Goal: Task Accomplishment & Management: Manage account settings

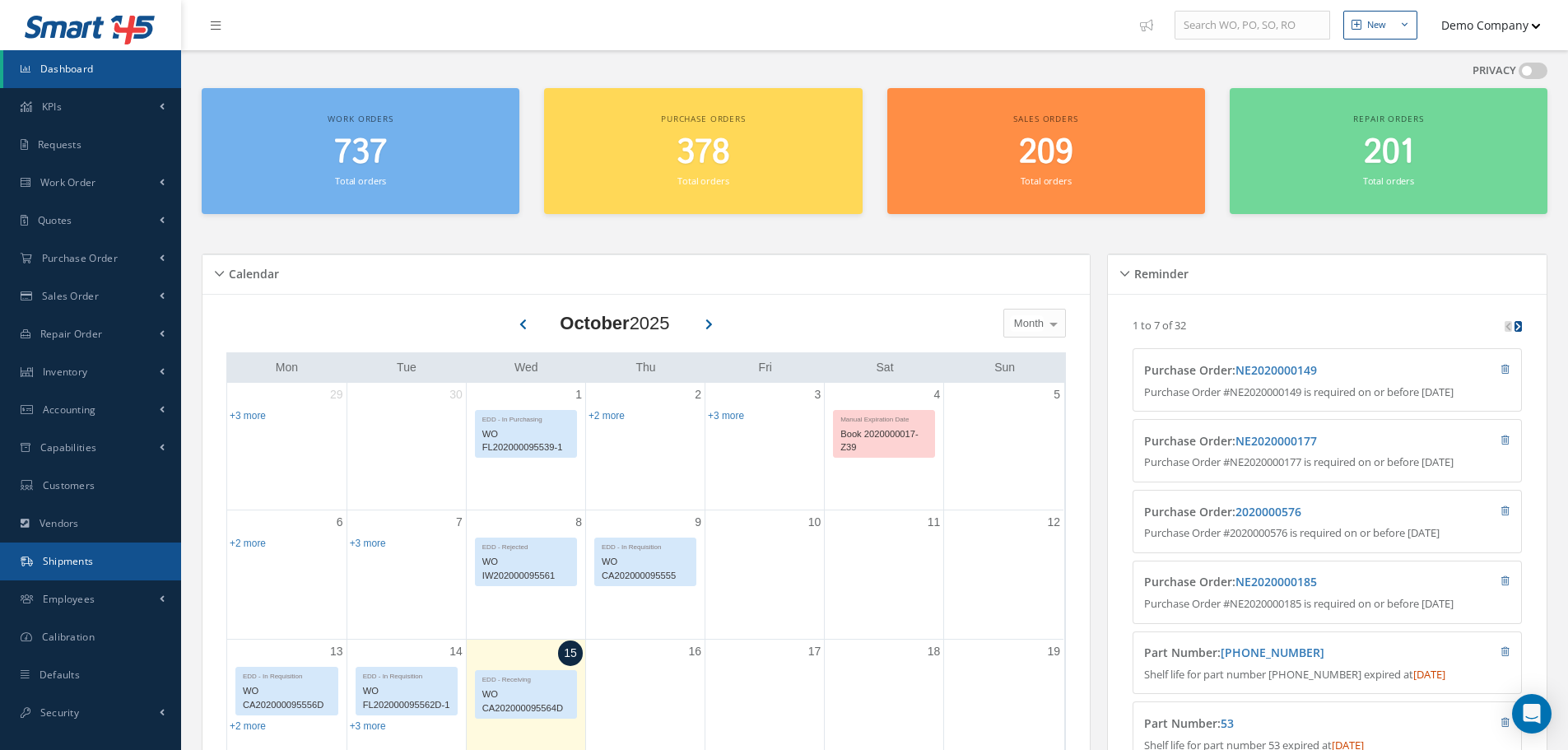
click at [72, 577] on link "Shipments" at bounding box center [91, 562] width 181 height 38
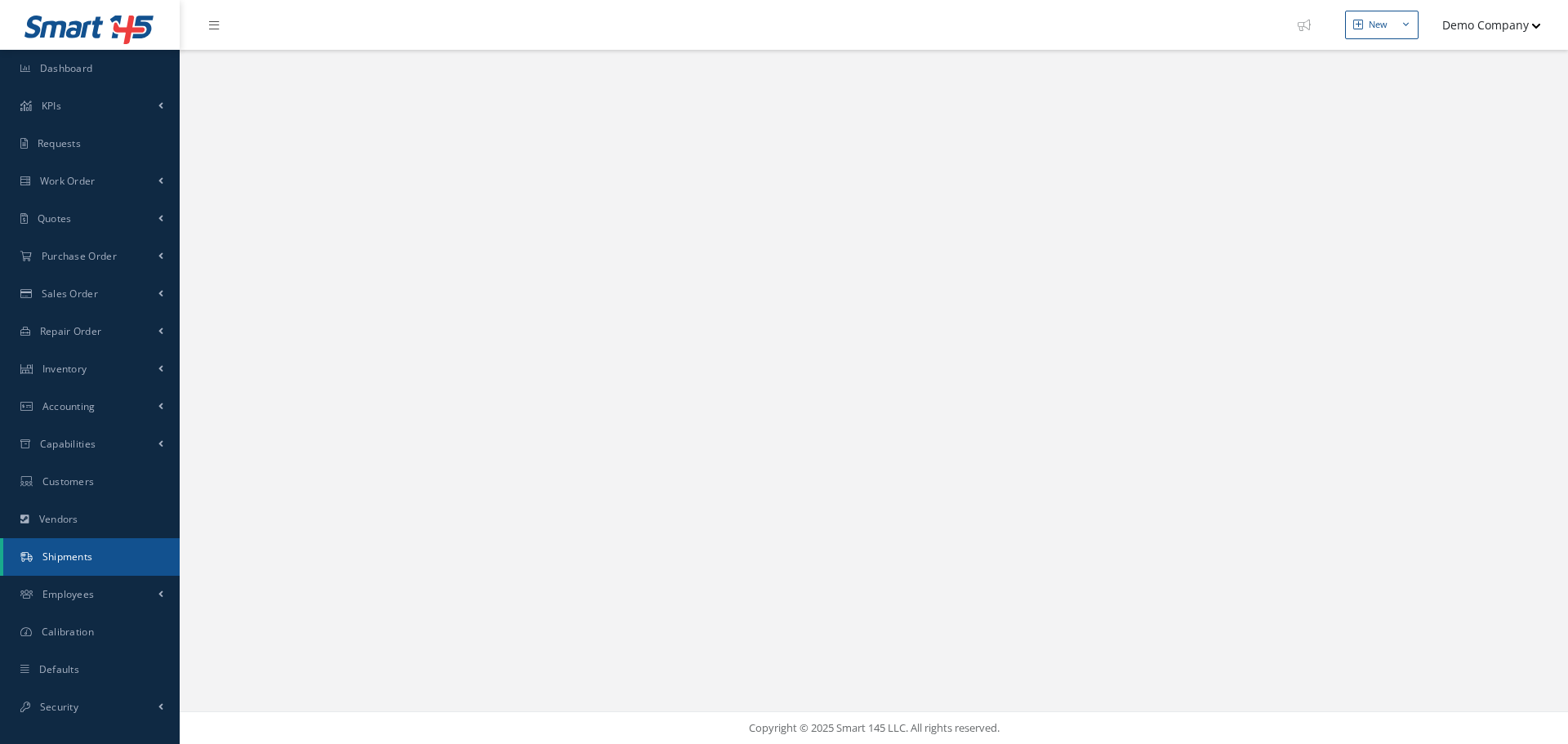
select select "25"
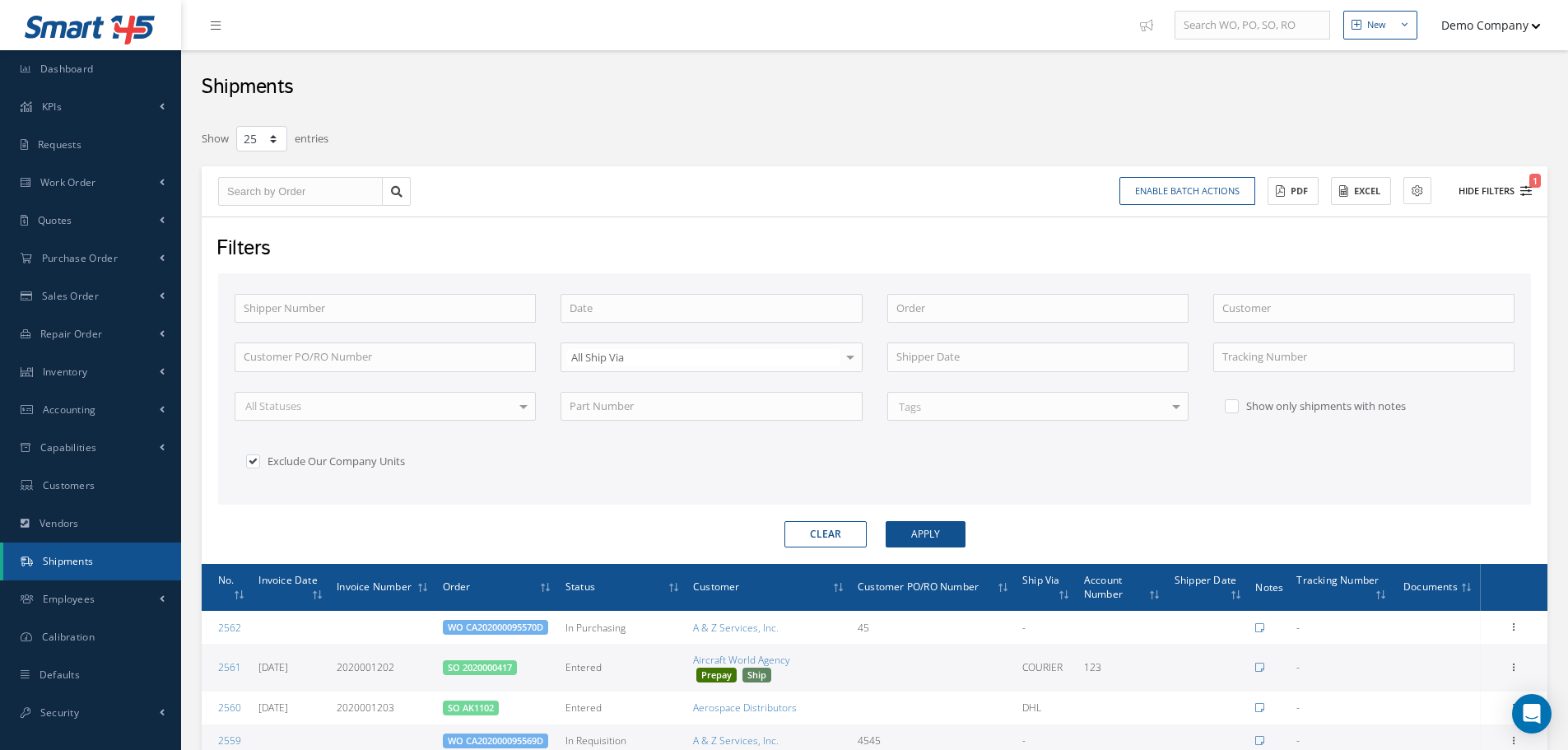
click at [1491, 192] on button "Hide Filters 1" at bounding box center [1488, 192] width 88 height 27
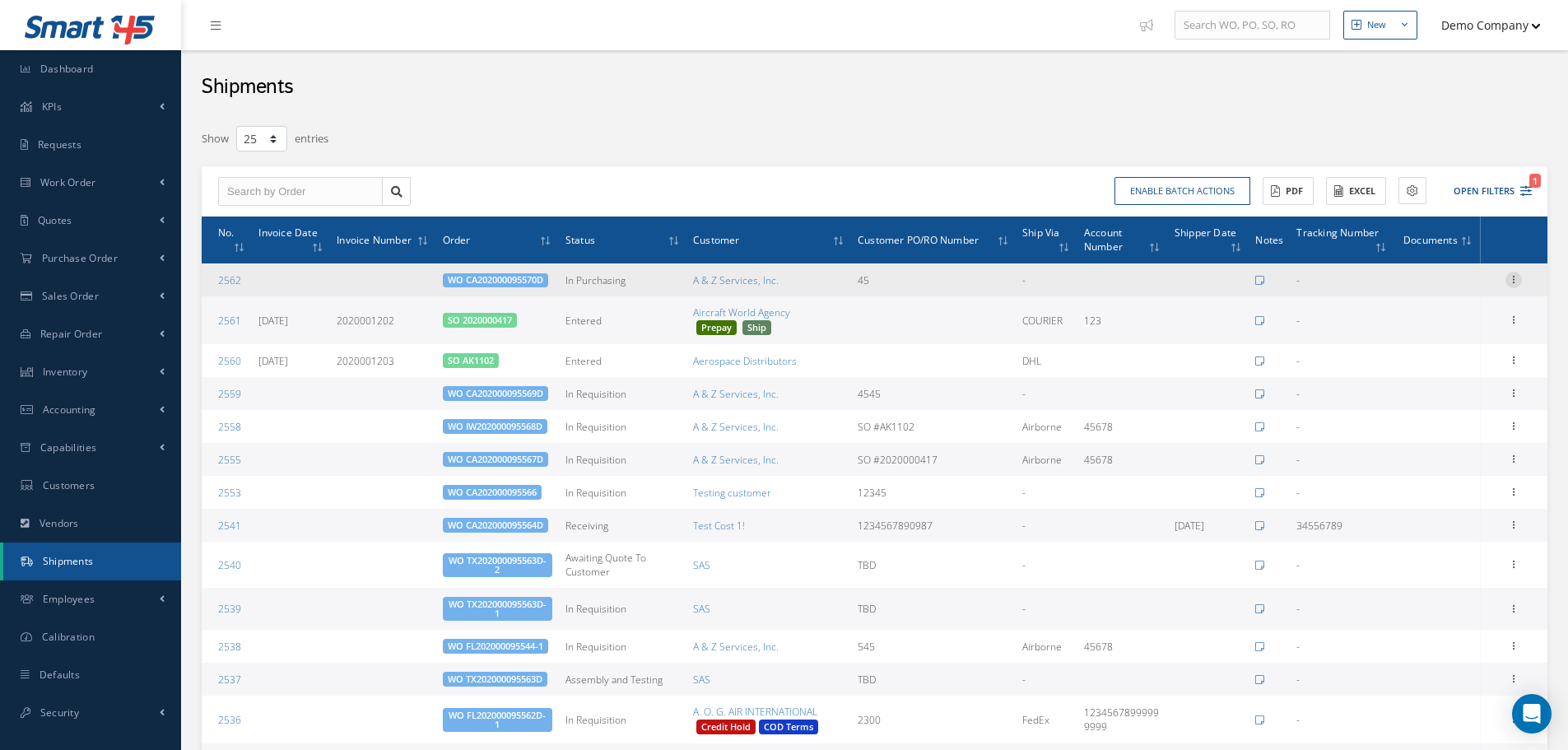
click at [1518, 276] on icon at bounding box center [1513, 278] width 16 height 13
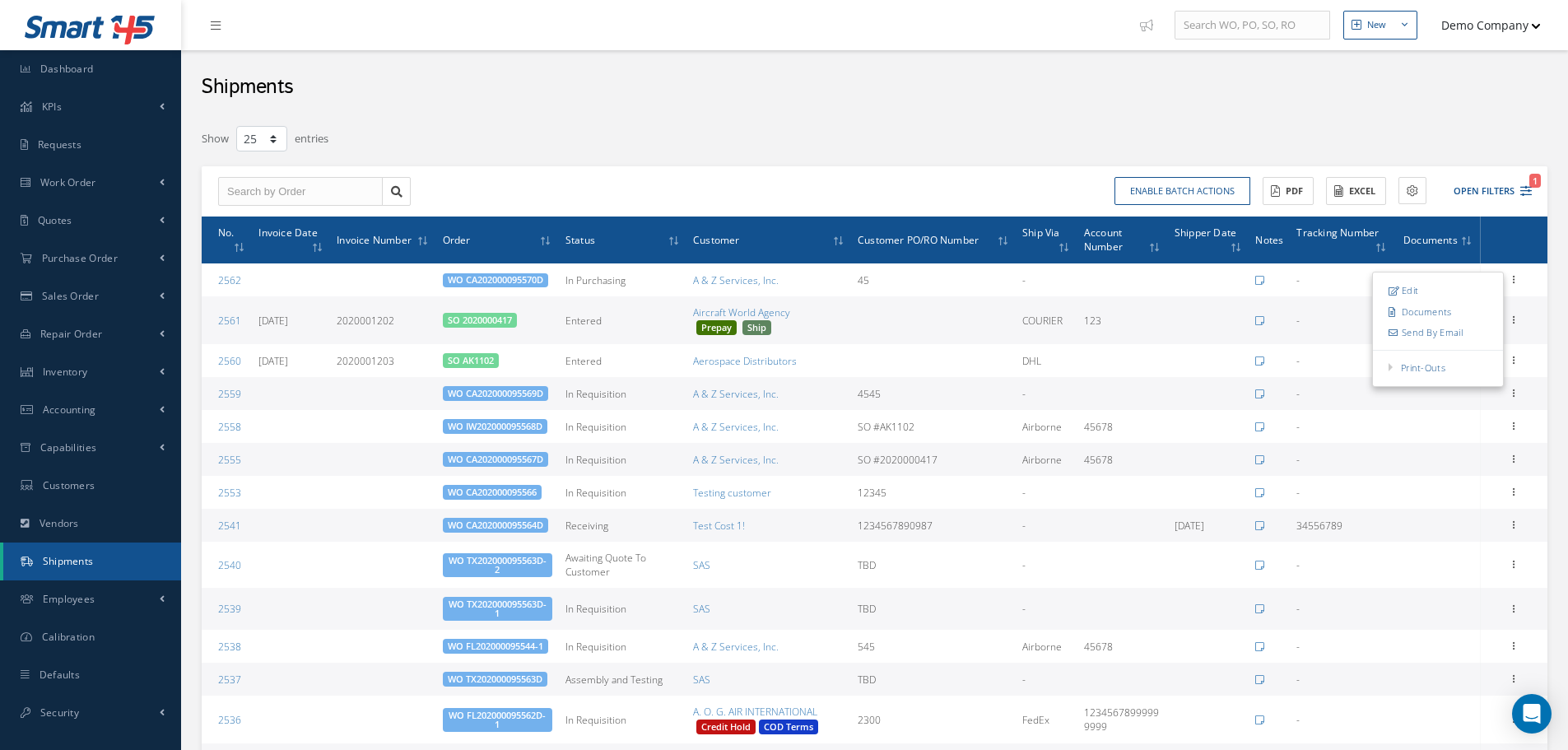
click at [907, 167] on div "Enable batch actions Update Shipments ACTIONS Receive Payments Select Customer …" at bounding box center [875, 192] width 1346 height 51
click at [1504, 322] on div "Edit Documents Send By Email Print-Outs Shipper Commercial Invoice" at bounding box center [1513, 320] width 20 height 20
click at [1516, 322] on icon at bounding box center [1513, 318] width 16 height 13
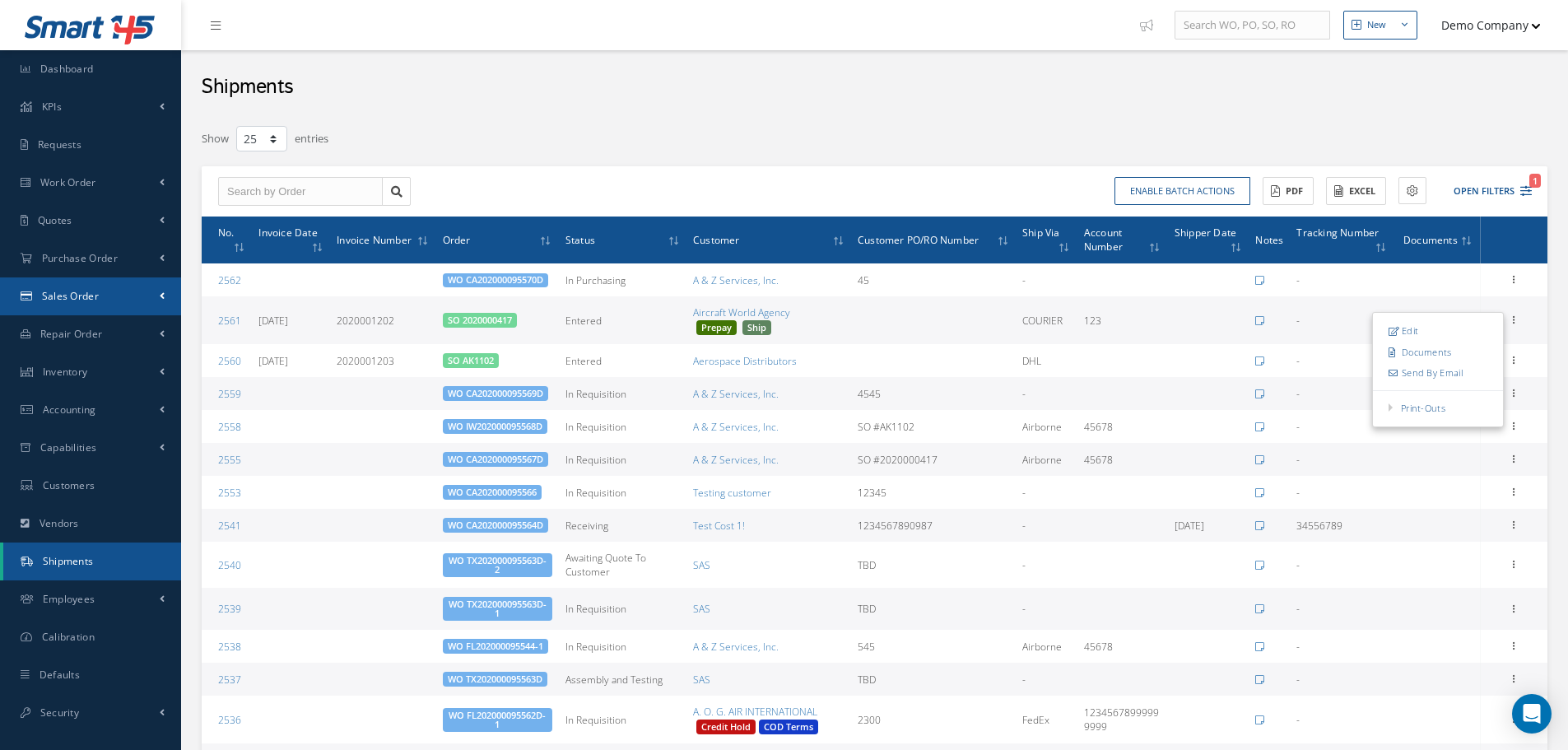
click at [97, 302] on span "Sales Order" at bounding box center [70, 296] width 56 height 14
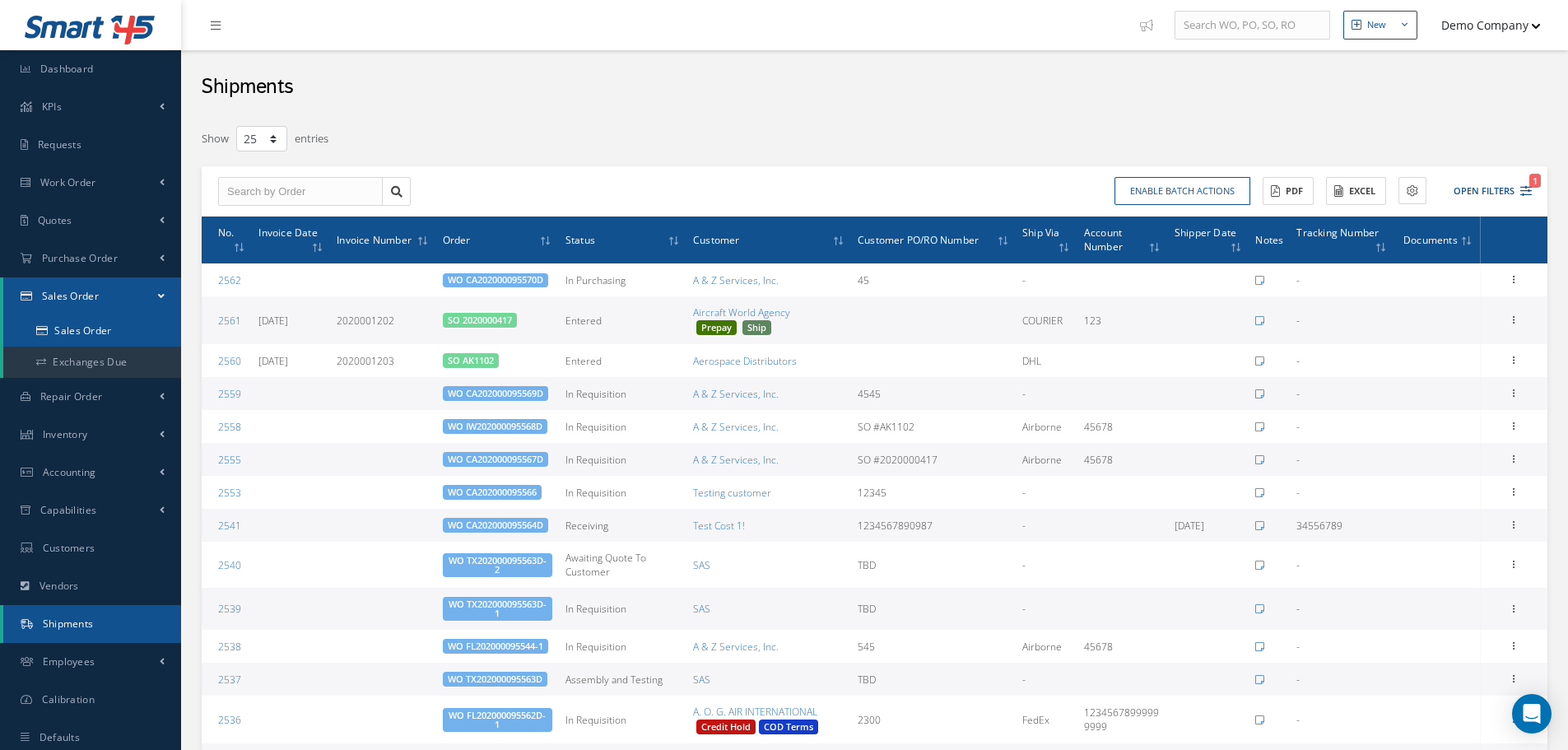
click at [100, 340] on link "Sales Order" at bounding box center [92, 331] width 178 height 32
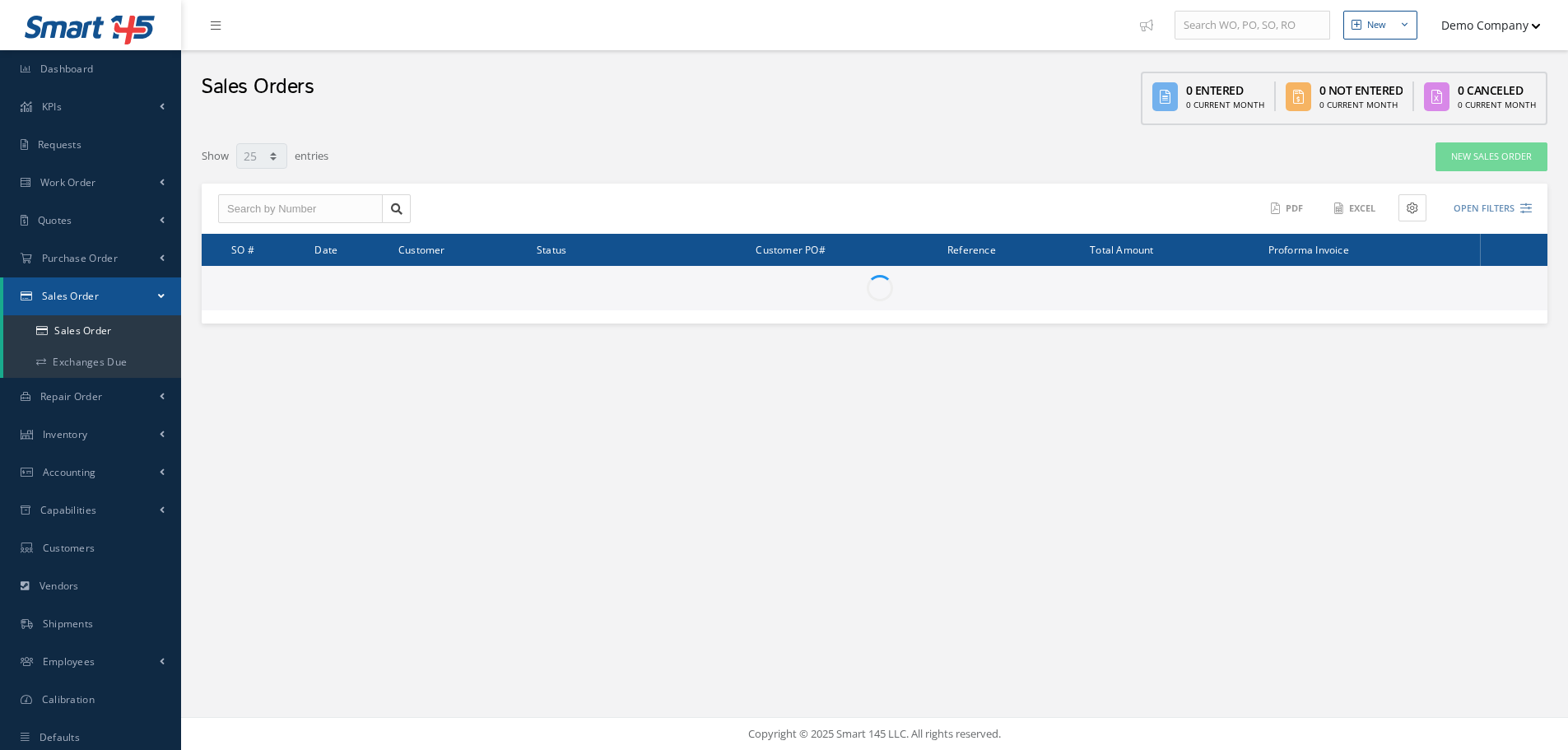
select select "25"
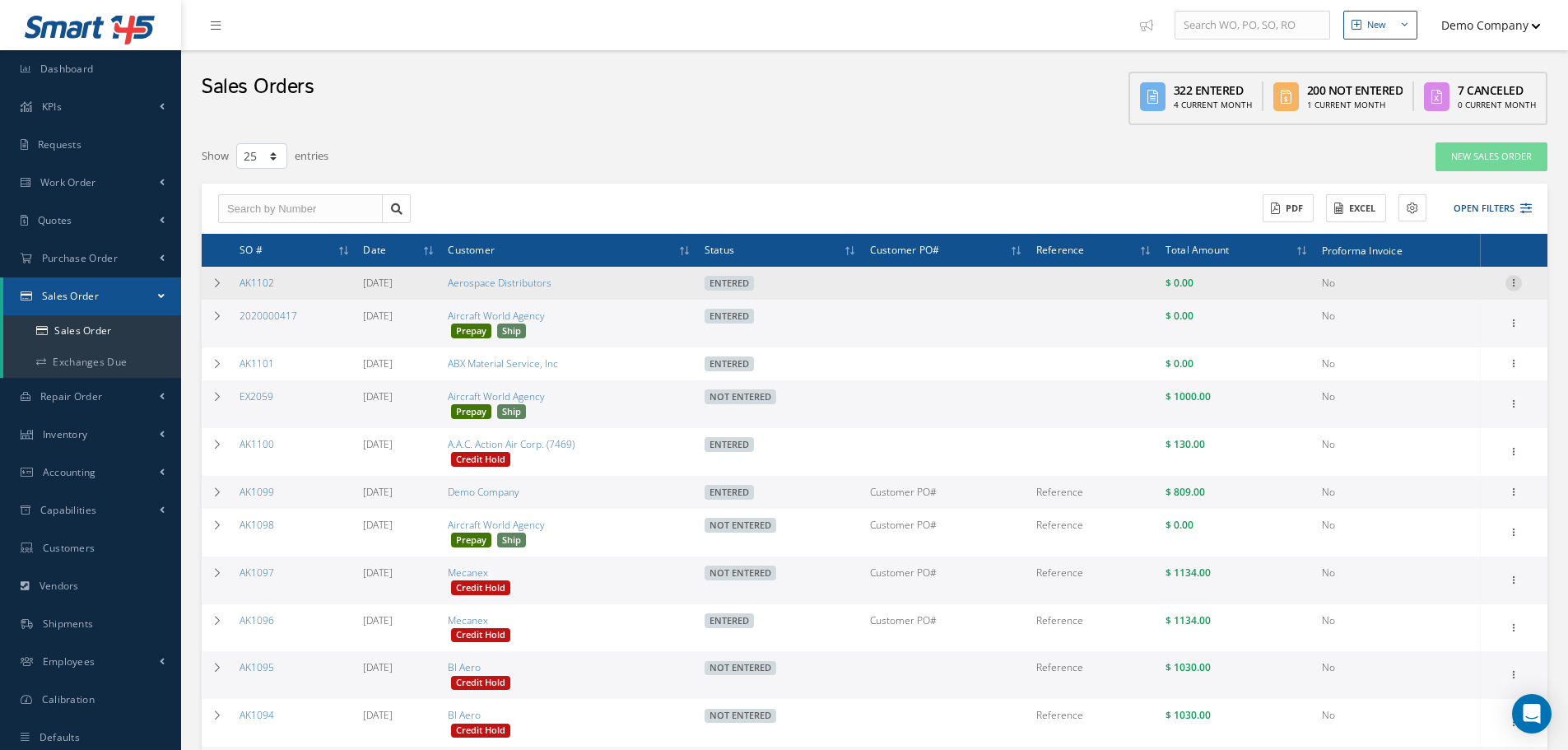
click at [1515, 281] on icon at bounding box center [1513, 281] width 16 height 13
click at [1412, 322] on link "Edit" at bounding box center [1438, 328] width 130 height 21
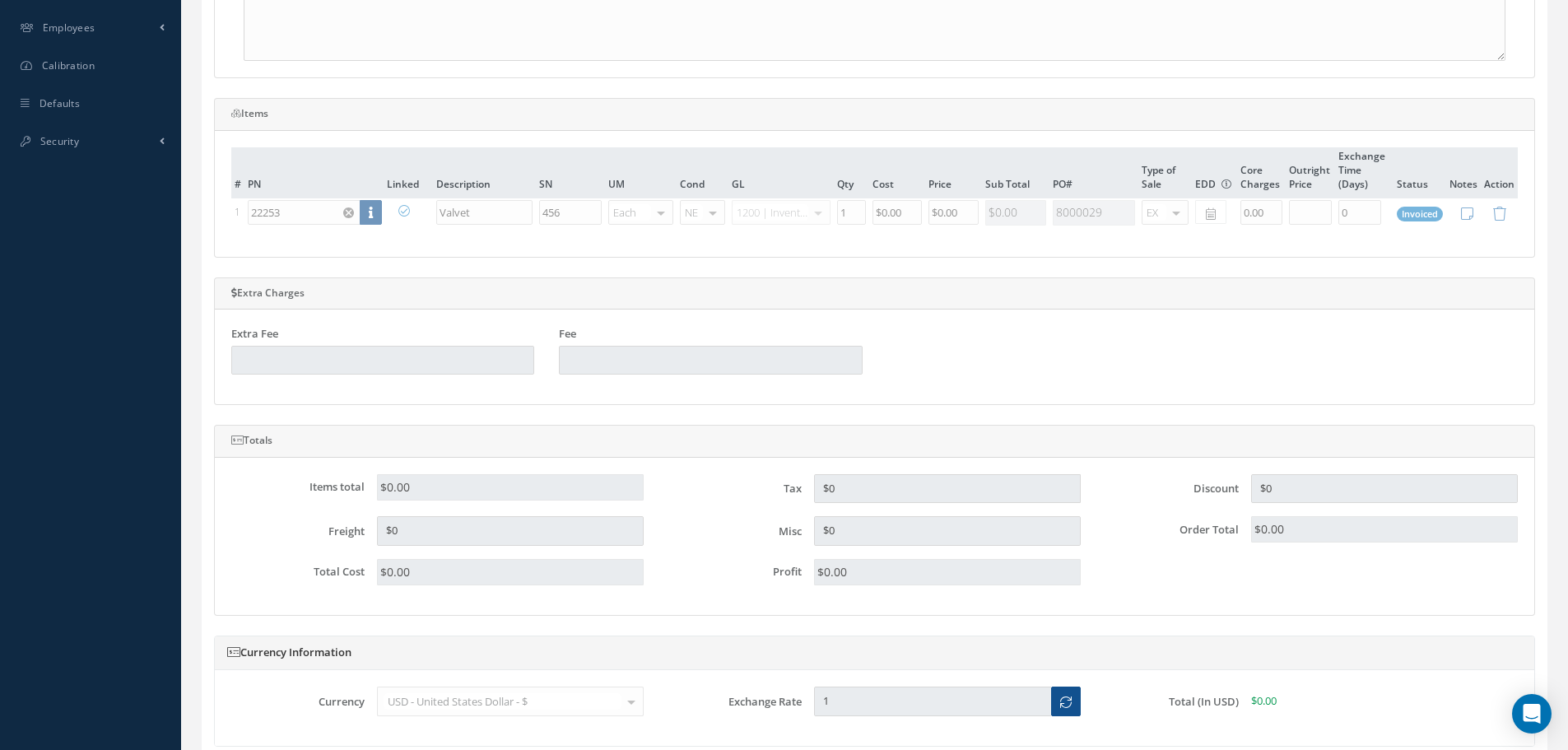
scroll to position [411, 0]
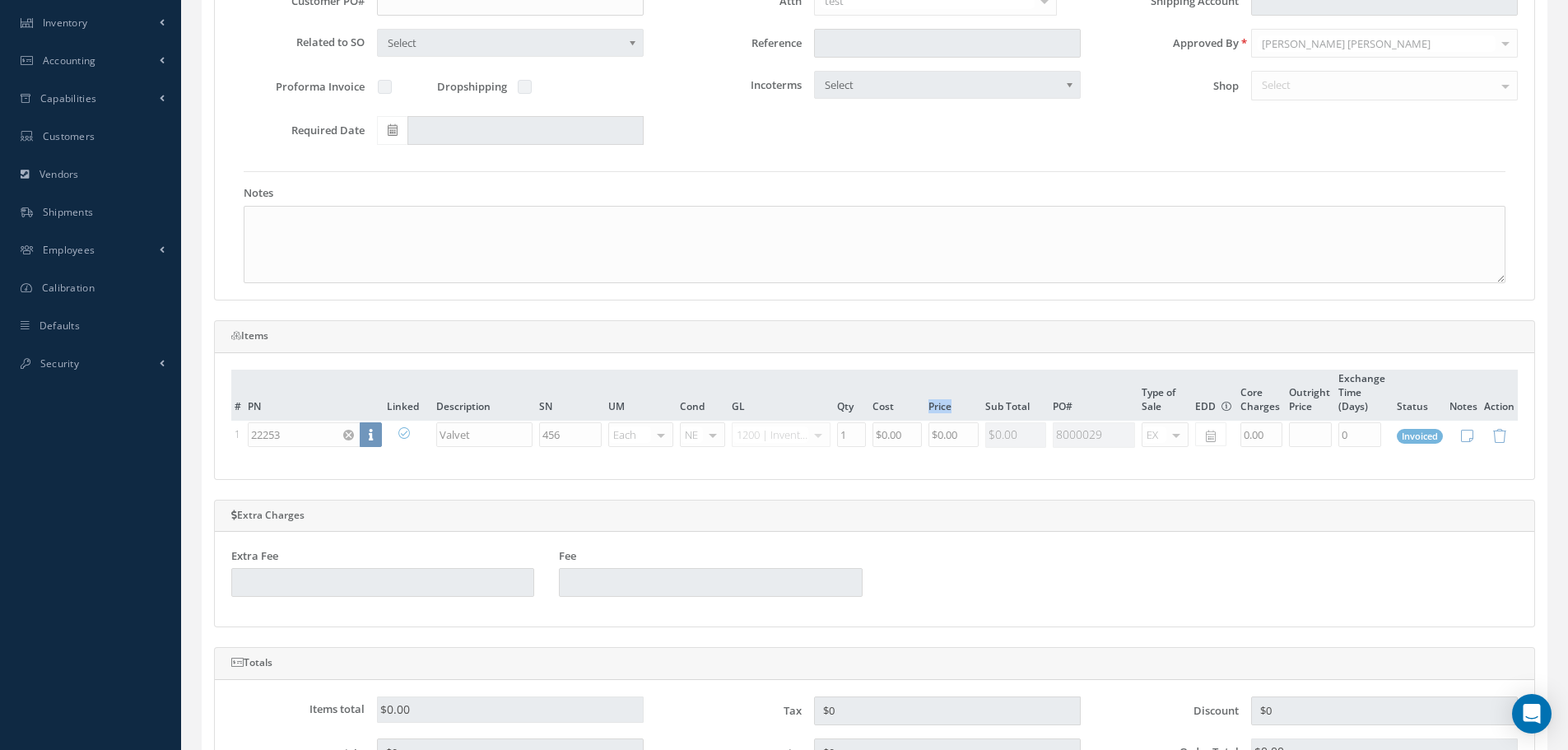
drag, startPoint x: 929, startPoint y: 410, endPoint x: 955, endPoint y: 413, distance: 26.2
click at [955, 413] on th "Price" at bounding box center [953, 395] width 56 height 51
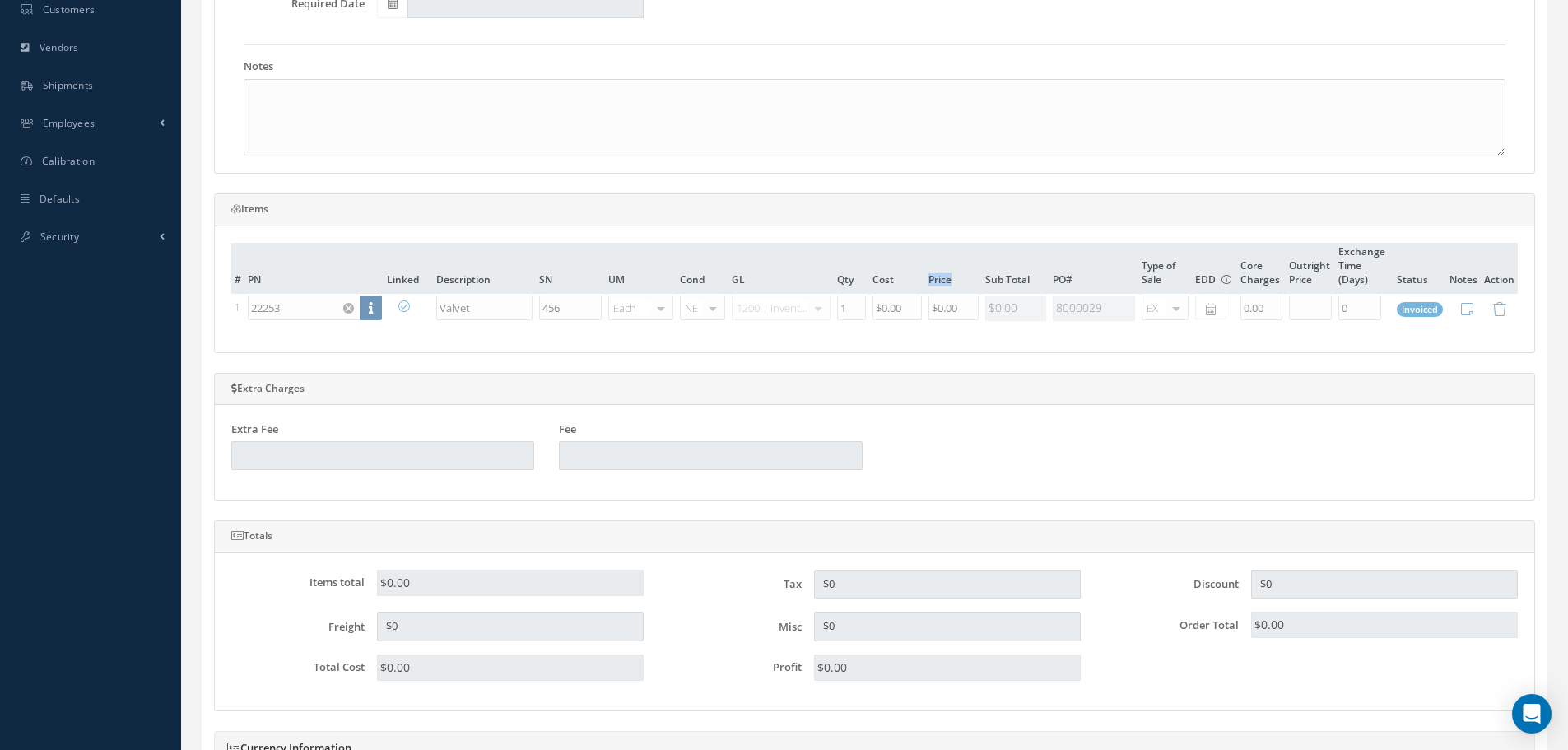
scroll to position [824, 0]
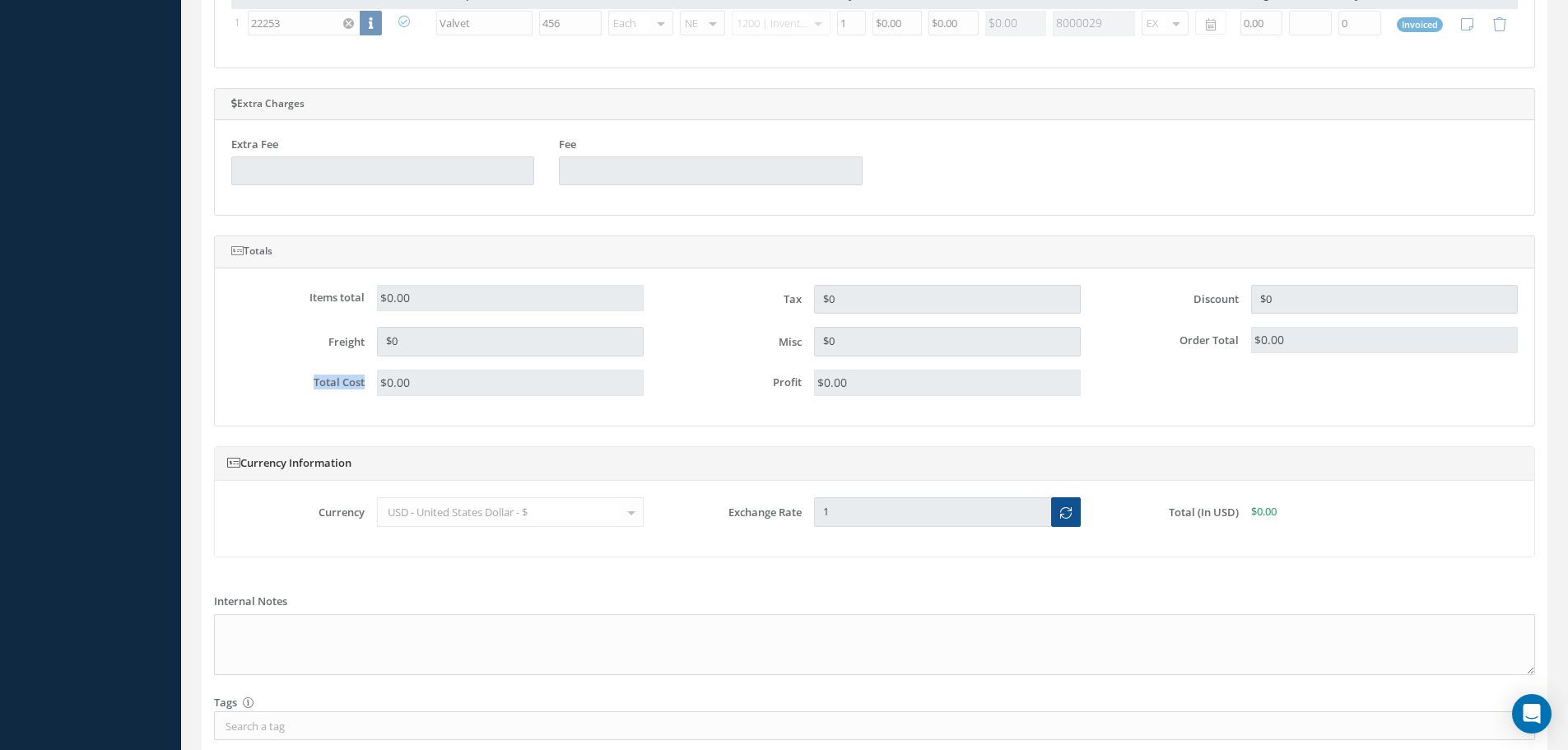
drag, startPoint x: 298, startPoint y: 384, endPoint x: 383, endPoint y: 386, distance: 85.0
click at [383, 386] on div "Total Cost $0.00" at bounding box center [437, 382] width 437 height 27
drag, startPoint x: 433, startPoint y: 299, endPoint x: 482, endPoint y: 299, distance: 49.0
click at [329, 296] on div "Items total $0.00" at bounding box center [437, 298] width 437 height 27
click at [761, 144] on div "Fee" at bounding box center [710, 161] width 303 height 49
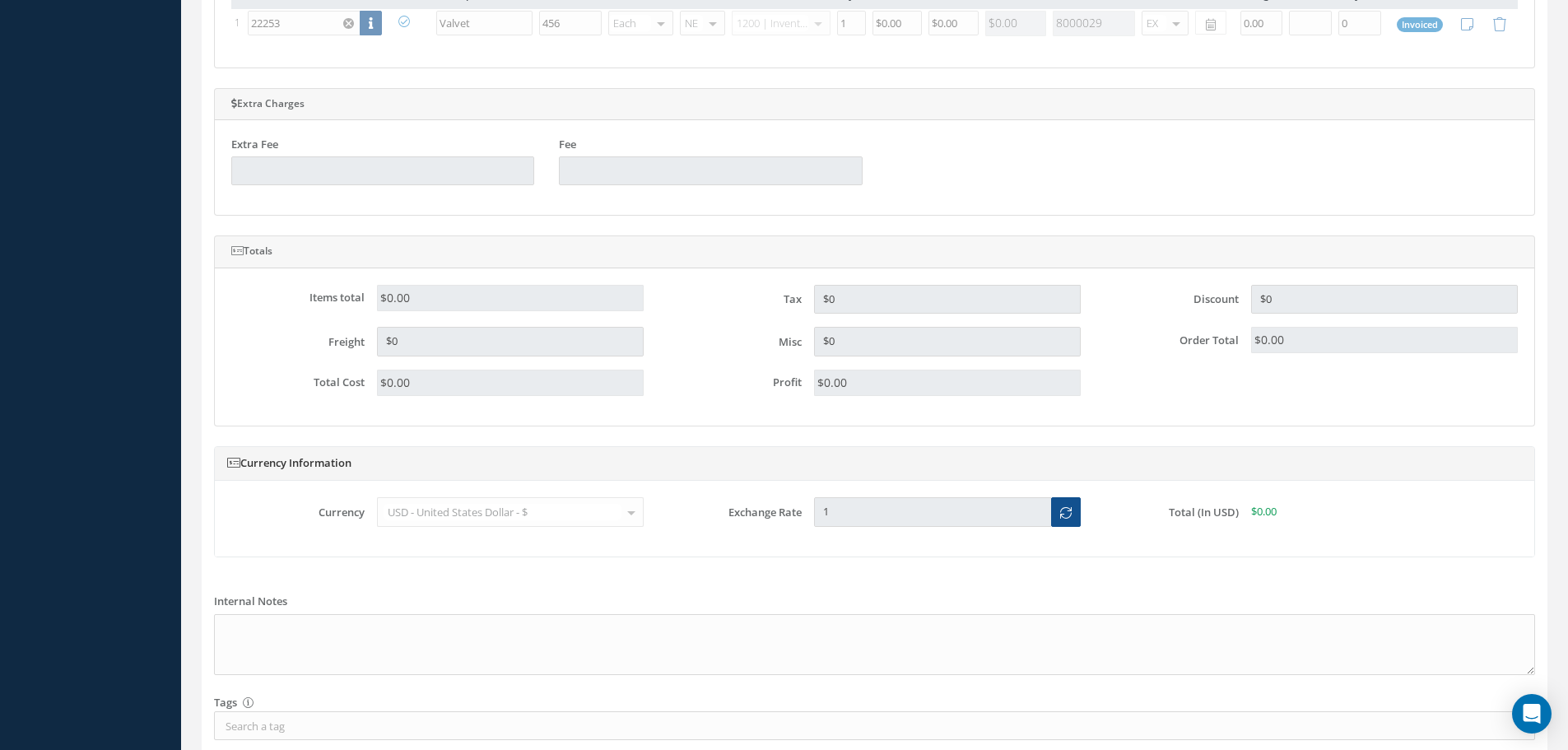
drag, startPoint x: 464, startPoint y: 295, endPoint x: 338, endPoint y: 298, distance: 126.0
click at [338, 298] on div "Items total $0.00" at bounding box center [437, 298] width 437 height 27
click at [345, 351] on div "Freight $0" at bounding box center [437, 341] width 437 height 30
drag, startPoint x: 421, startPoint y: 381, endPoint x: 338, endPoint y: 381, distance: 83.0
click at [338, 381] on div "Total Cost $0.00" at bounding box center [437, 382] width 437 height 27
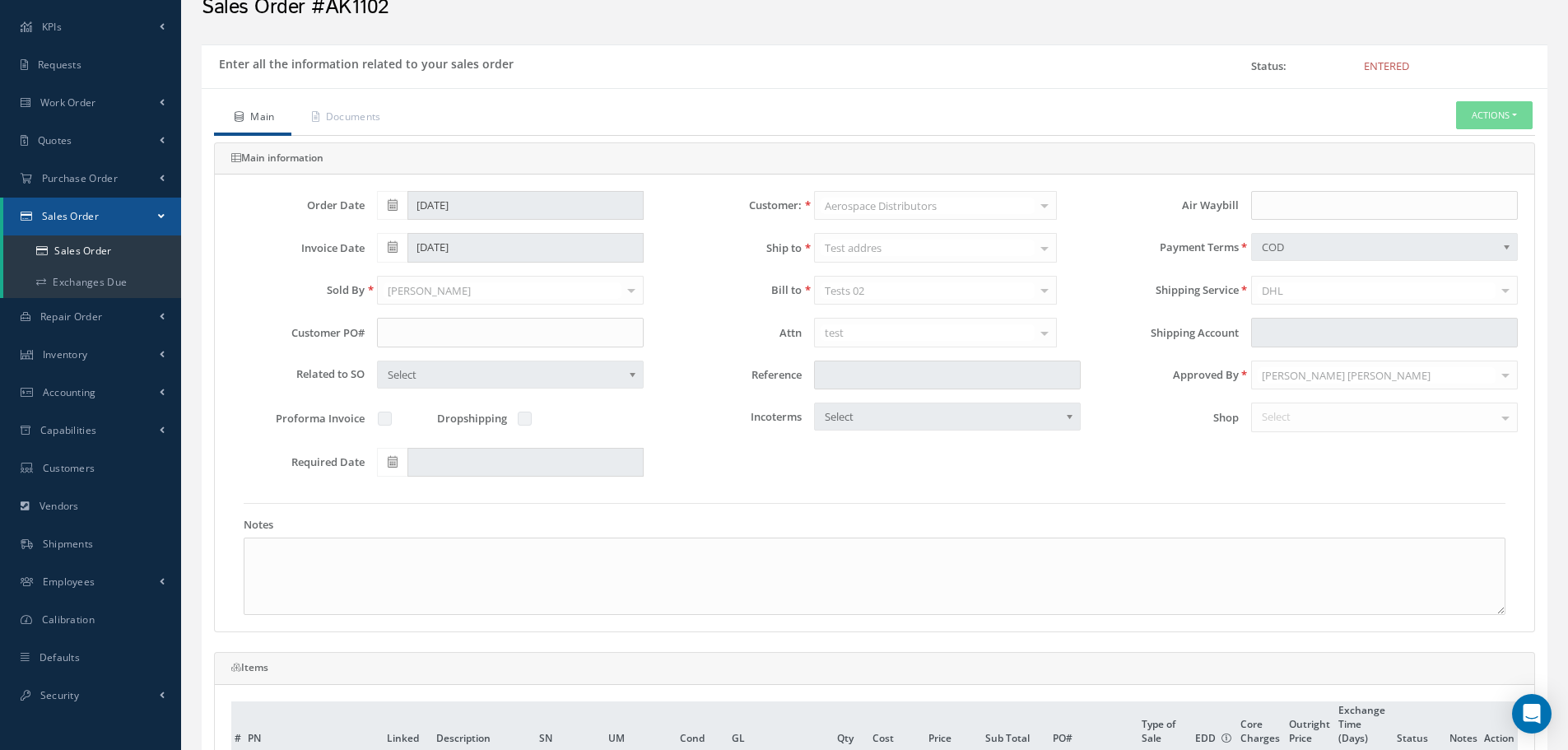
scroll to position [0, 0]
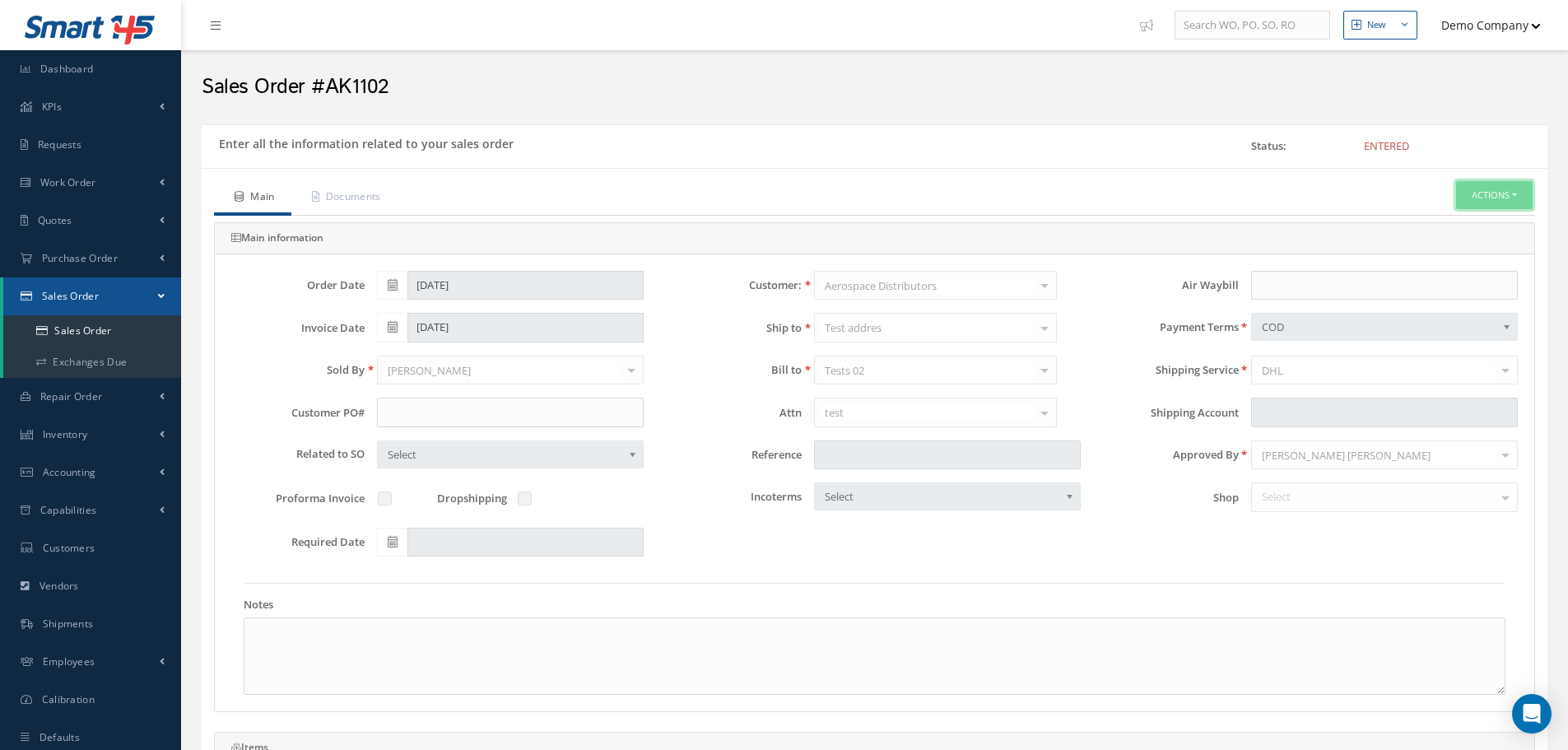
click at [1482, 192] on button "Actions" at bounding box center [1494, 196] width 77 height 29
click at [1459, 216] on link "Reverse Sales Order" at bounding box center [1470, 224] width 132 height 22
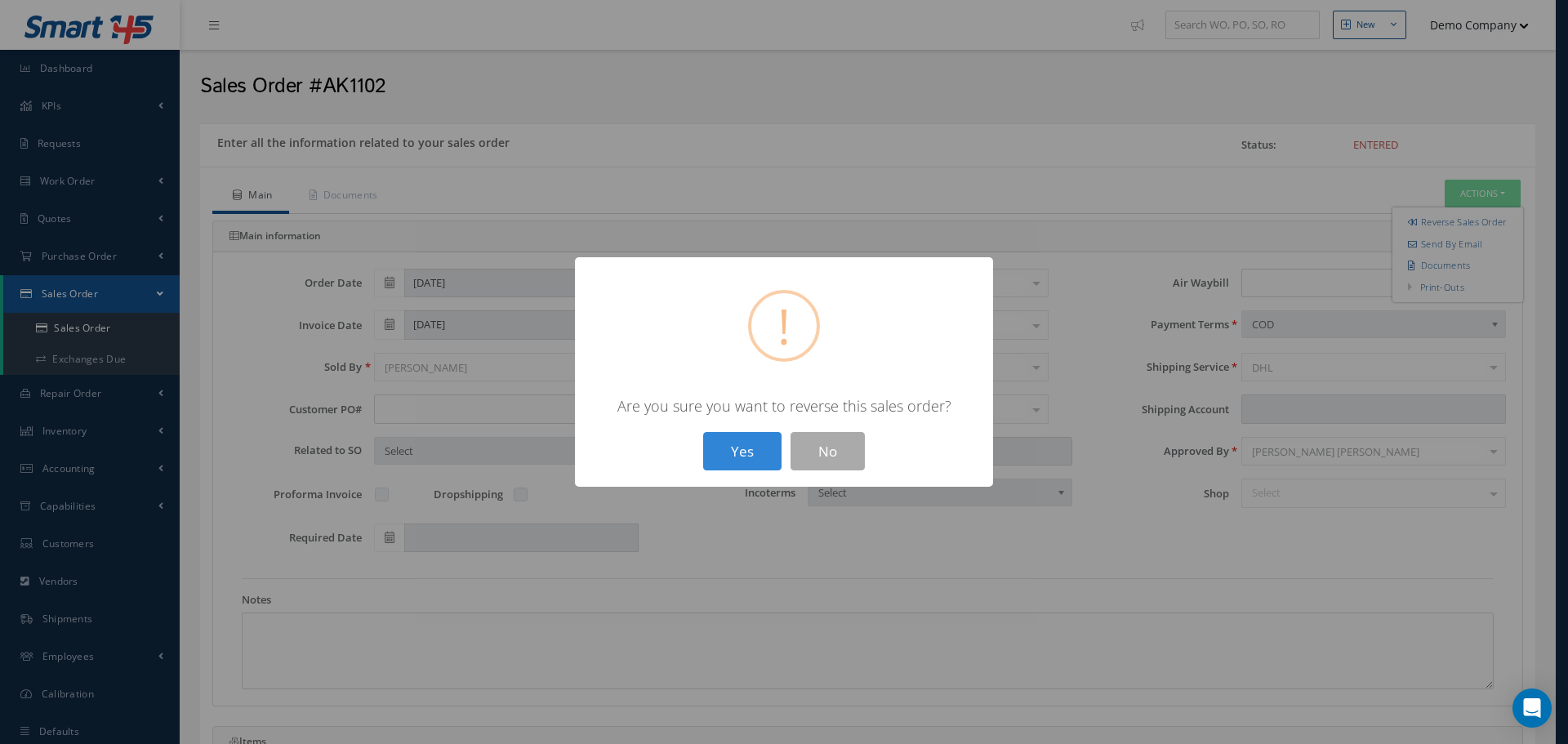
click at [756, 435] on button "Yes" at bounding box center [742, 450] width 78 height 38
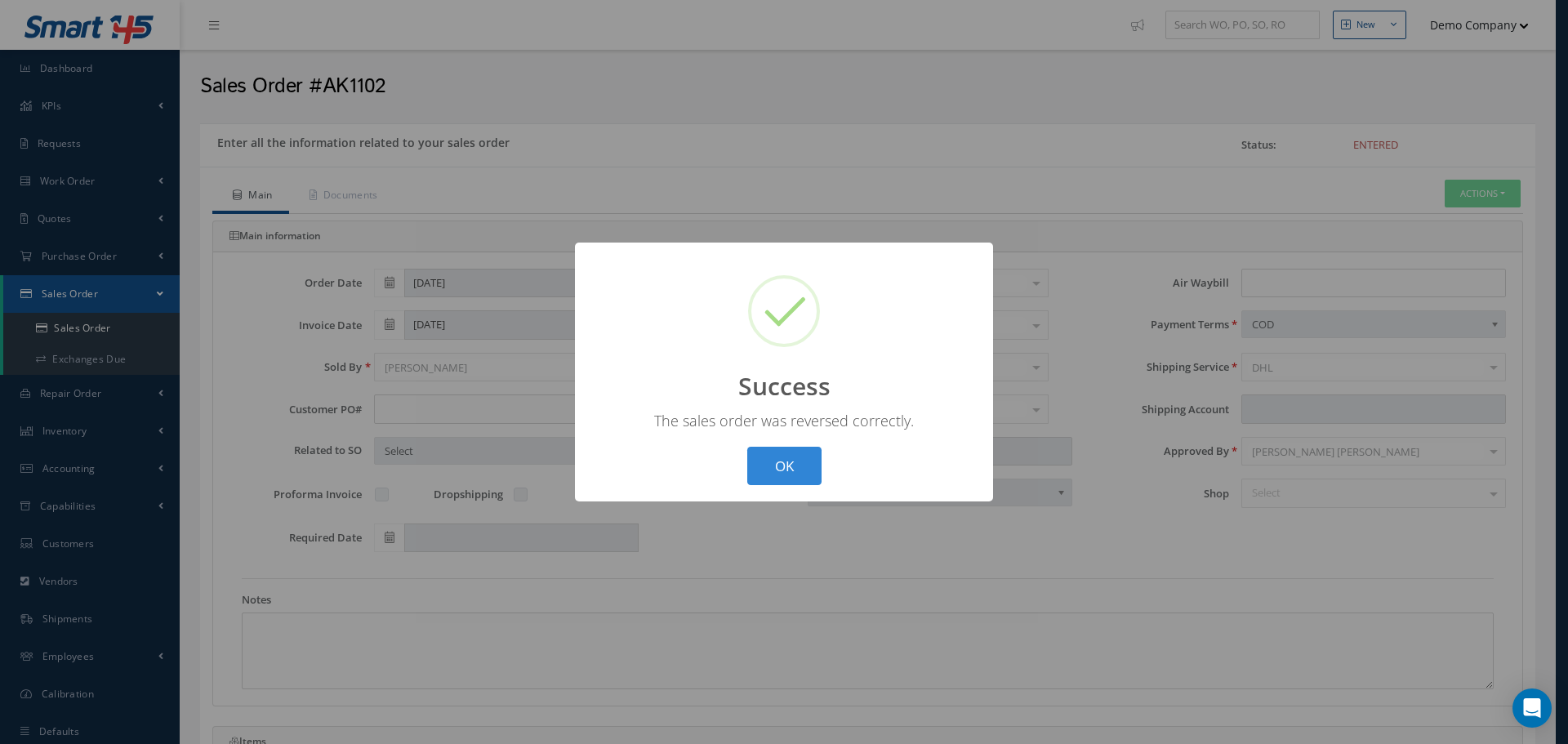
drag, startPoint x: 790, startPoint y: 464, endPoint x: 888, endPoint y: 442, distance: 100.4
click at [790, 462] on button "OK" at bounding box center [784, 466] width 75 height 38
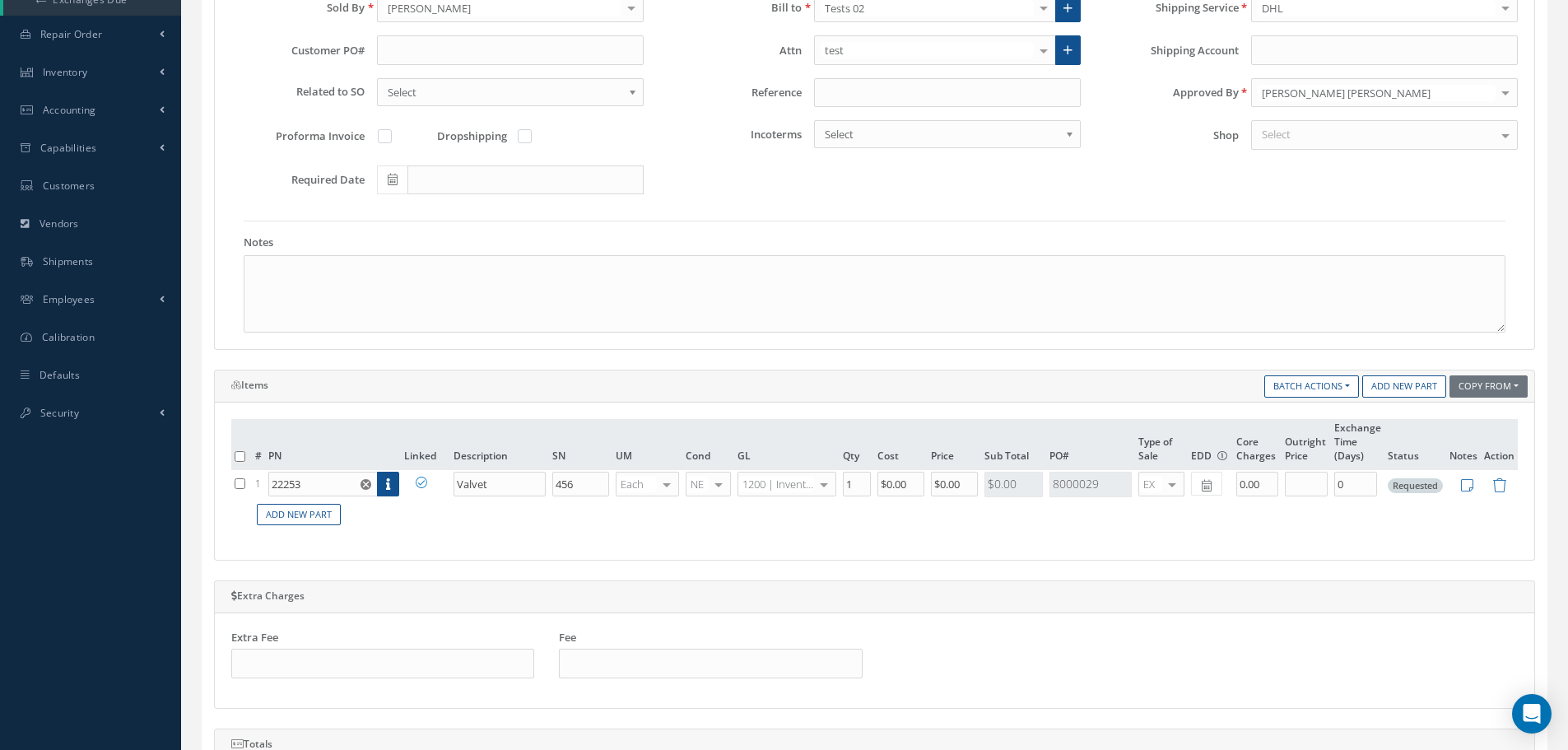
scroll to position [494, 0]
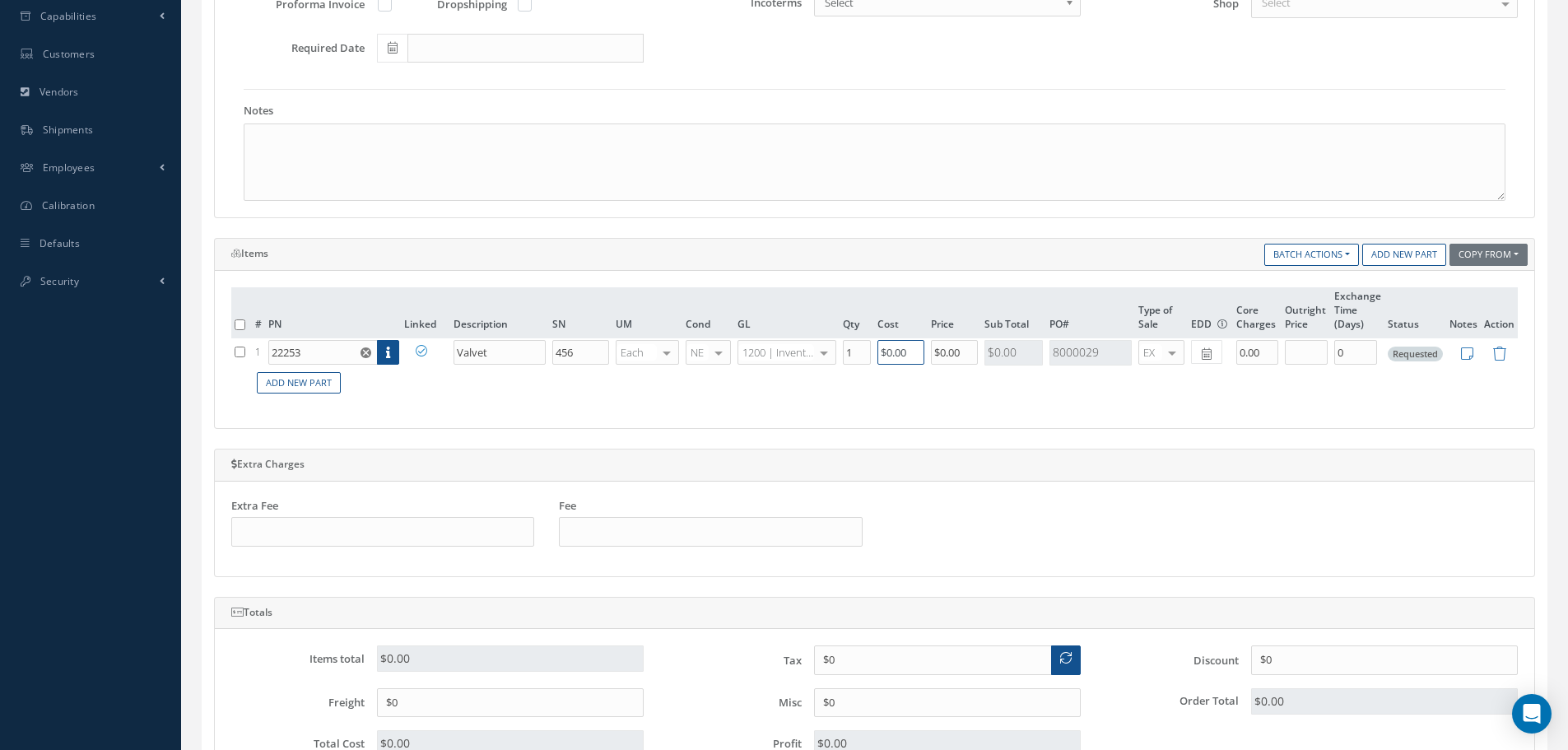
drag, startPoint x: 911, startPoint y: 352, endPoint x: 701, endPoint y: 374, distance: 211.1
click at [701, 374] on table "# PN Linked Description SN UM Cond GL Qty Cost Price Sub Total PO# Type of Sale…" at bounding box center [875, 343] width 1287 height 112
type input "$100"
drag, startPoint x: 910, startPoint y: 354, endPoint x: 890, endPoint y: 355, distance: 20.0
click at [890, 355] on tr "1 22253 Part Number Description SN Condition PO# Qty Location Warehouse Valvet …" at bounding box center [875, 353] width 1287 height 29
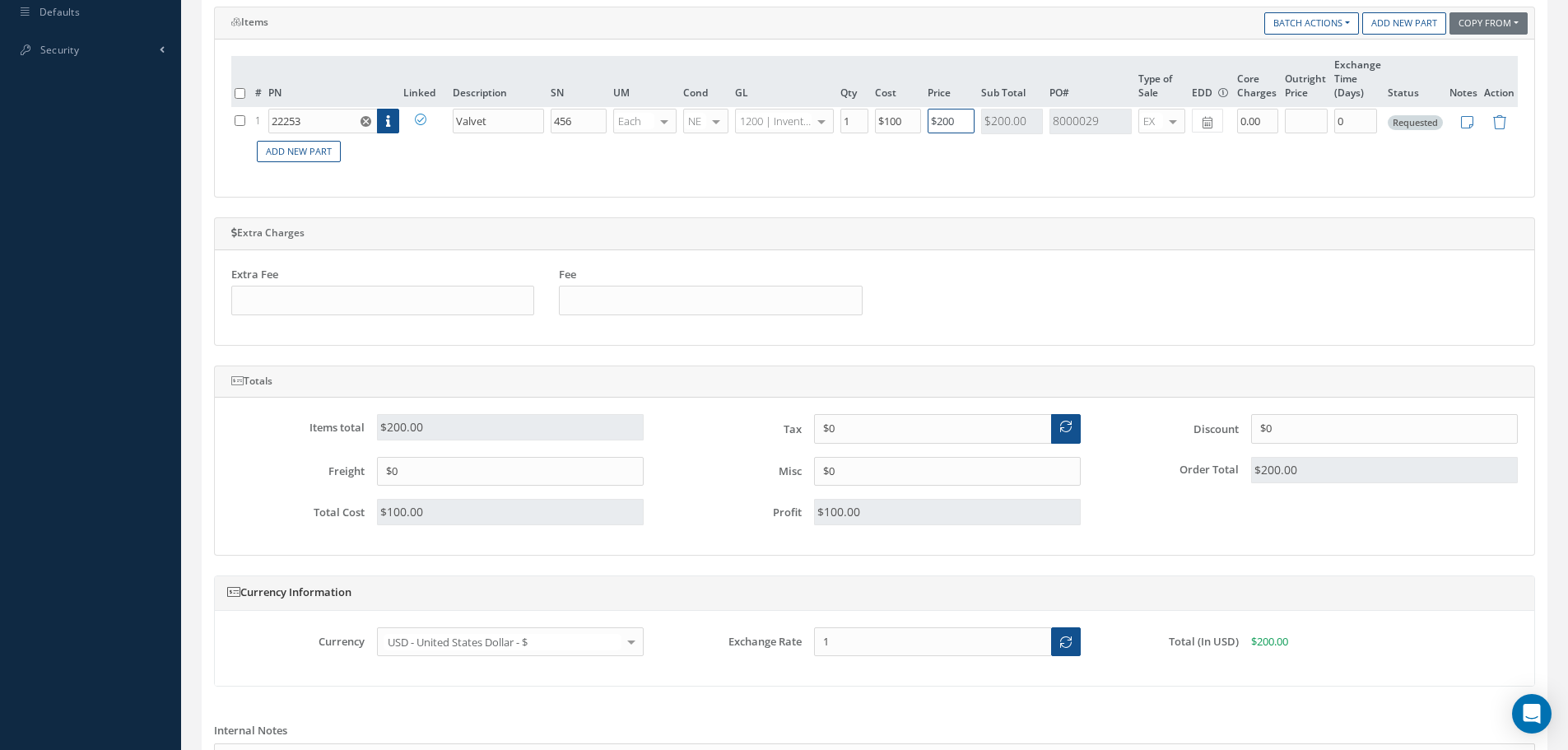
scroll to position [890, 0]
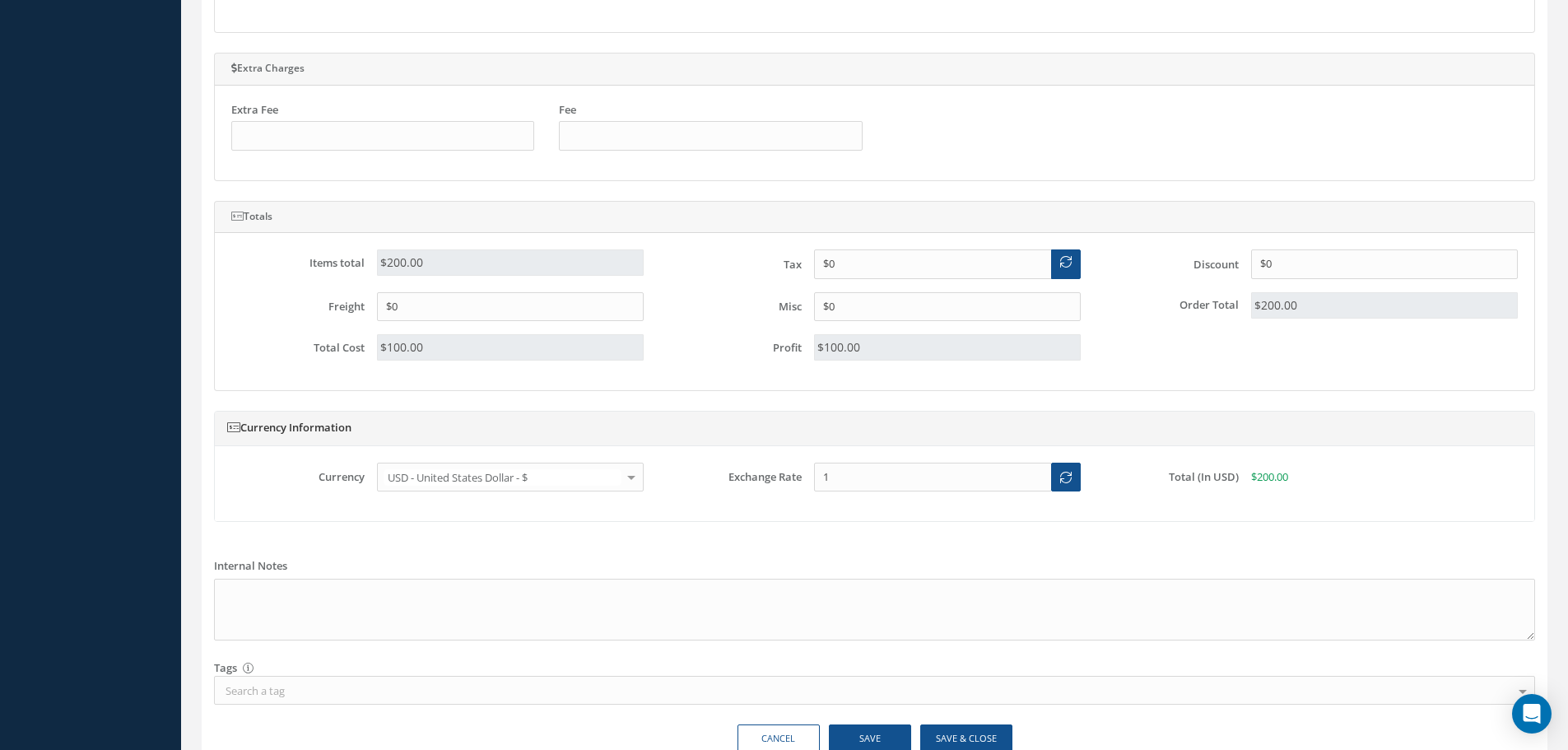
type input "$200"
drag, startPoint x: 436, startPoint y: 304, endPoint x: 264, endPoint y: 304, distance: 172.0
click at [264, 304] on div "Freight $0" at bounding box center [437, 307] width 437 height 30
type input "$20"
click at [350, 135] on input "text" at bounding box center [383, 136] width 303 height 30
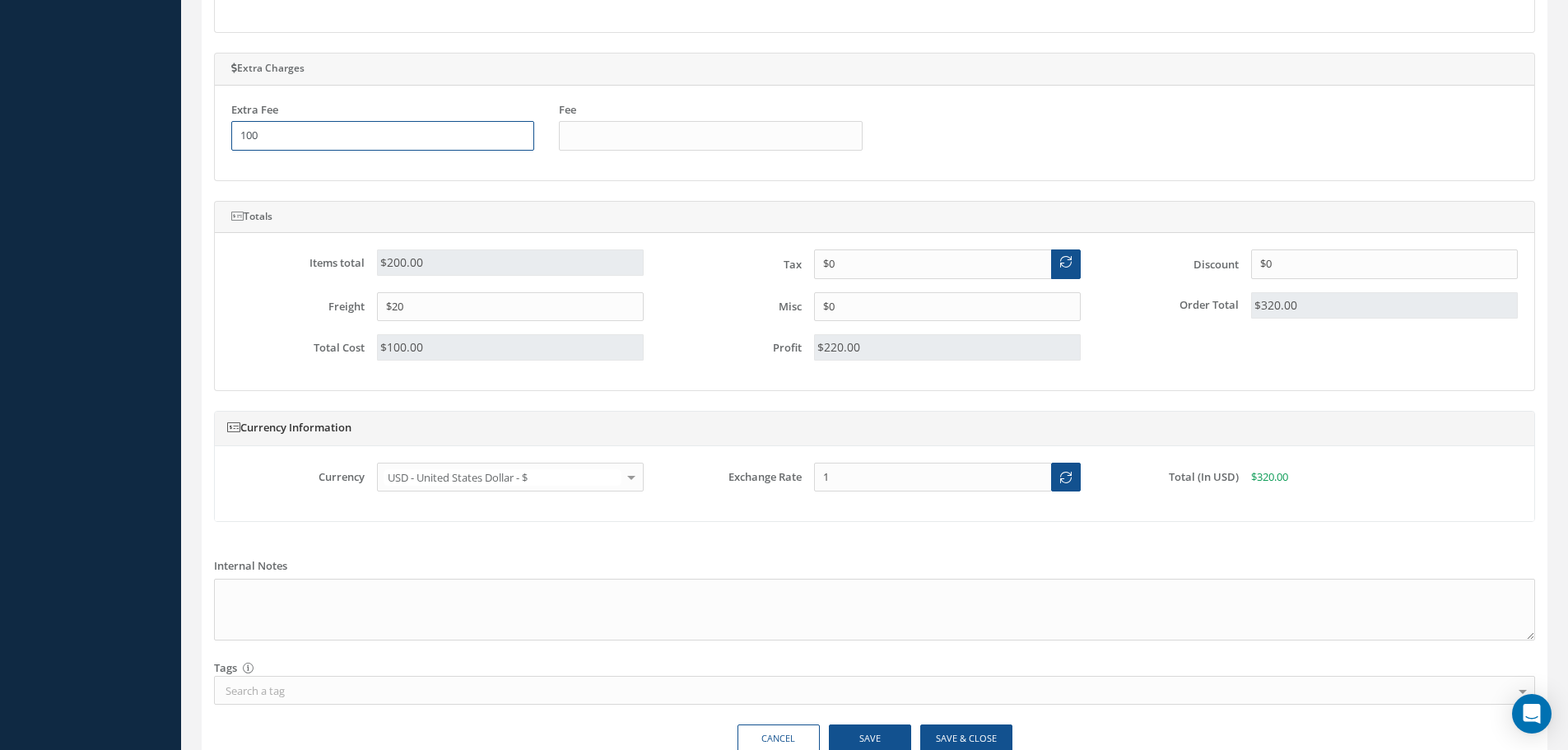
type input "100"
click at [604, 137] on input "text" at bounding box center [710, 136] width 303 height 30
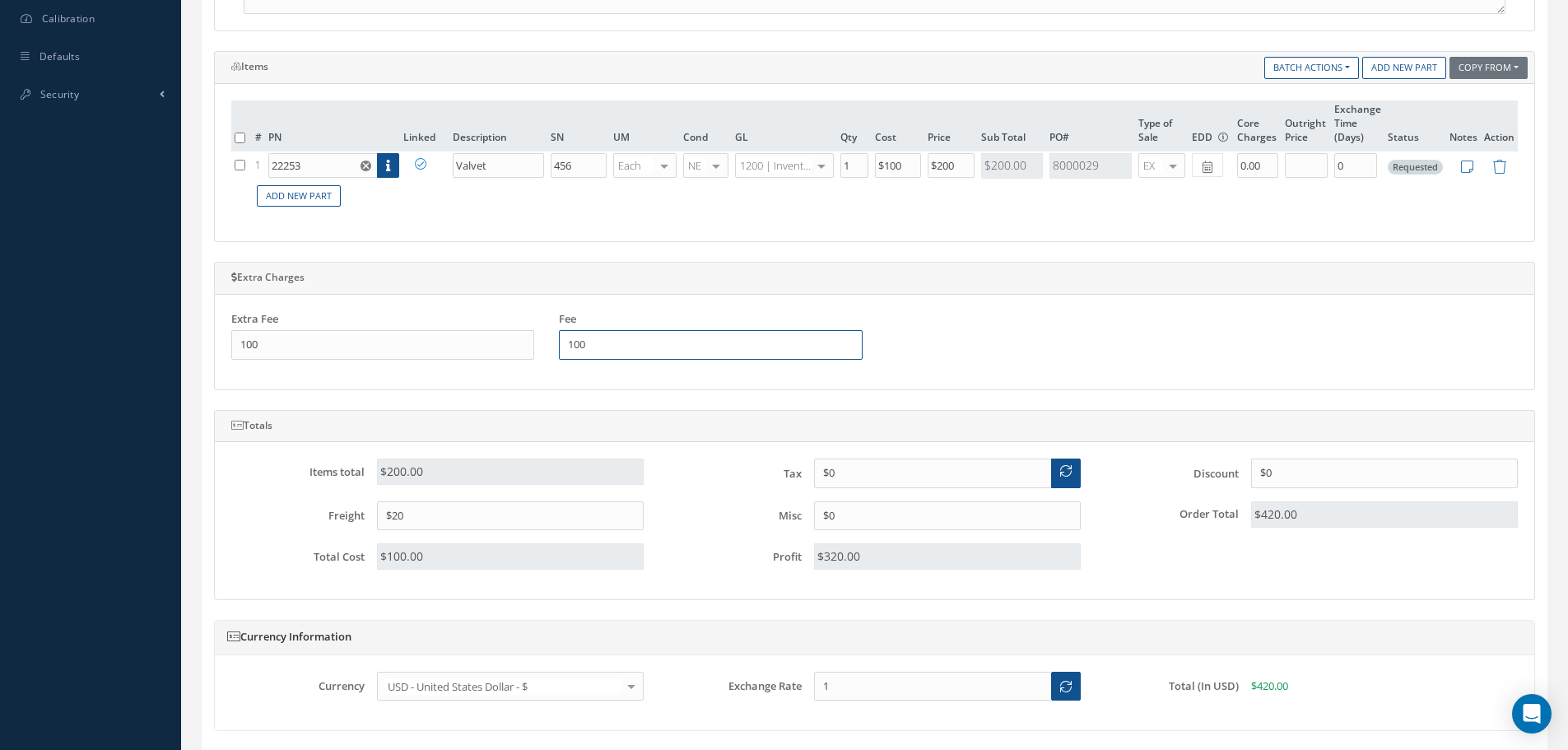
scroll to position [808, 0]
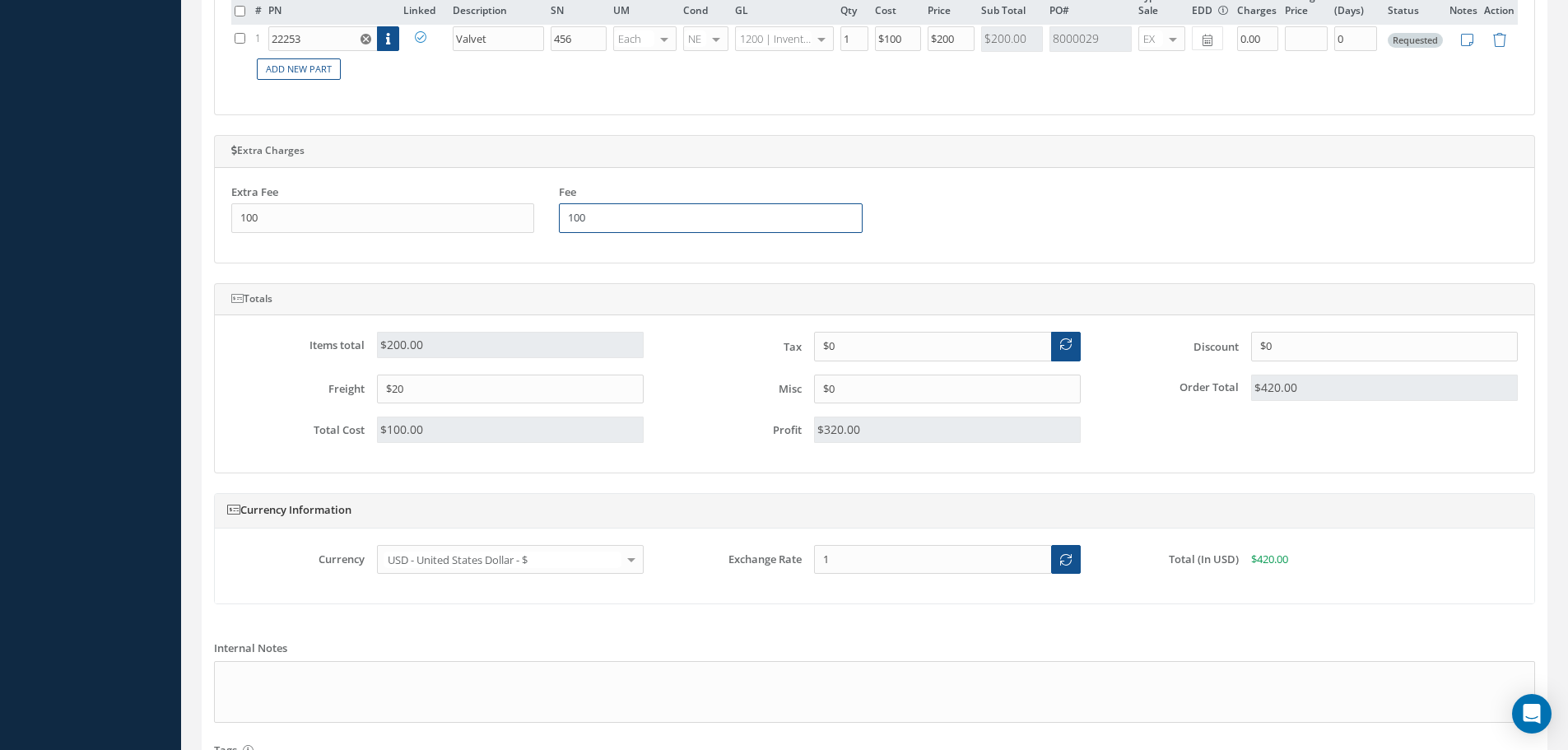
type input "100"
drag, startPoint x: 1182, startPoint y: 340, endPoint x: 1128, endPoint y: 334, distance: 54.3
click at [1127, 334] on div "Discount $0" at bounding box center [1312, 346] width 437 height 30
type input "$20"
click at [518, 335] on div "Items total $200.00 Tax $0 Discount $20 Freight $20 Misc $0 Order Total $400.00…" at bounding box center [875, 393] width 1312 height 124
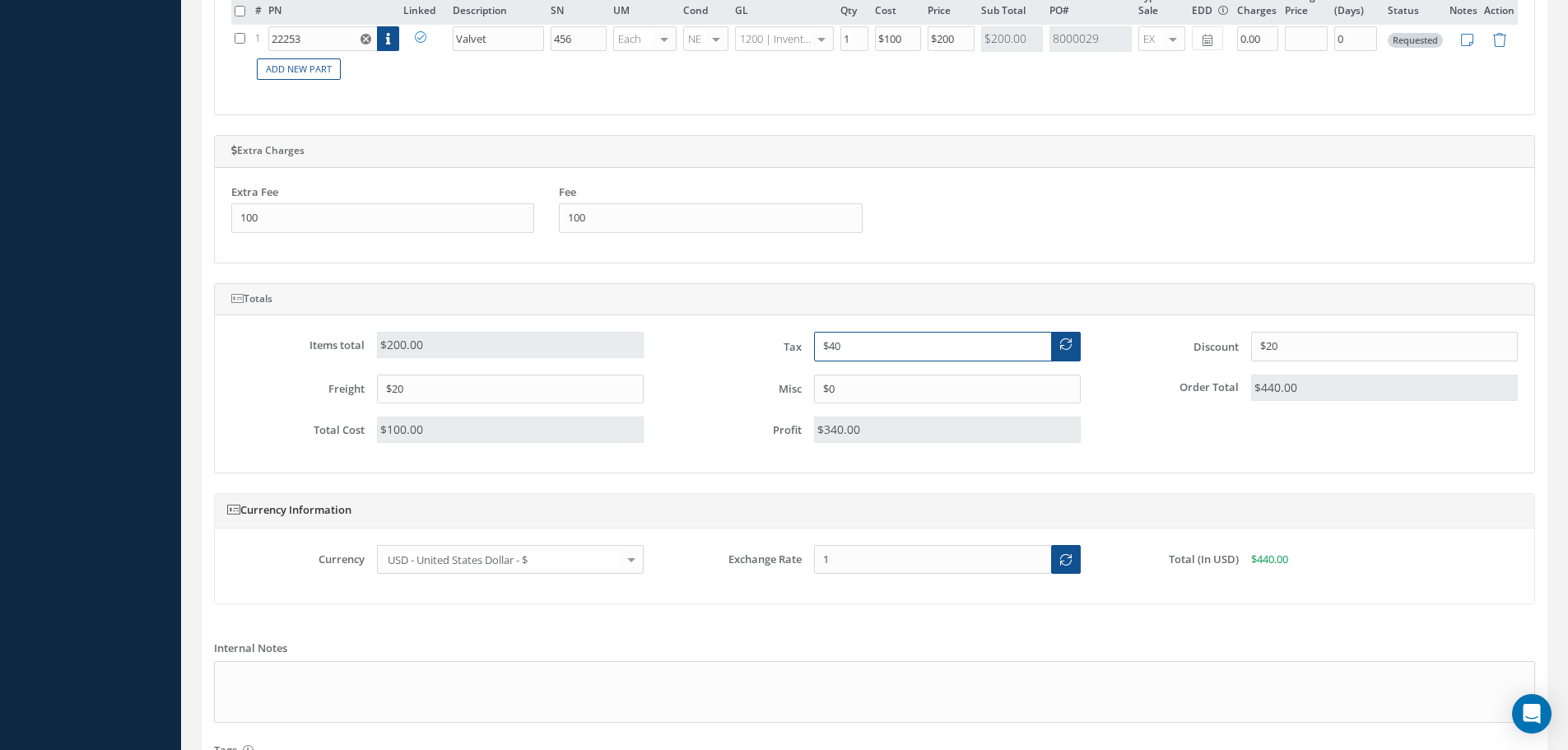
type input "$40"
drag, startPoint x: 769, startPoint y: 392, endPoint x: 746, endPoint y: 391, distance: 23.0
click at [746, 391] on div "Misc $0" at bounding box center [874, 389] width 437 height 30
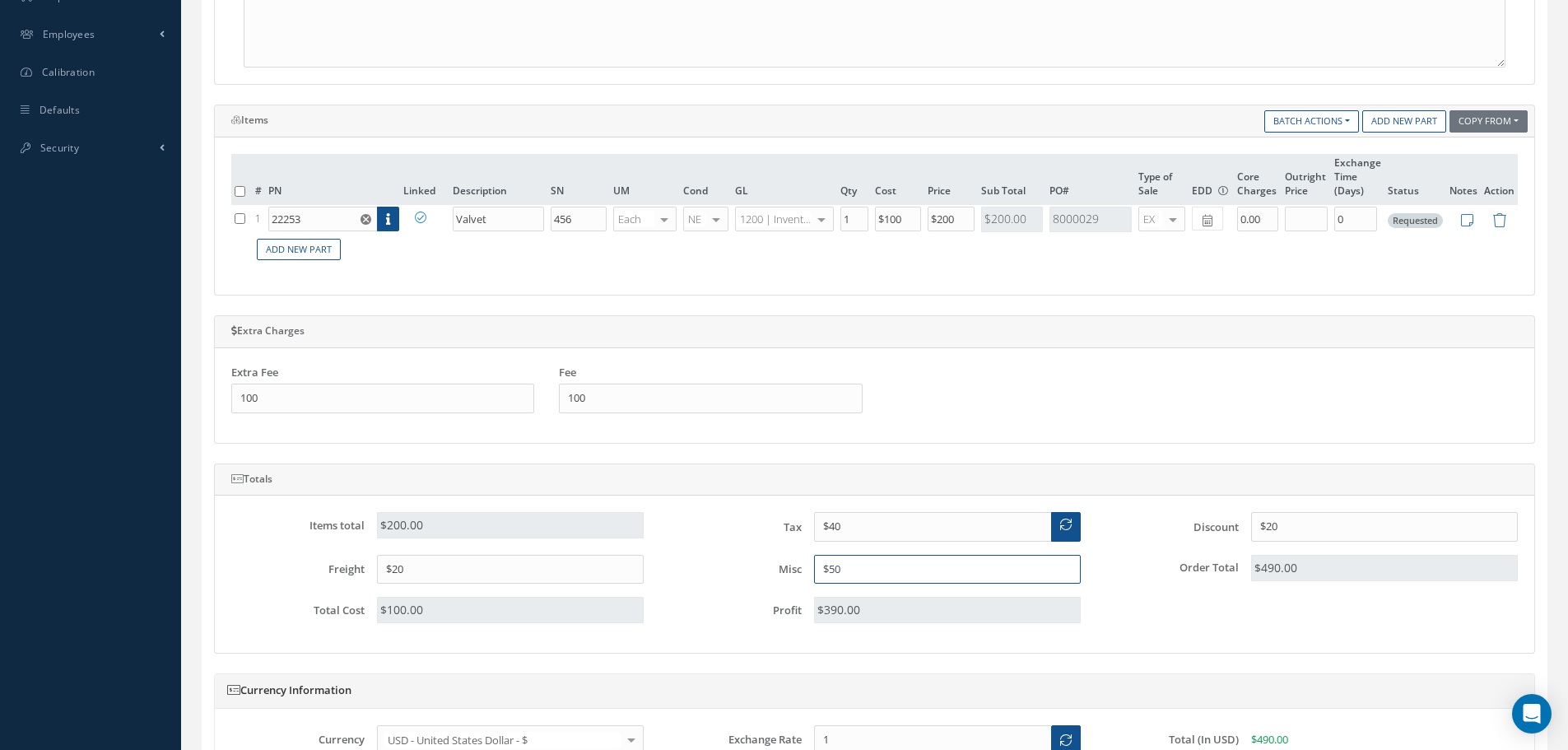
scroll to position [478, 0]
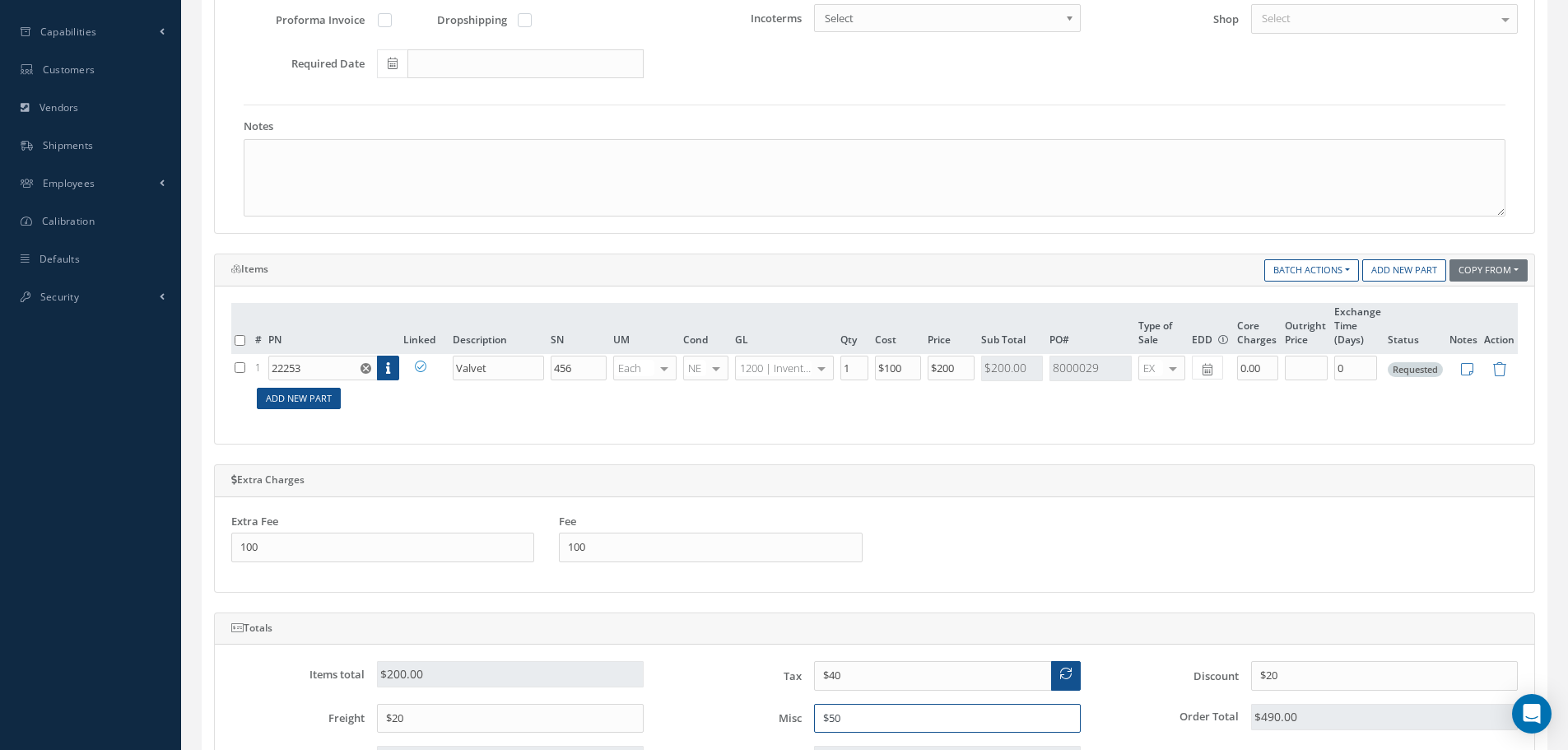
type input "$50"
click at [299, 398] on link "Add New Part" at bounding box center [298, 399] width 84 height 22
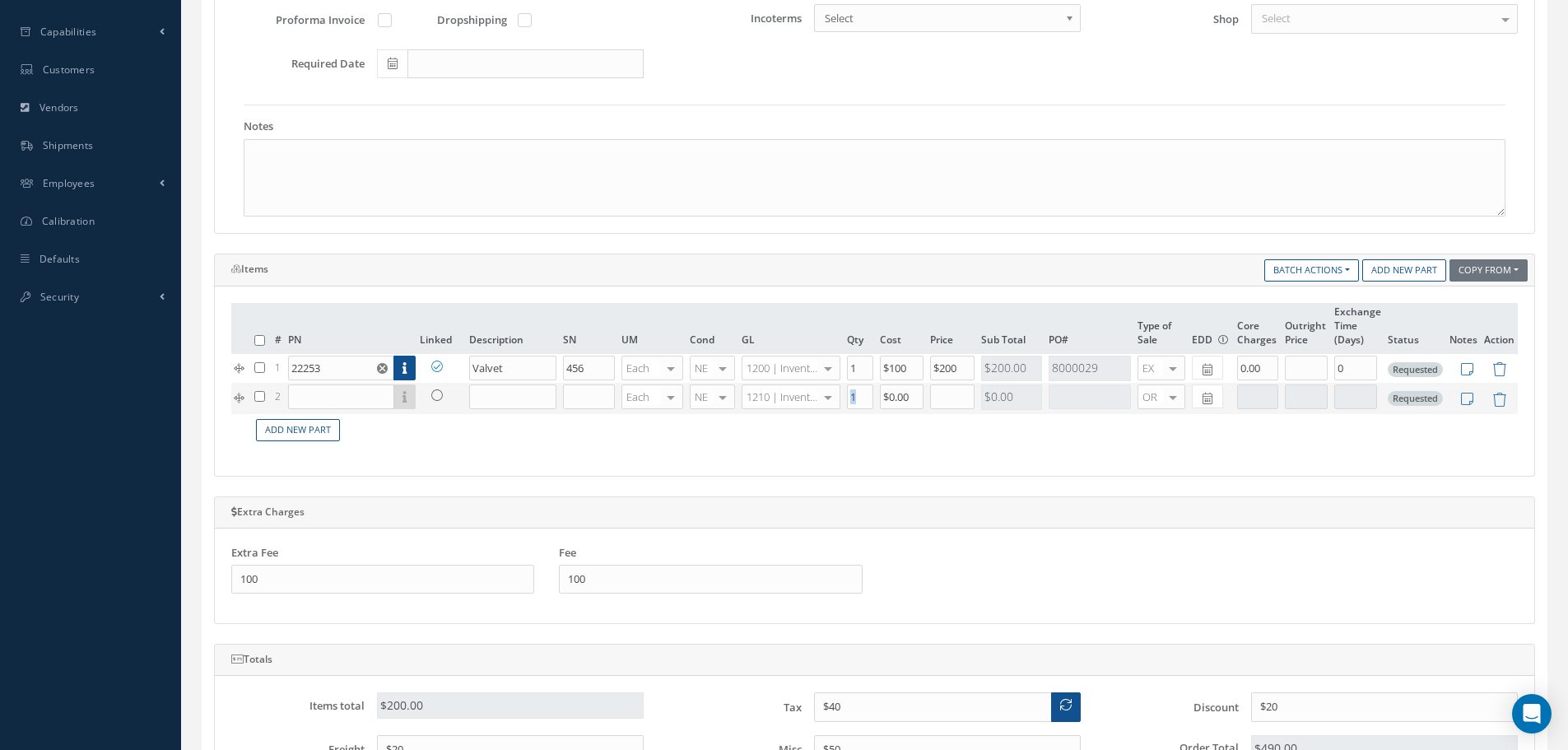
drag, startPoint x: 925, startPoint y: 395, endPoint x: 859, endPoint y: 399, distance: 66.1
click at [859, 399] on tr "2 Part Number Description SN Condition PO# Qty Location Warehouse Each Each Fee…" at bounding box center [875, 399] width 1287 height 32
click at [358, 385] on input "text" at bounding box center [341, 397] width 106 height 25
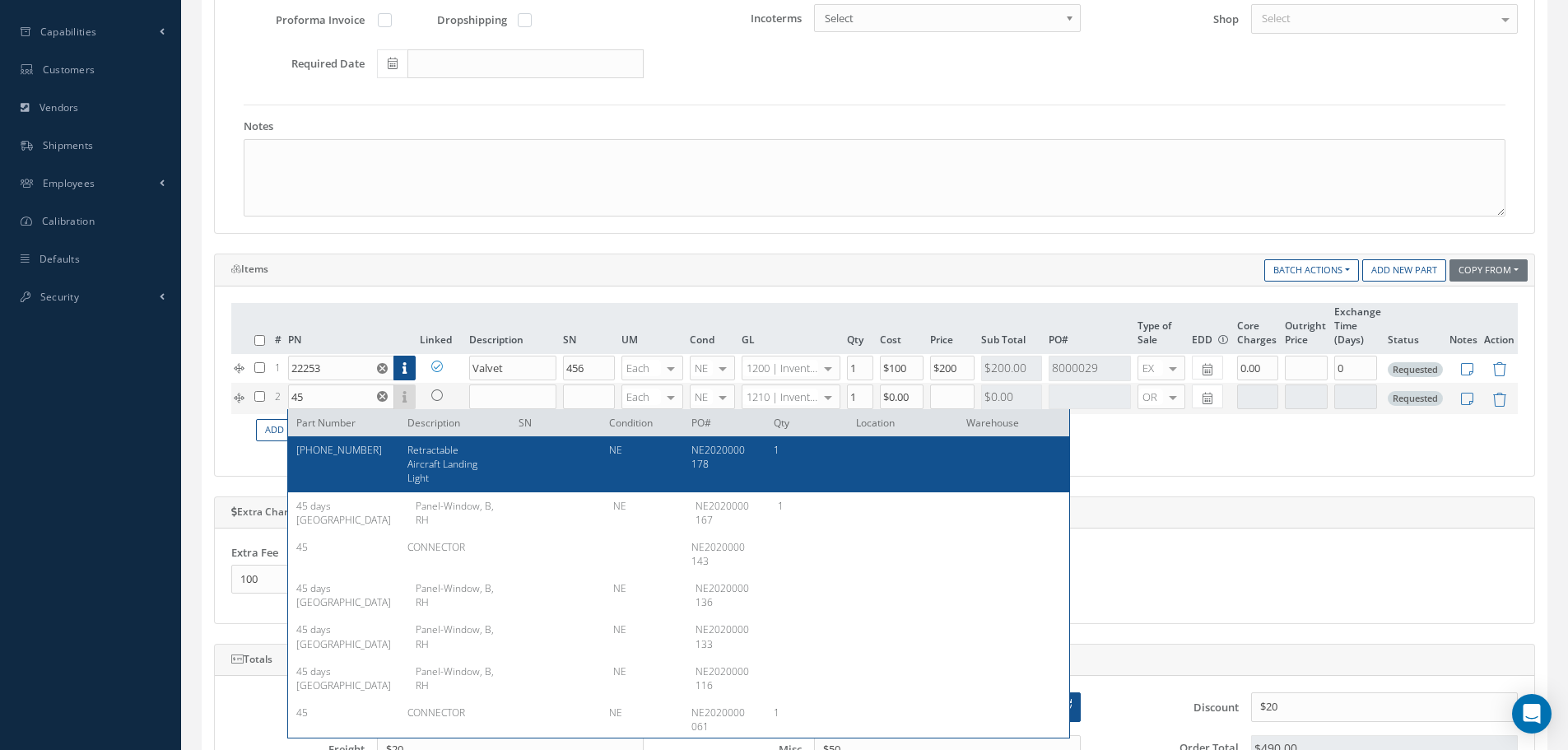
click at [401, 468] on div "Retractable Aircraft Landing Light" at bounding box center [451, 464] width 111 height 42
type input "45-0060-10"
type input "Retractable Aircraft Landing Light"
type input "$0"
type input "0.00"
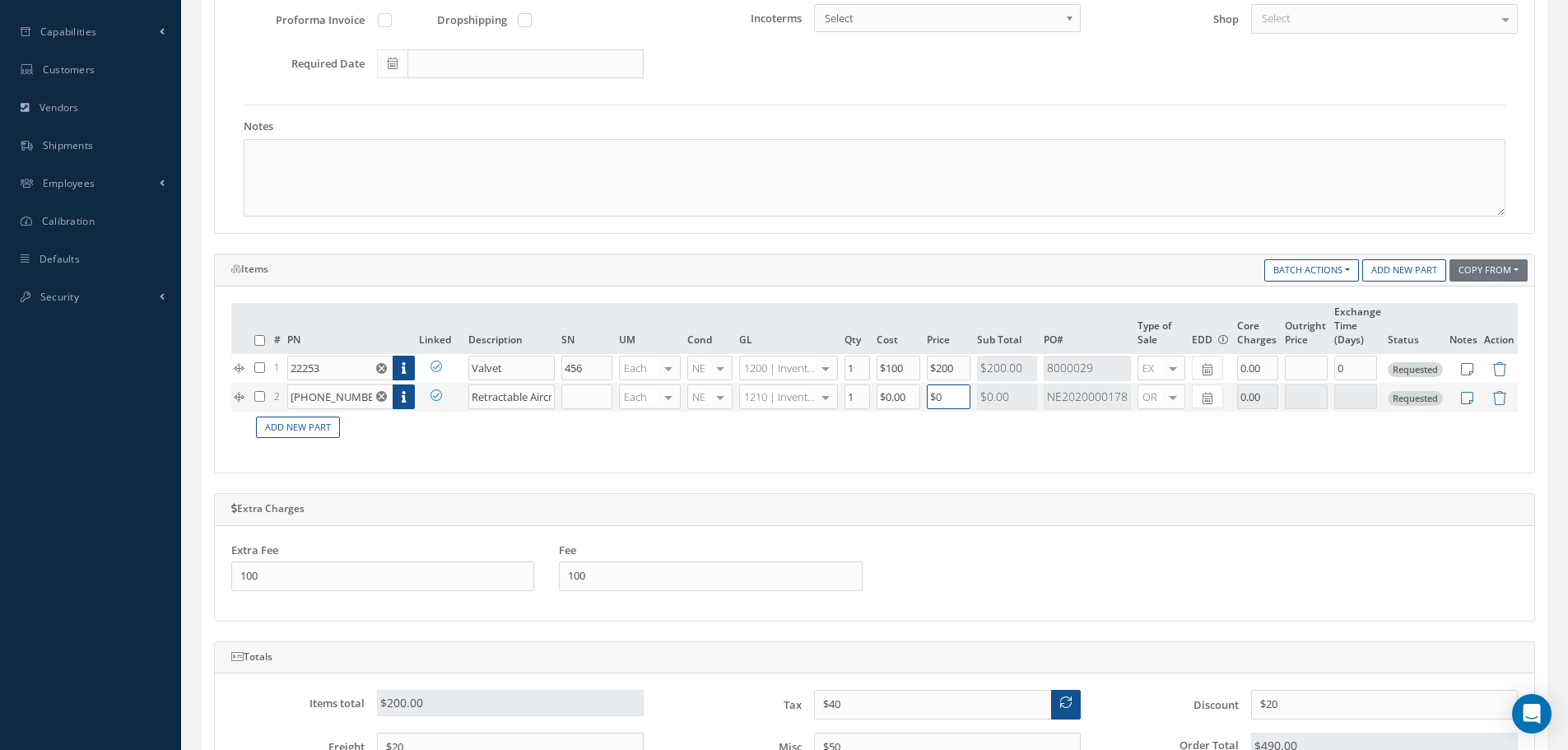
drag, startPoint x: 960, startPoint y: 400, endPoint x: 894, endPoint y: 408, distance: 66.5
click at [894, 408] on tr "2 45-0060-10 Part Number Description SN Condition PO# Qty Location Warehouse Re…" at bounding box center [875, 398] width 1287 height 29
drag, startPoint x: 905, startPoint y: 394, endPoint x: 784, endPoint y: 402, distance: 121.3
click at [784, 402] on tr "2 45-0060-10 Part Number Description SN Condition PO# Qty Location Warehouse Re…" at bounding box center [875, 398] width 1287 height 29
type input "$200"
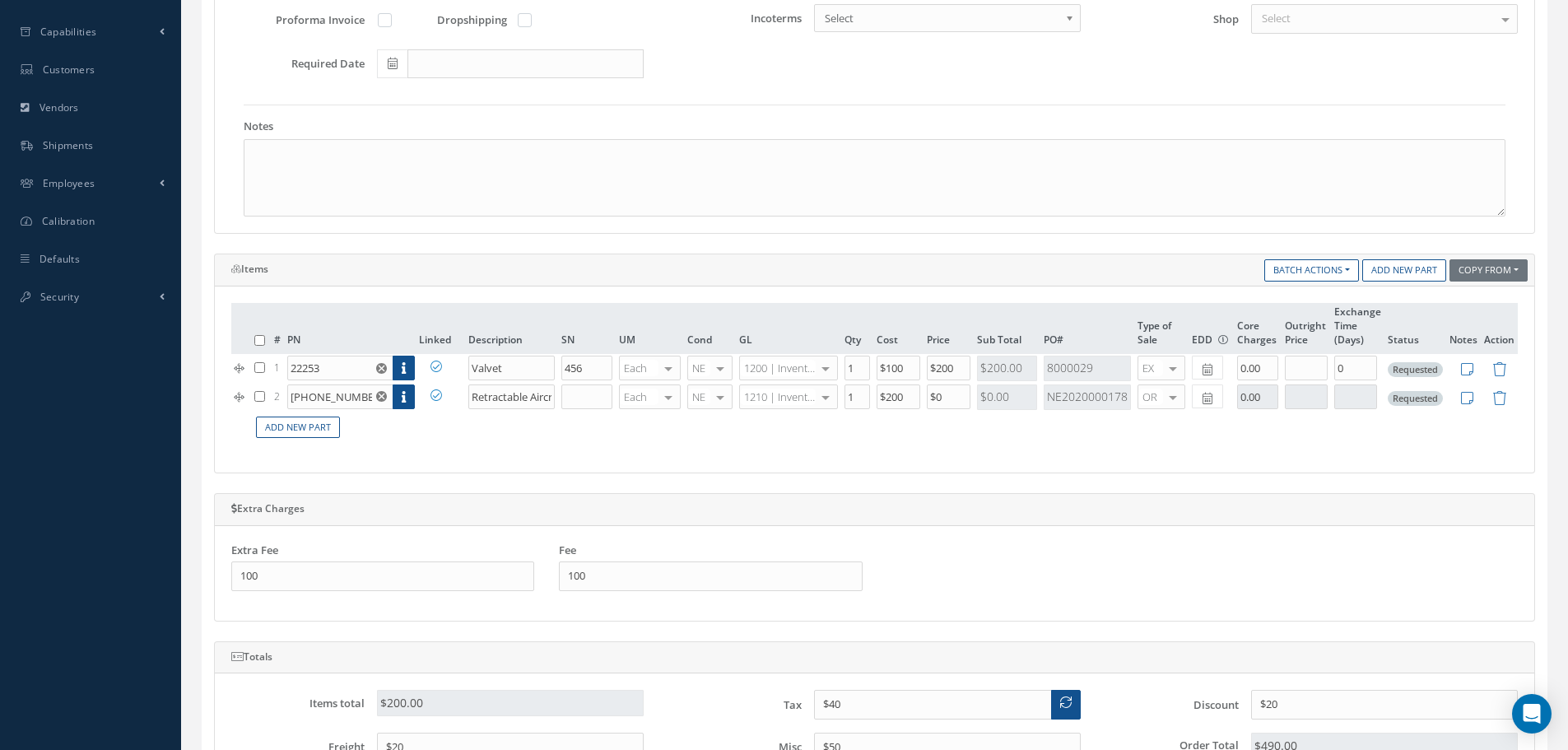
click at [865, 441] on td "Add New Part" at bounding box center [885, 428] width 1267 height 32
drag, startPoint x: 893, startPoint y: 371, endPoint x: 904, endPoint y: 386, distance: 18.6
click at [912, 371] on input "$100" at bounding box center [898, 368] width 43 height 25
drag, startPoint x: 893, startPoint y: 395, endPoint x: 936, endPoint y: 432, distance: 56.7
click at [905, 399] on input "$200" at bounding box center [898, 397] width 43 height 25
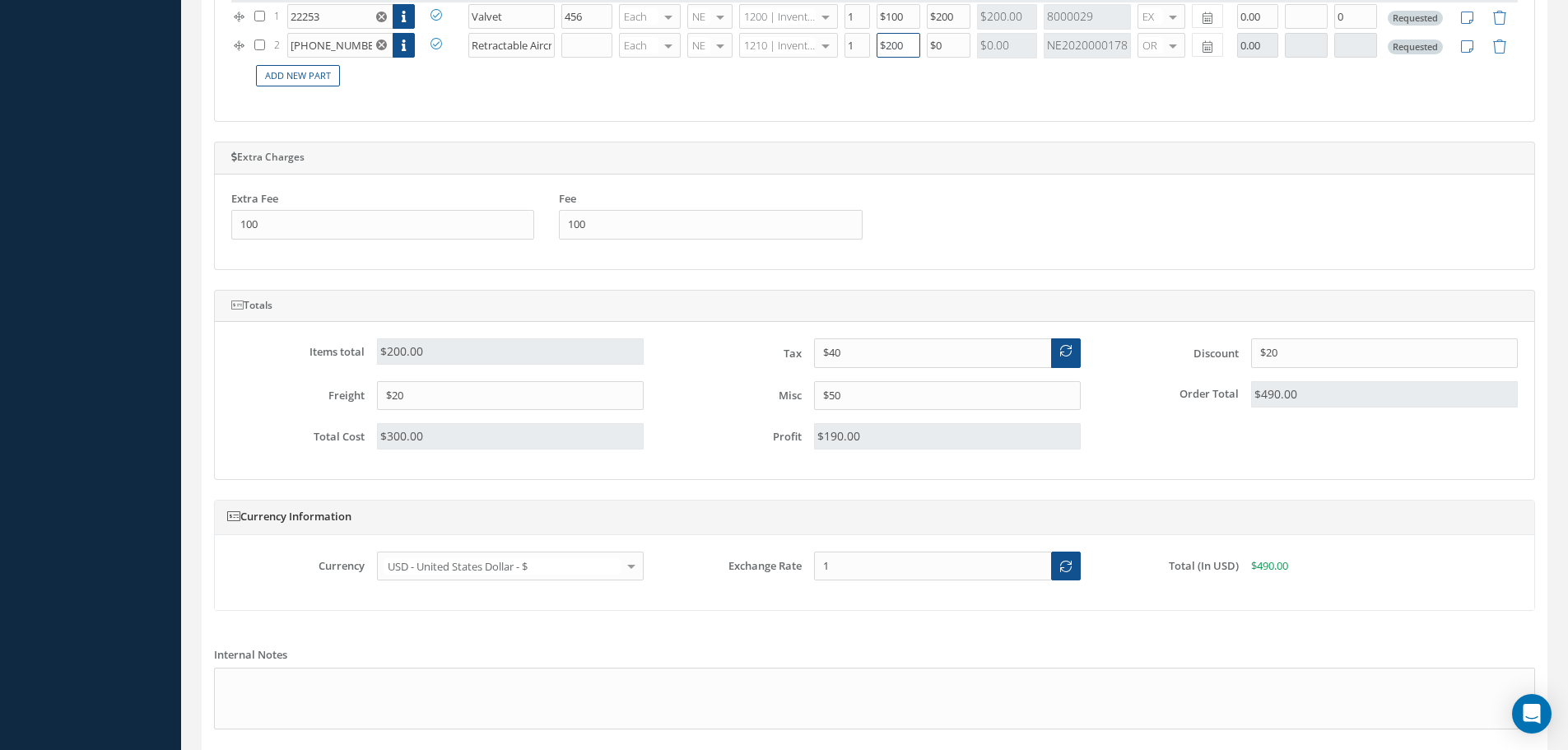
scroll to position [1001, 0]
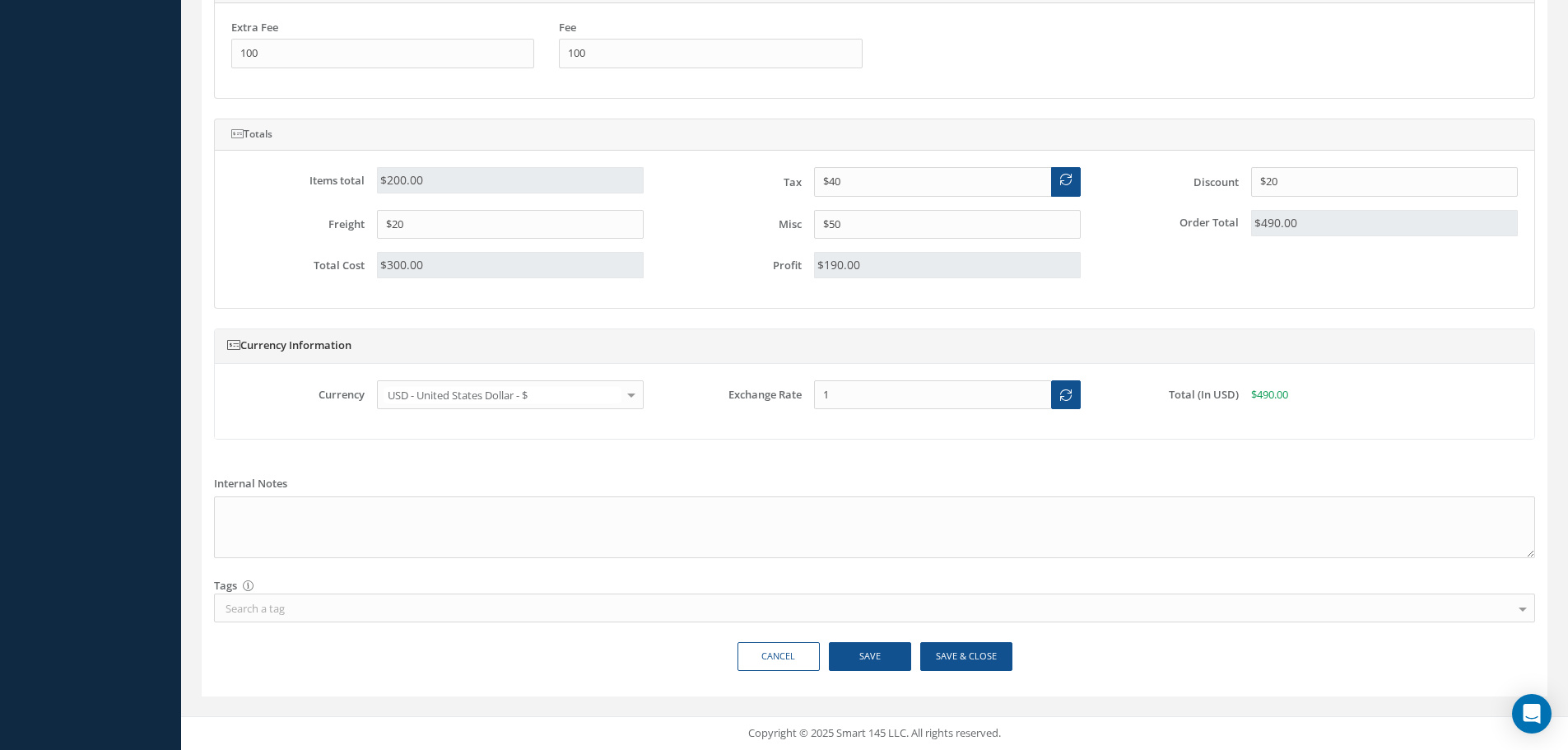
click at [309, 275] on div "Total Cost $300.00" at bounding box center [437, 265] width 437 height 27
drag, startPoint x: 427, startPoint y: 178, endPoint x: 356, endPoint y: 191, distance: 72.2
click at [356, 191] on div "Items total $200.00" at bounding box center [437, 180] width 437 height 27
drag, startPoint x: 1343, startPoint y: 220, endPoint x: 1270, endPoint y: 263, distance: 84.7
click at [1169, 260] on div "Items total $200.00 Tax $40 Discount $20 Freight $20 Misc $50 Order Total $490.…" at bounding box center [875, 228] width 1312 height 124
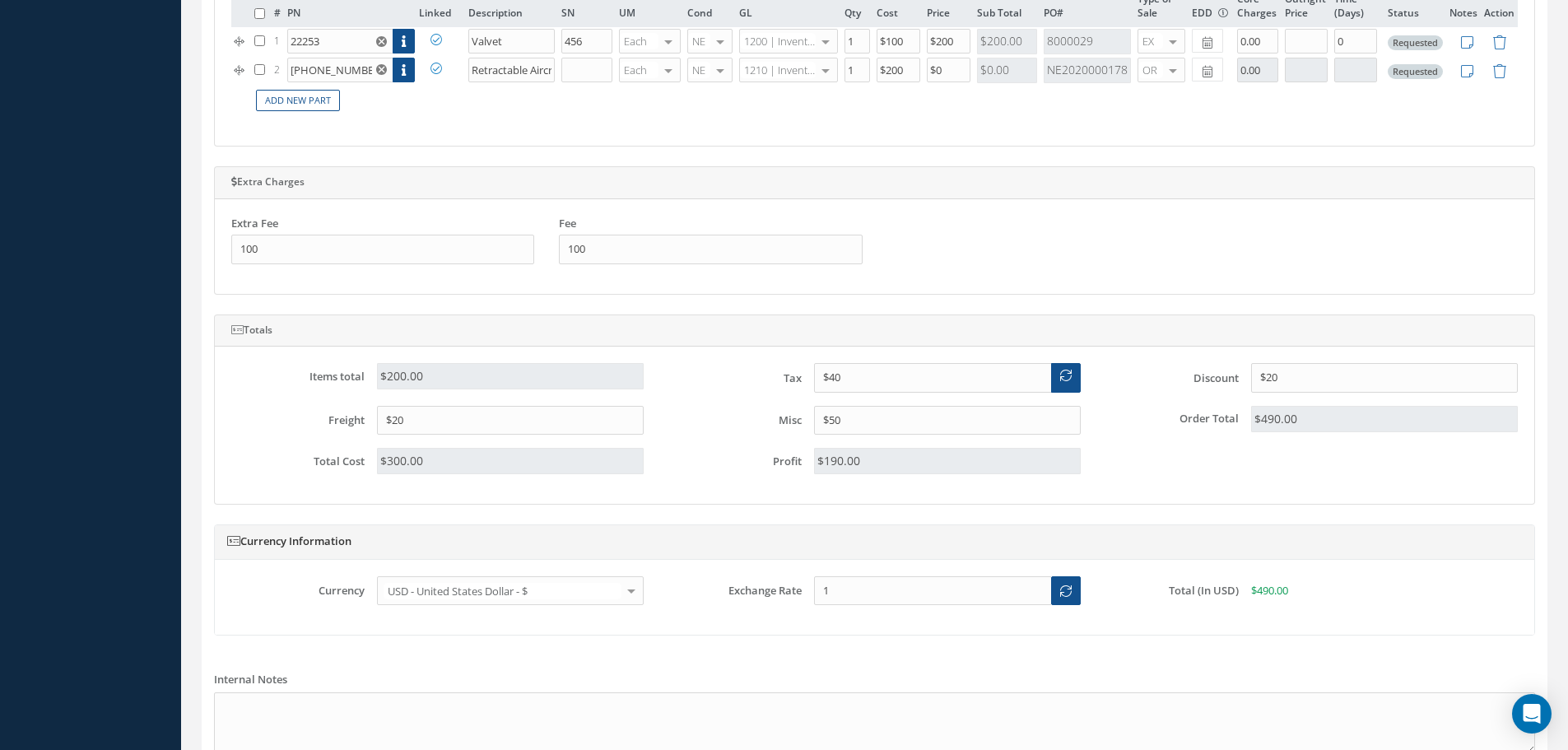
scroll to position [754, 0]
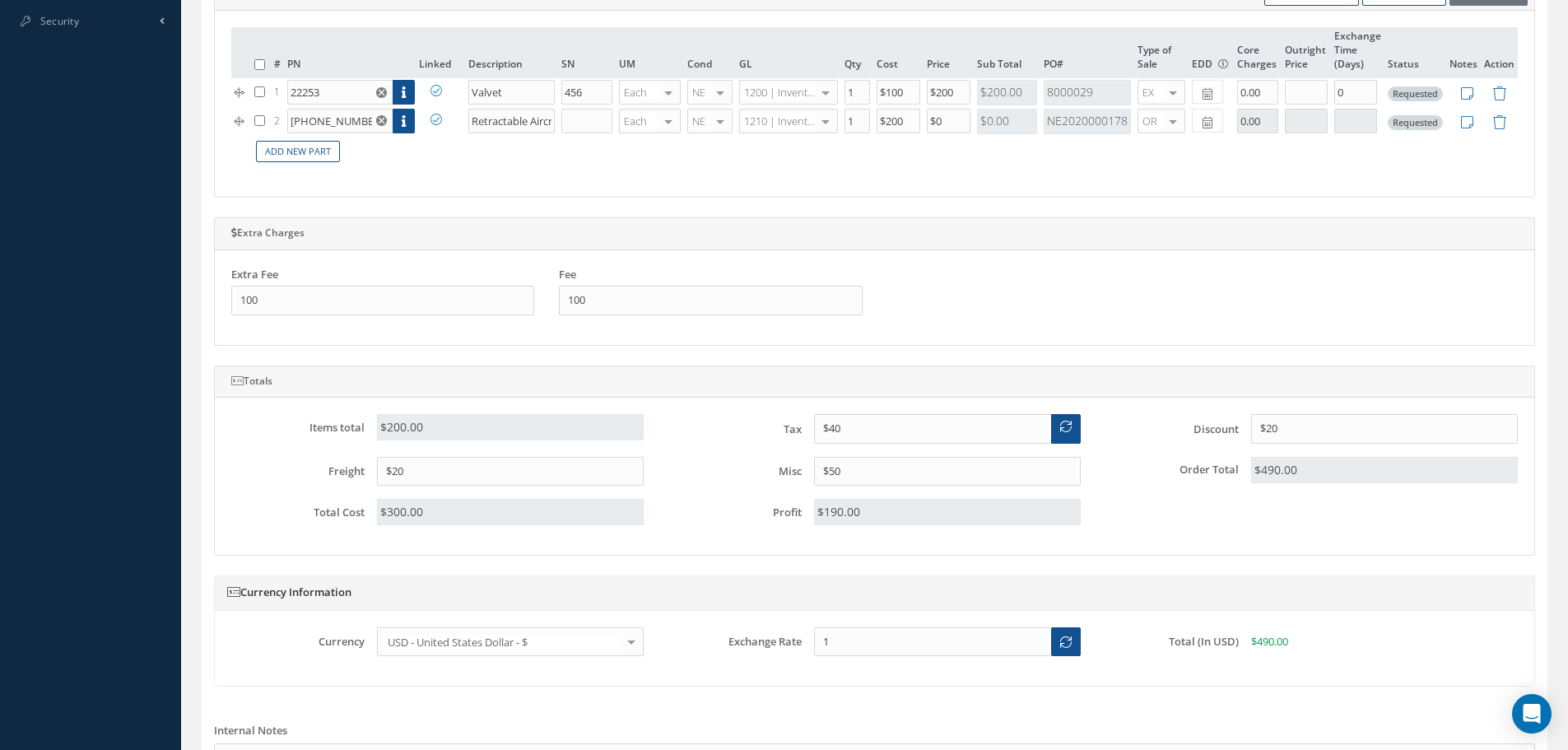
drag, startPoint x: 455, startPoint y: 517, endPoint x: 257, endPoint y: 522, distance: 198.1
click at [257, 522] on div "Total Cost $300.00" at bounding box center [437, 512] width 437 height 27
drag, startPoint x: 893, startPoint y: 98, endPoint x: 903, endPoint y: 100, distance: 10.2
click at [902, 99] on input "$100" at bounding box center [898, 92] width 43 height 25
drag, startPoint x: 888, startPoint y: 121, endPoint x: 928, endPoint y: 132, distance: 41.5
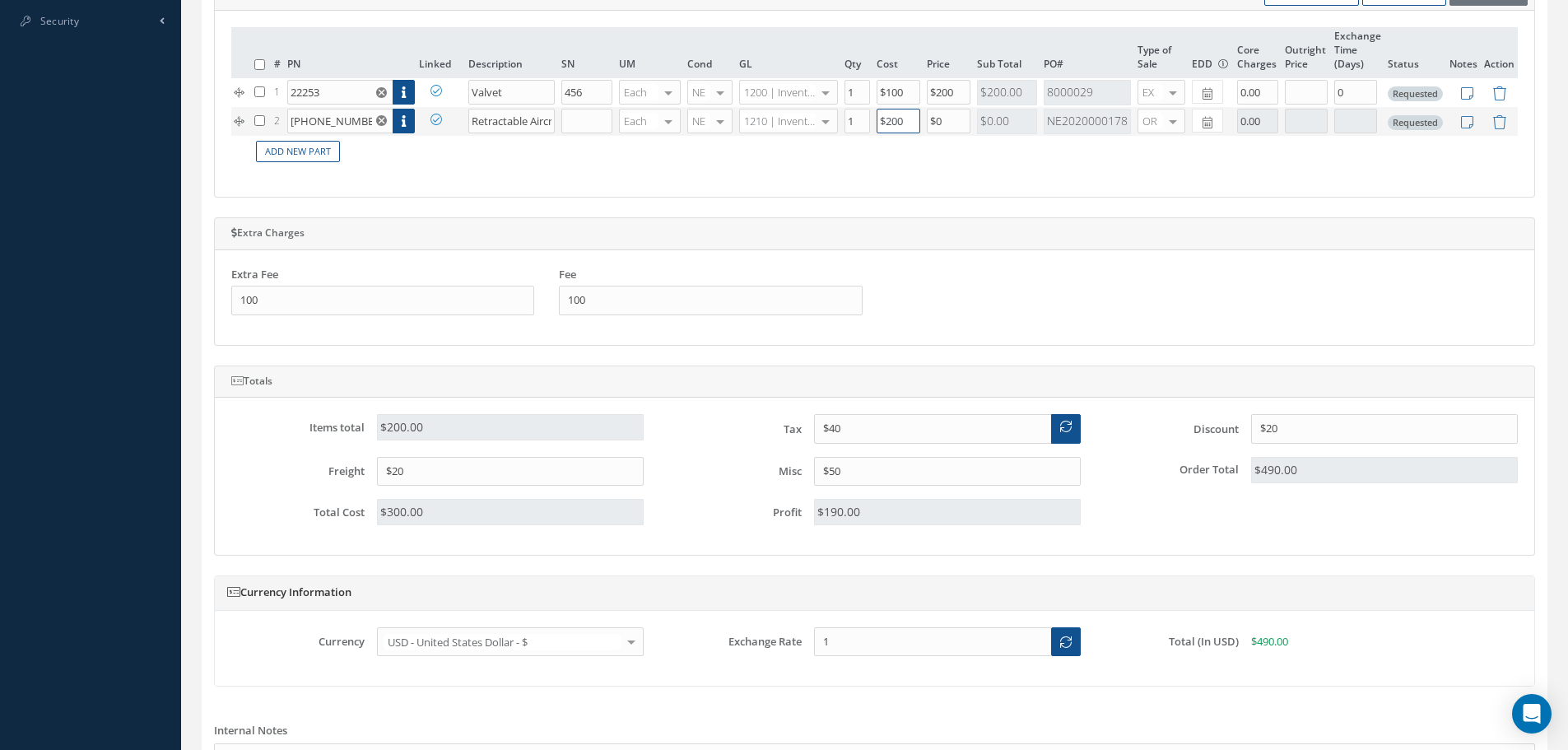
click at [928, 132] on tr "2 45-0060-10 Part Number Description SN Condition PO# Qty Location Warehouse Re…" at bounding box center [875, 121] width 1287 height 29
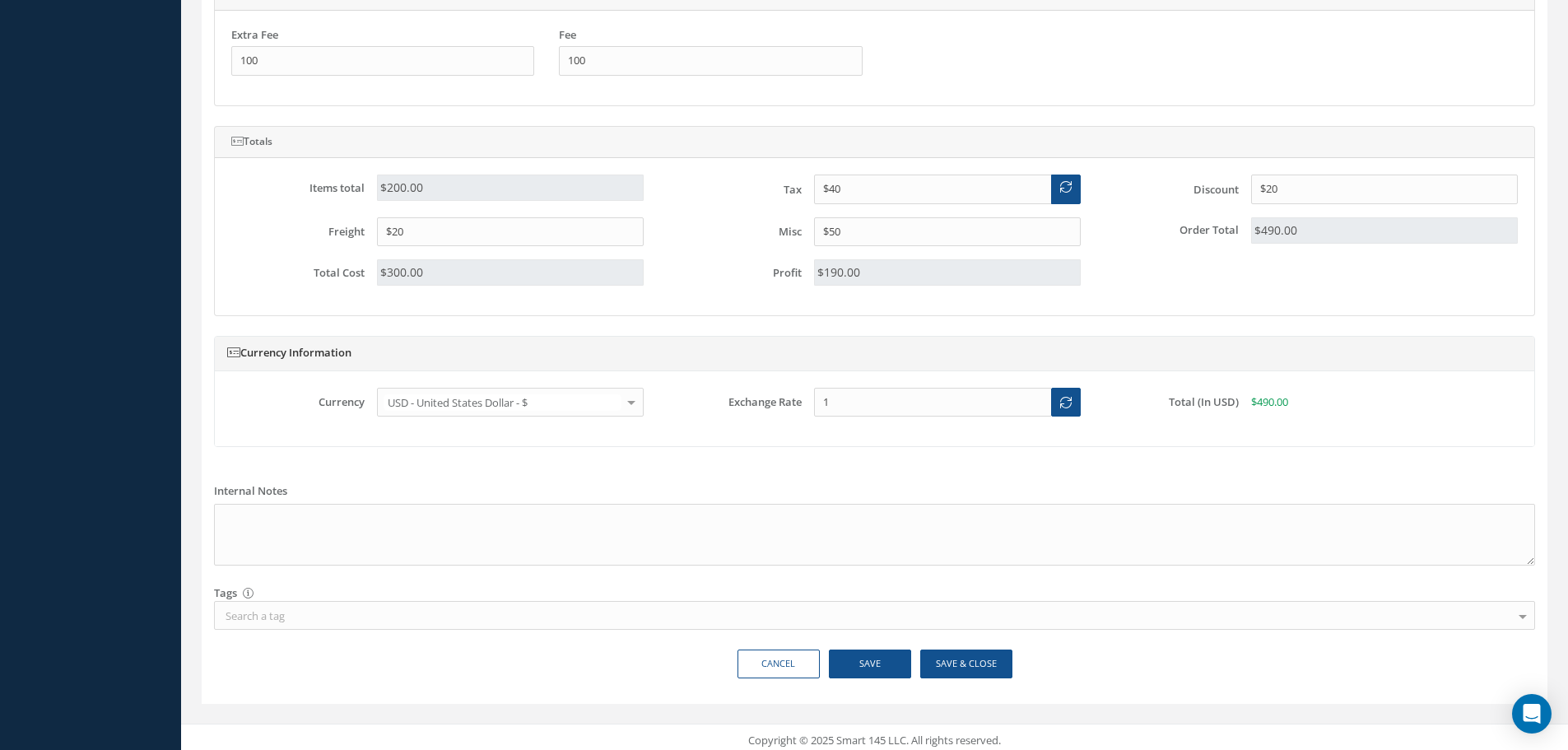
scroll to position [1001, 0]
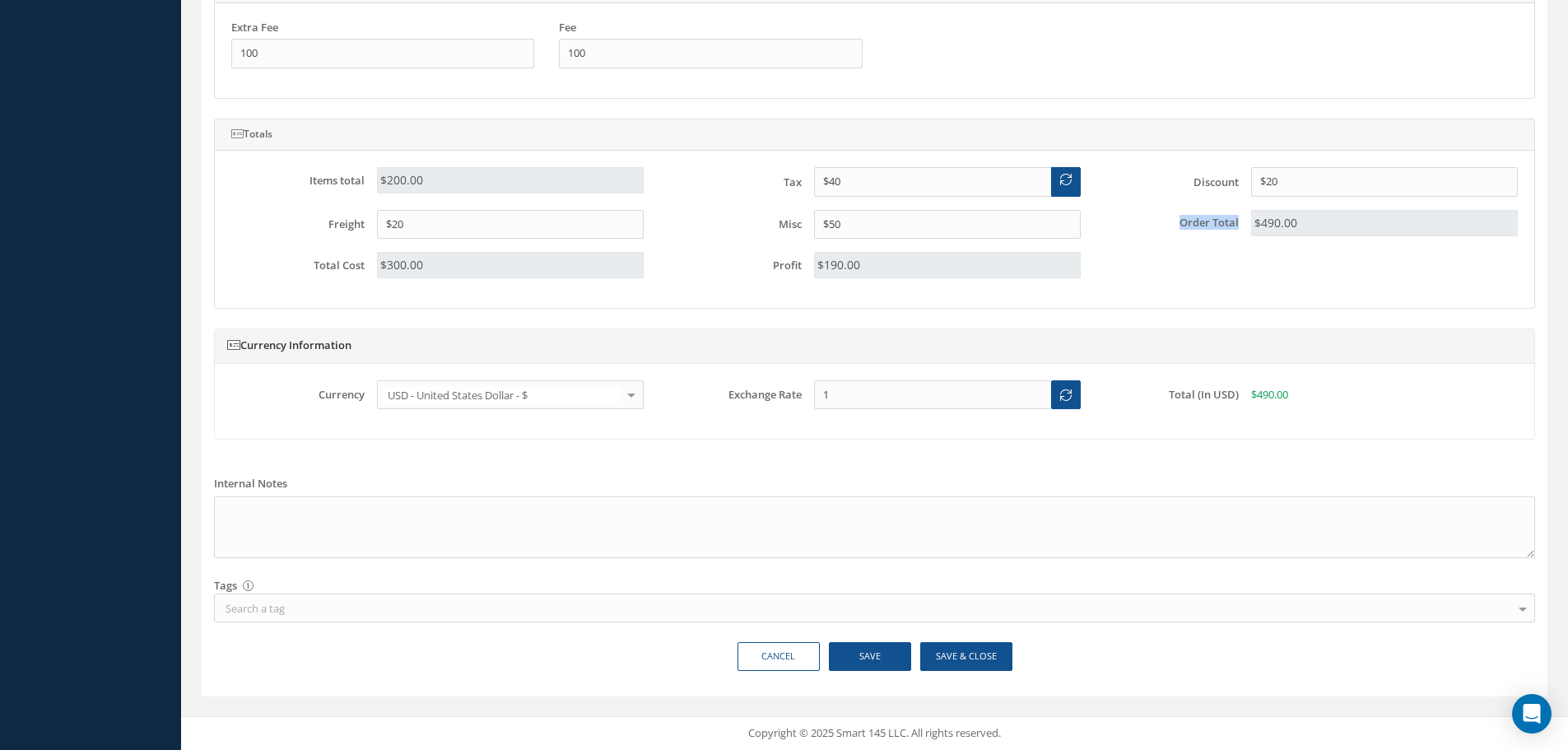
drag, startPoint x: 1181, startPoint y: 221, endPoint x: 1281, endPoint y: 210, distance: 100.6
click at [1281, 210] on div "Order Total $490.00" at bounding box center [1312, 223] width 437 height 27
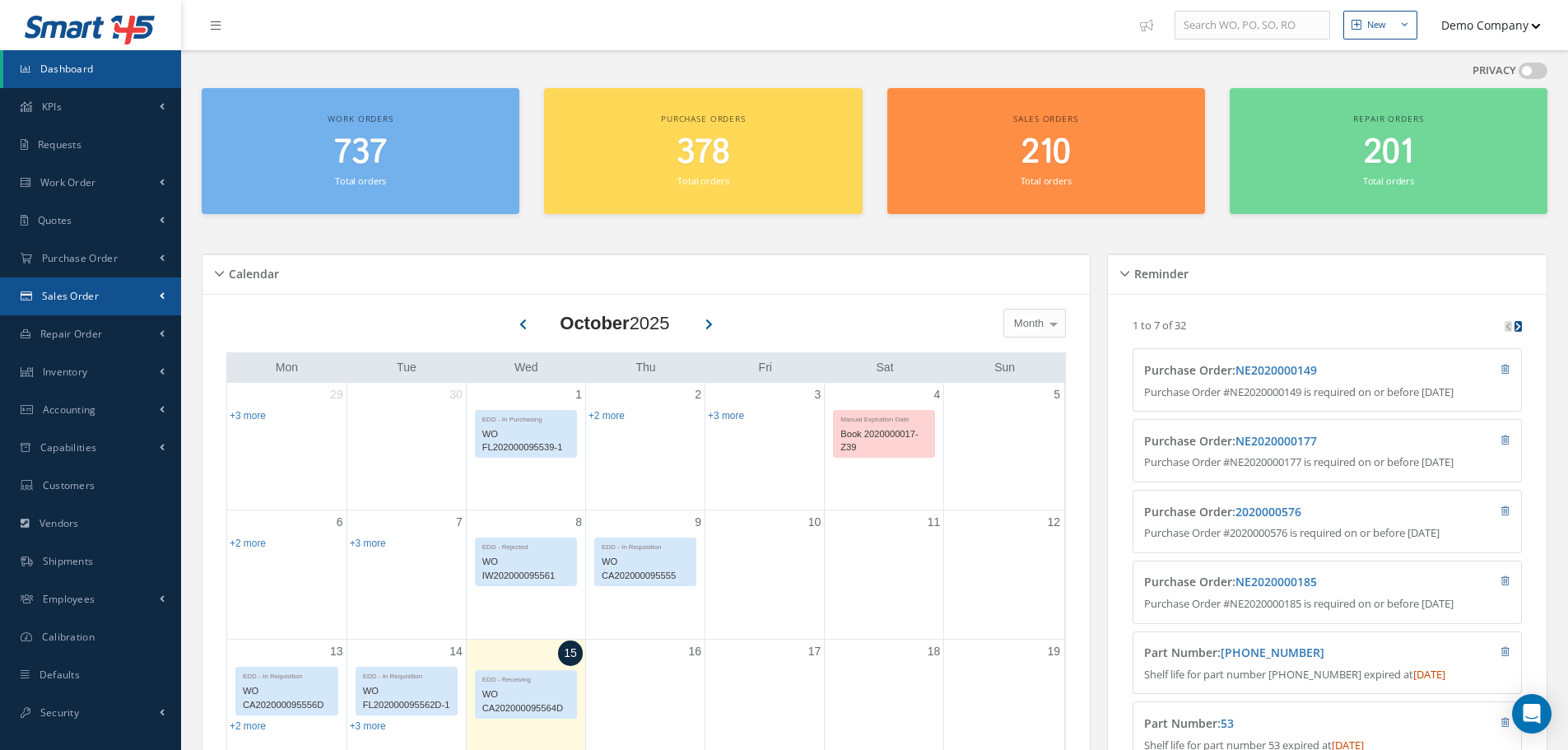
click at [102, 281] on link "Sales Order" at bounding box center [91, 296] width 181 height 38
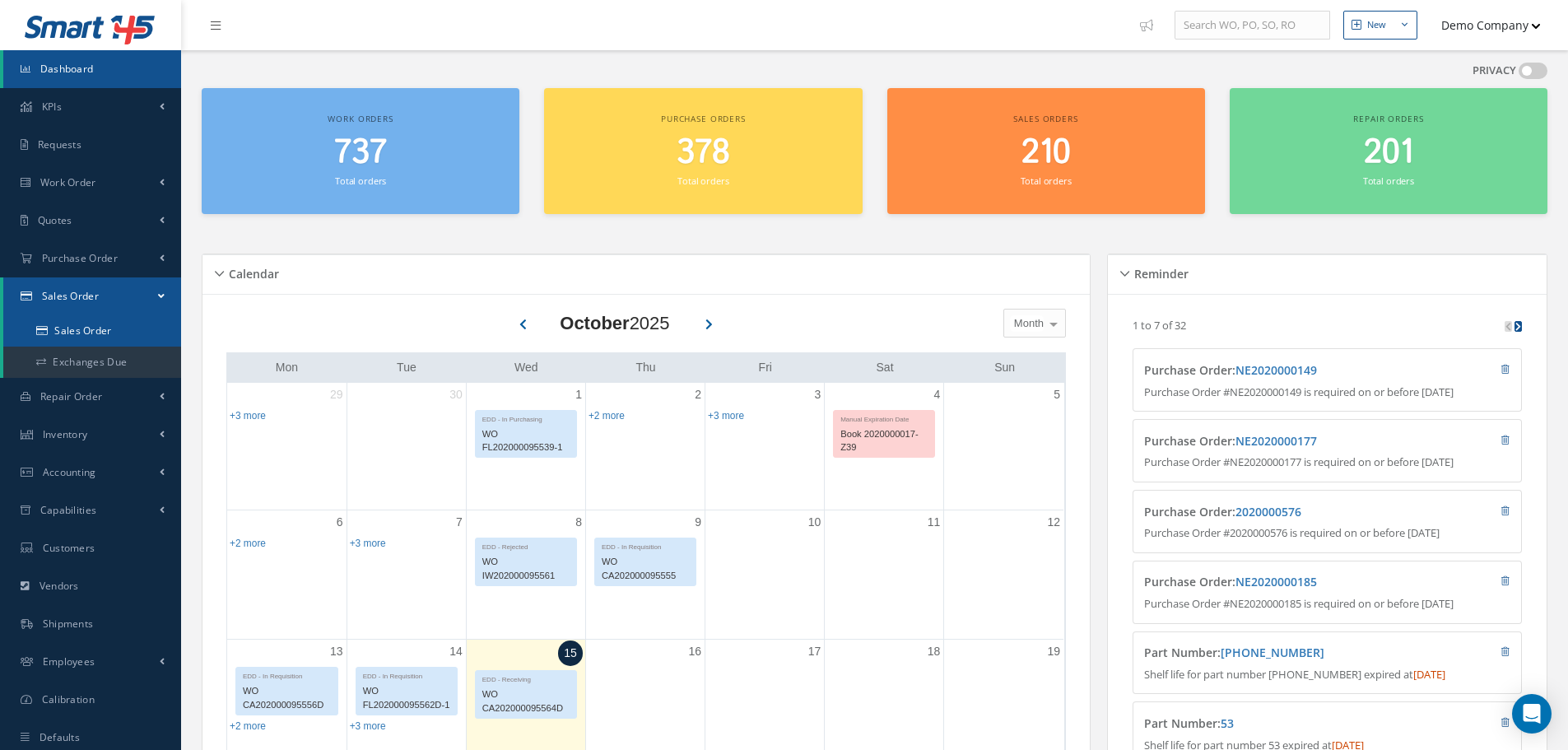
click at [71, 333] on link "Sales Order" at bounding box center [92, 331] width 178 height 32
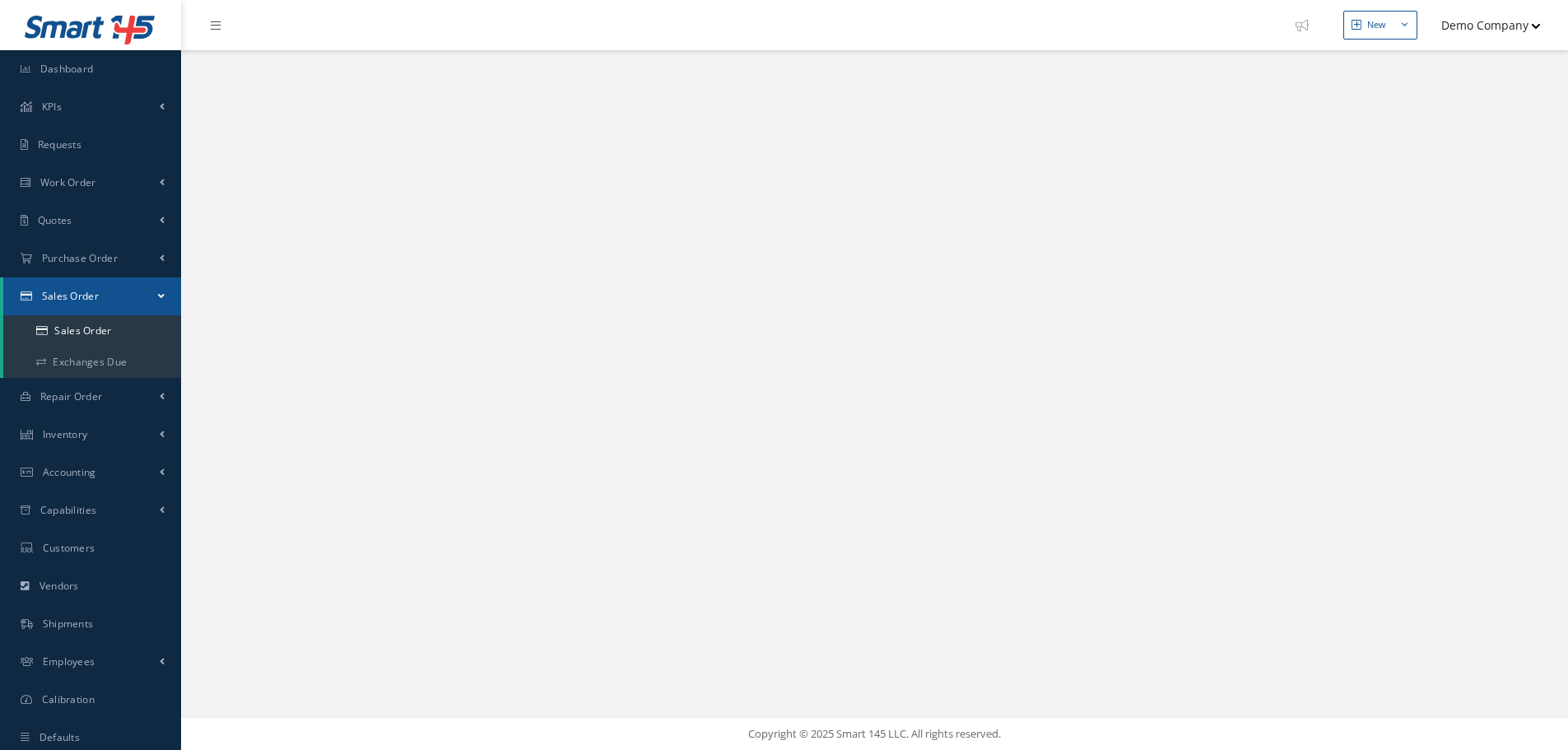
select select "25"
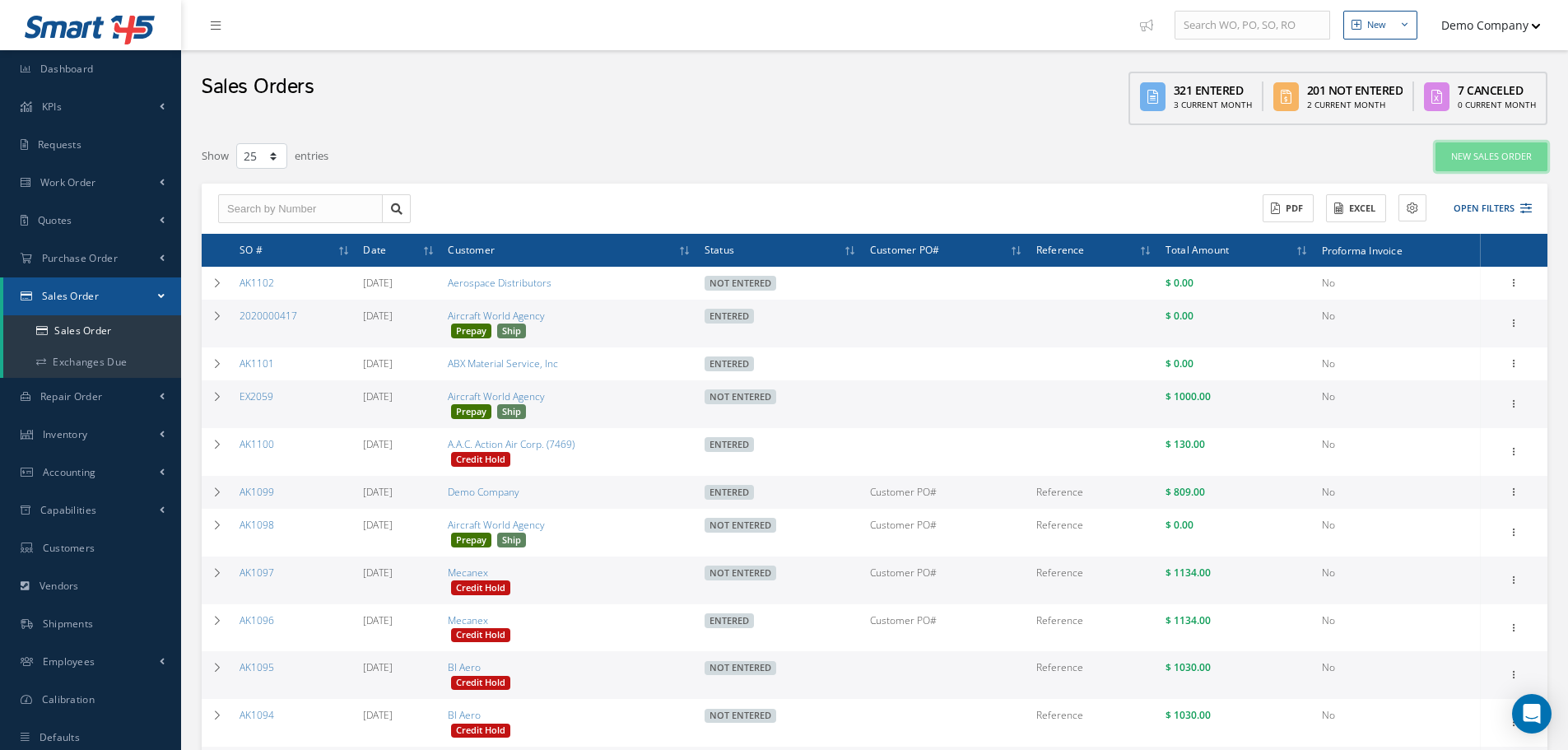
click at [1459, 164] on link "New Sales Order" at bounding box center [1491, 157] width 112 height 29
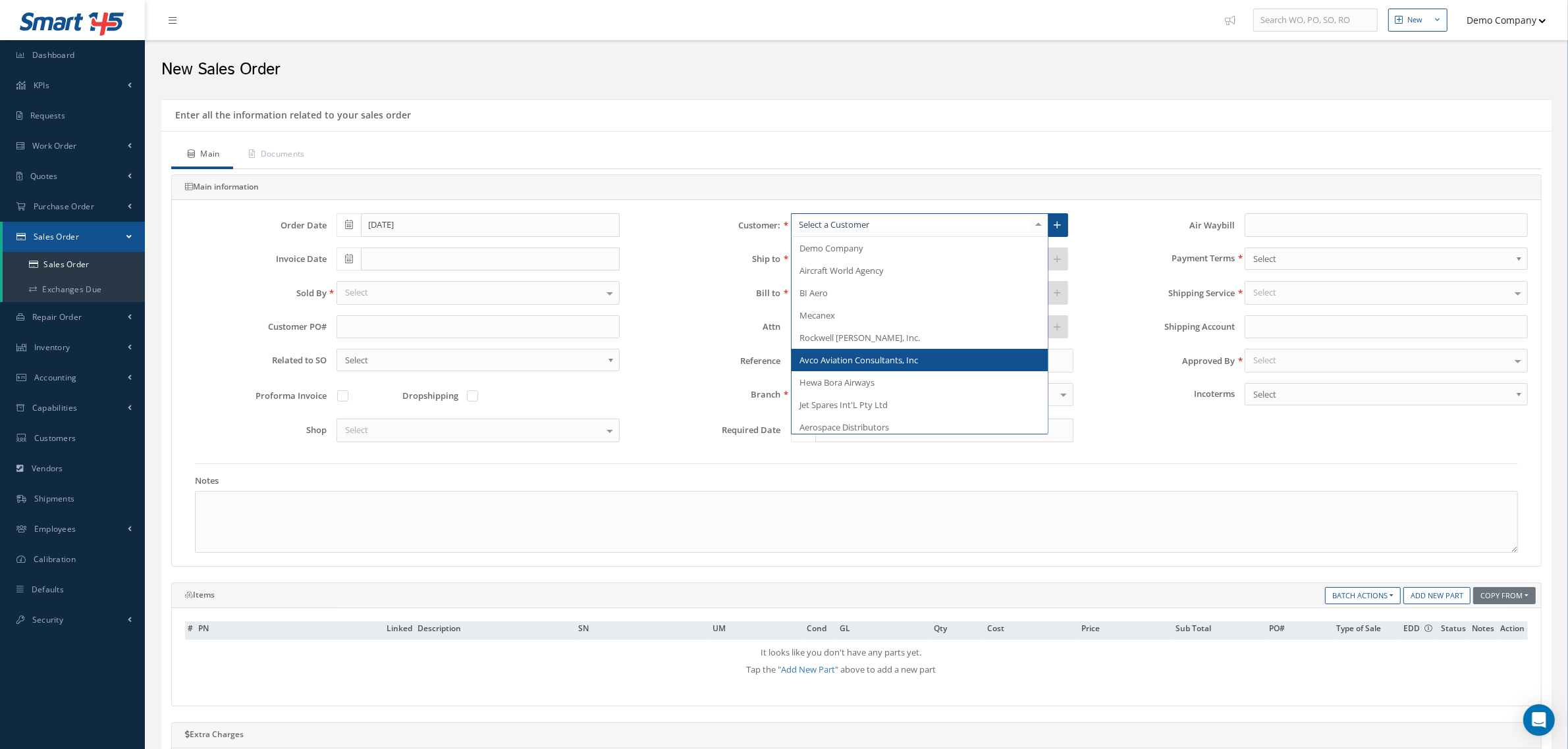
click at [890, 351] on span "Avco Aviation Consultants, Inc" at bounding box center [919, 359] width 256 height 23
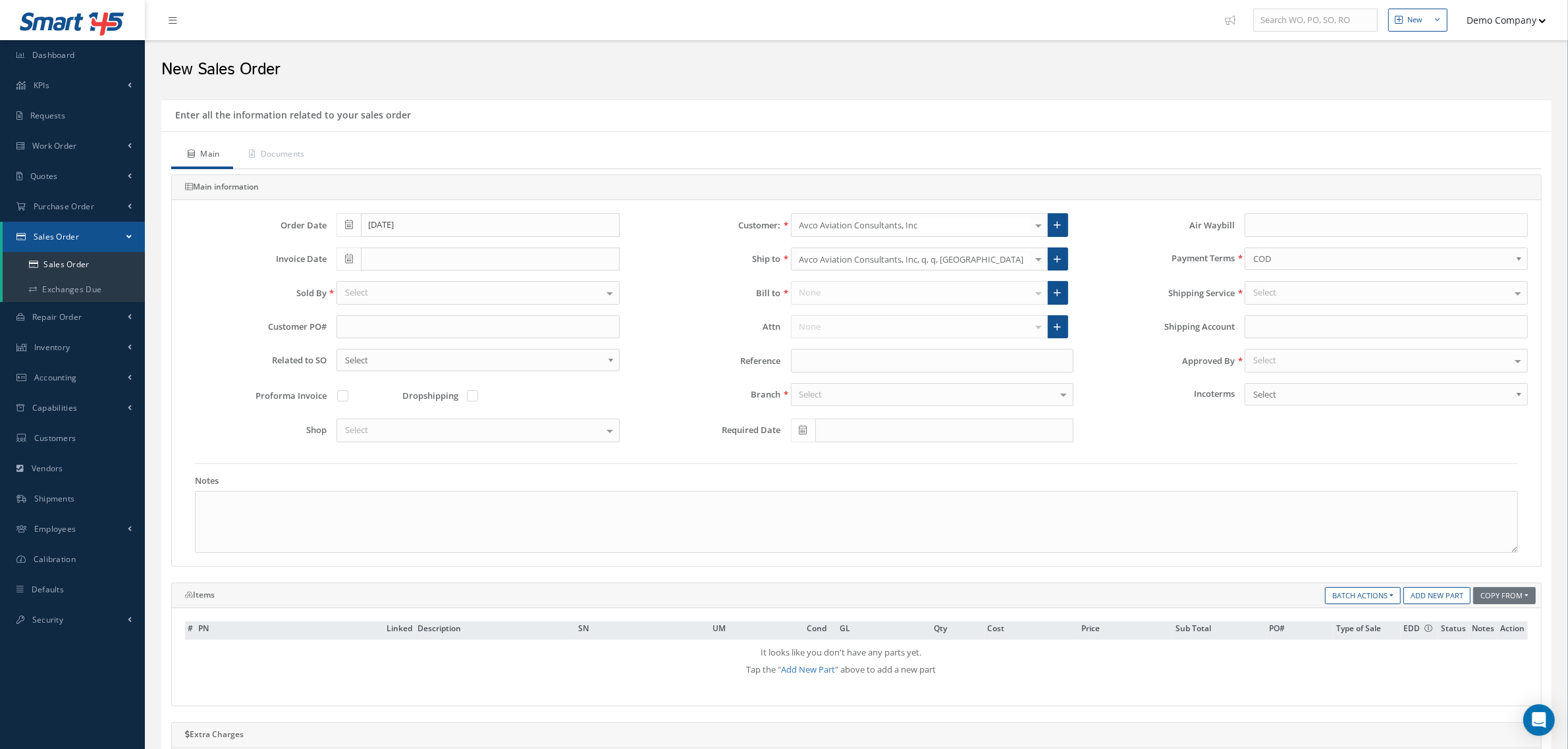
click at [1253, 299] on div "Select" at bounding box center [1386, 292] width 283 height 24
click at [1253, 291] on div at bounding box center [1517, 292] width 18 height 22
click at [815, 599] on link "Add New Part" at bounding box center [808, 669] width 54 height 12
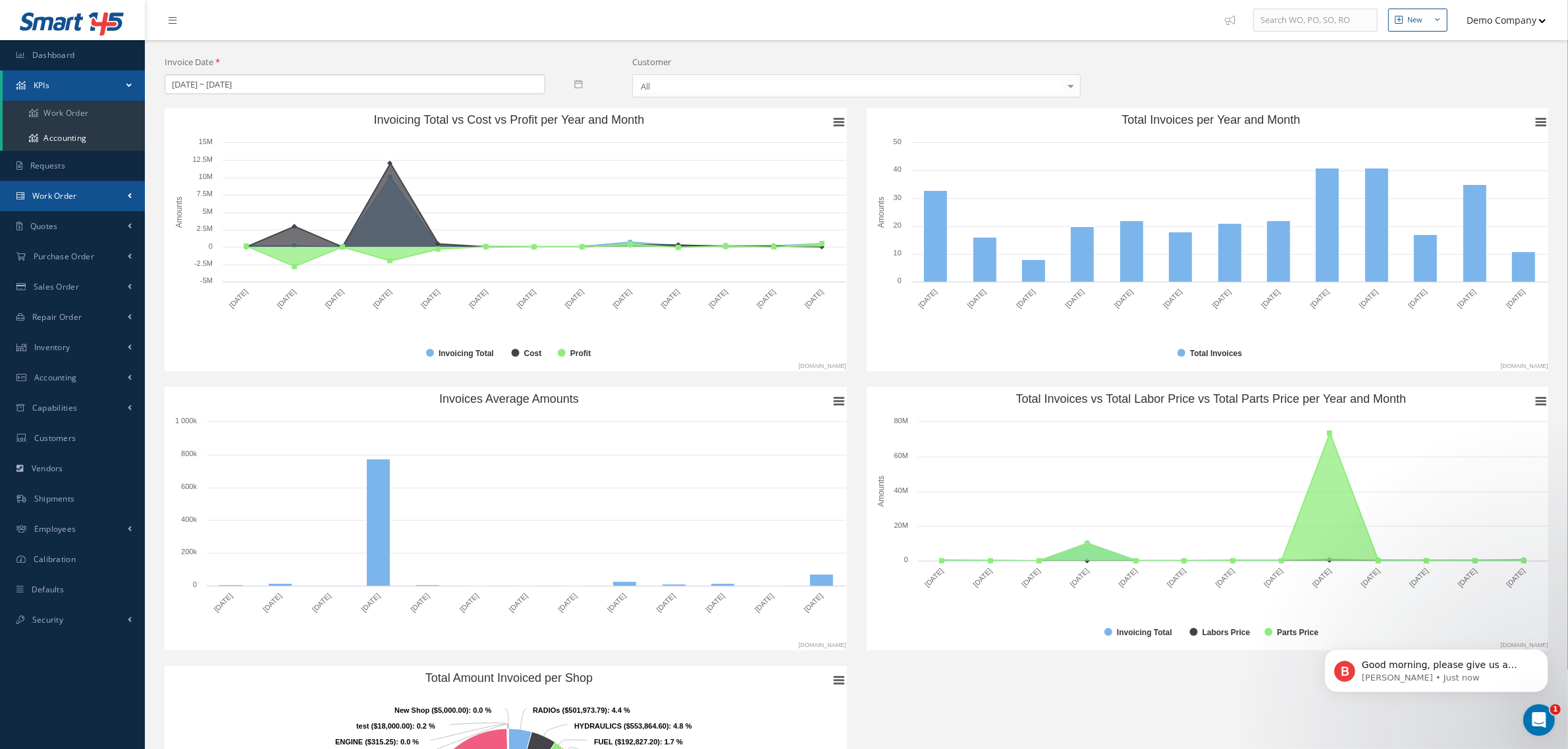
click at [80, 198] on link "Work Order" at bounding box center [72, 196] width 145 height 30
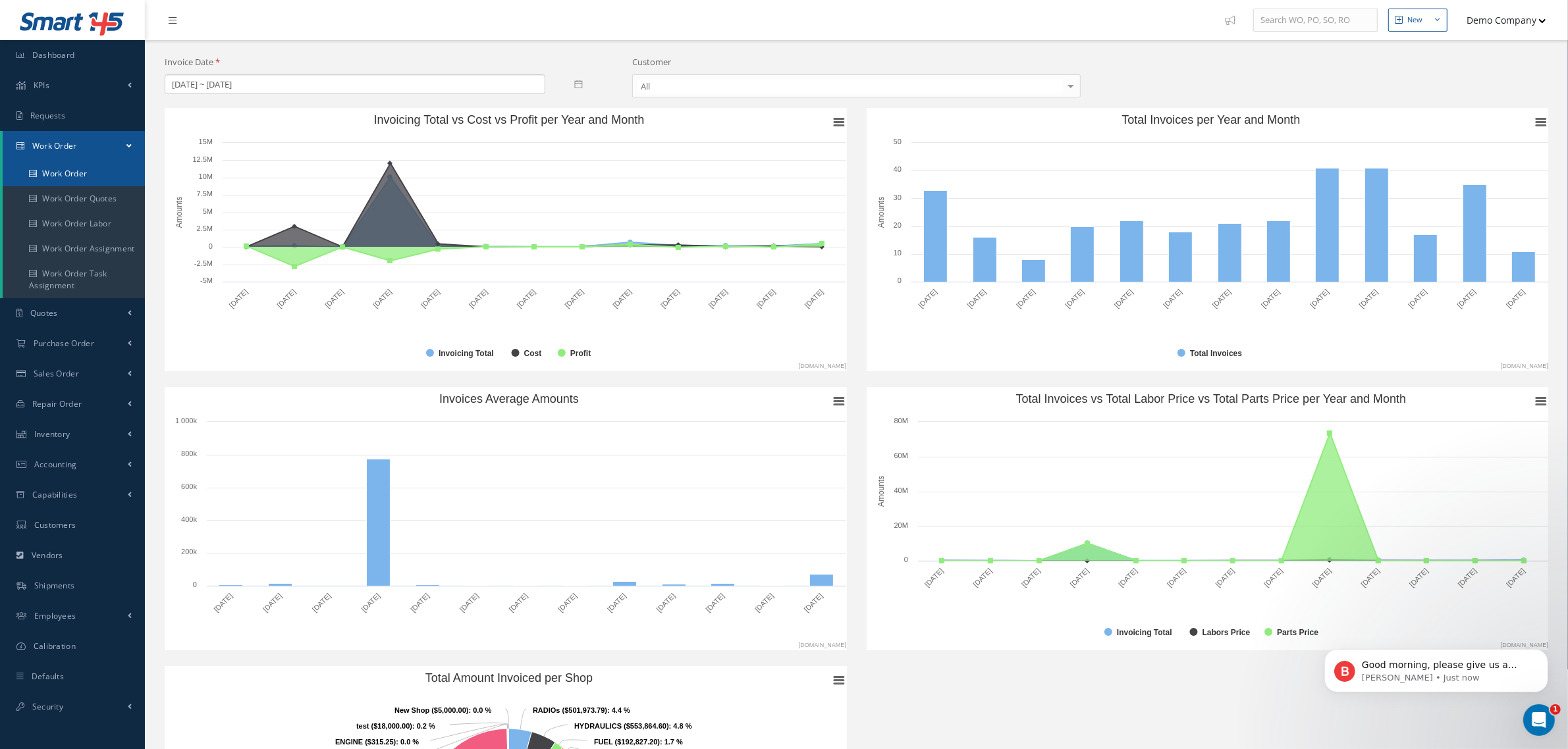
click at [76, 173] on link "Work Order" at bounding box center [74, 174] width 142 height 25
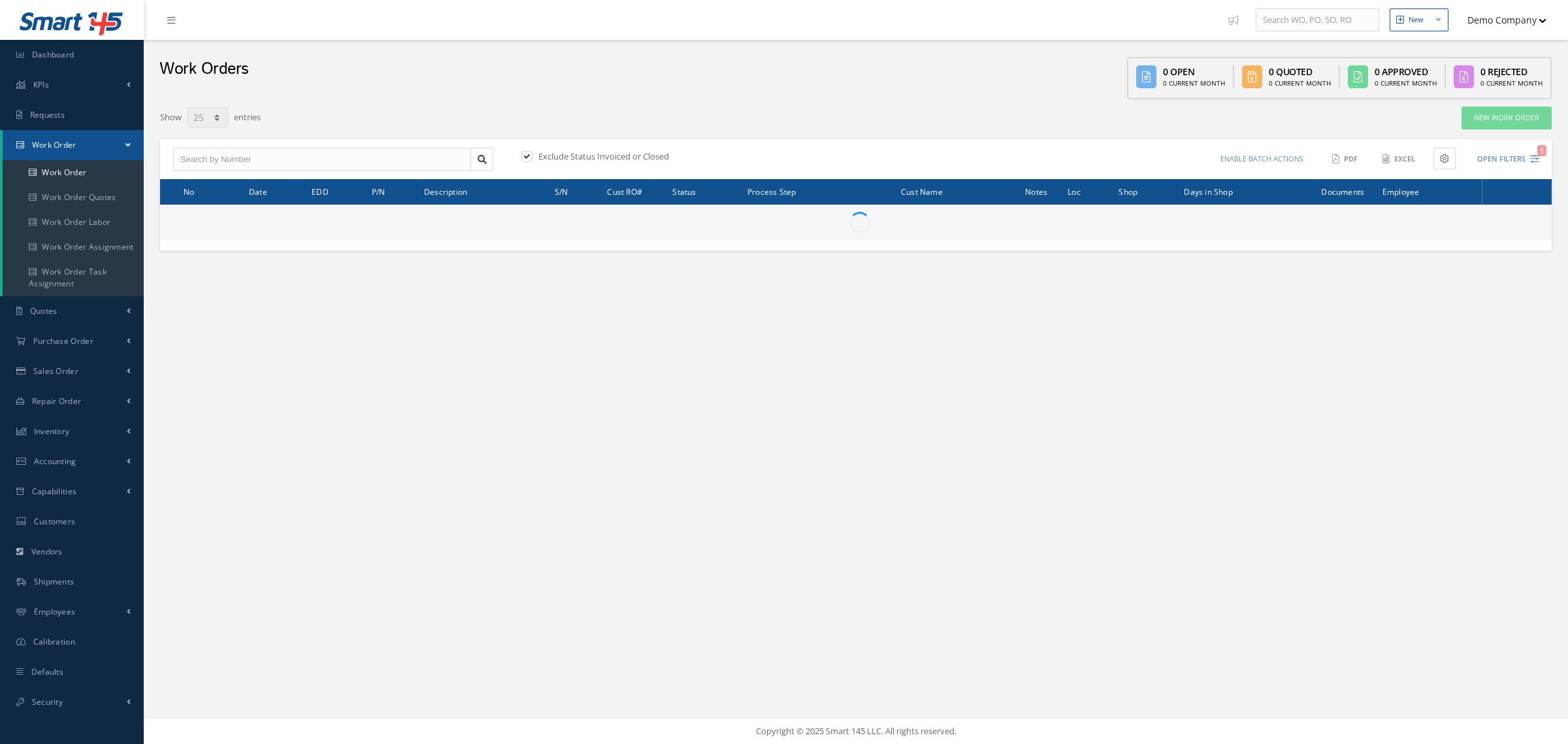
select select "25"
click at [65, 90] on link "KPIs" at bounding box center [72, 85] width 144 height 30
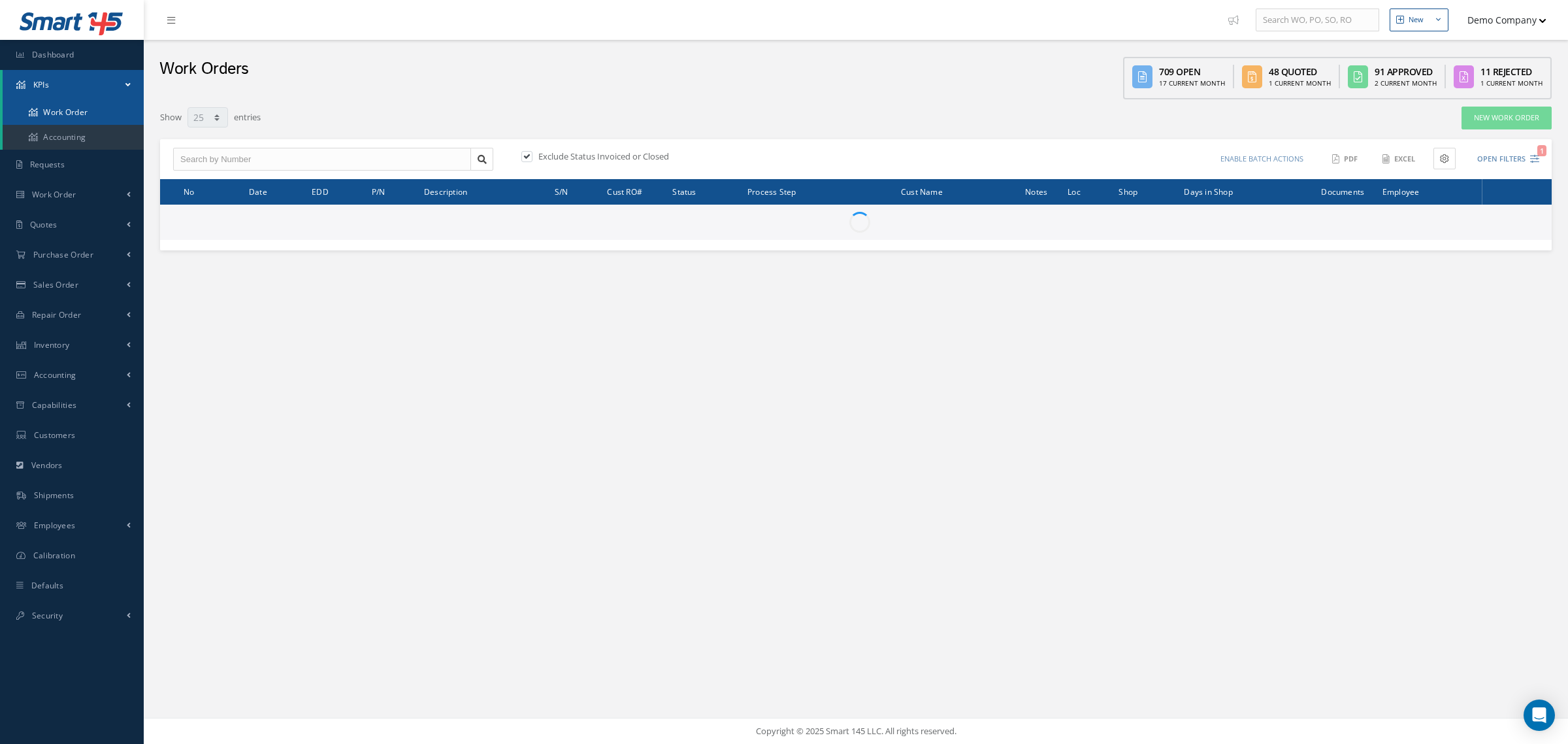
click at [85, 112] on link "Work Order" at bounding box center [73, 112] width 141 height 25
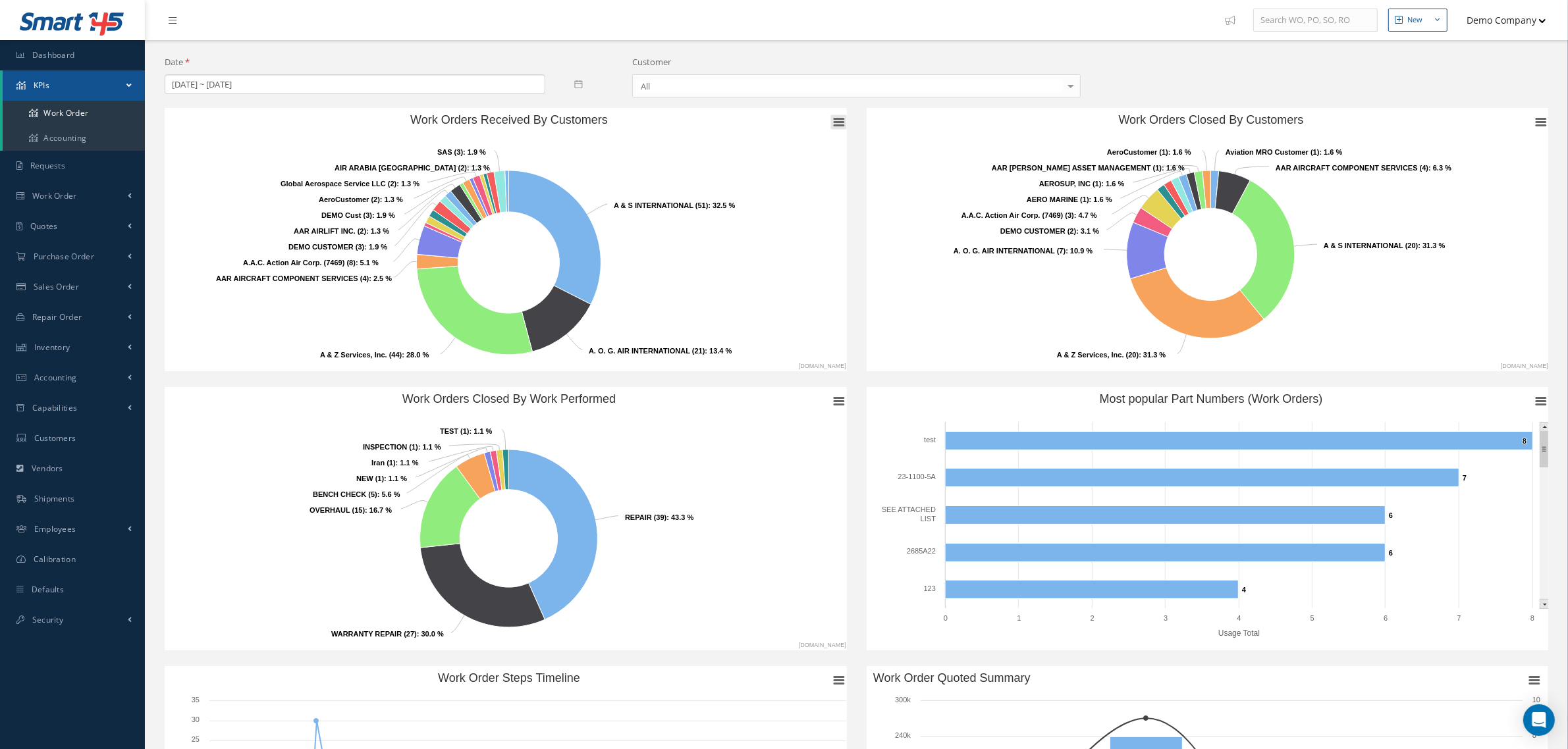
click at [838, 123] on icon "Work Orders Received By Customers" at bounding box center [838, 122] width 9 height 7
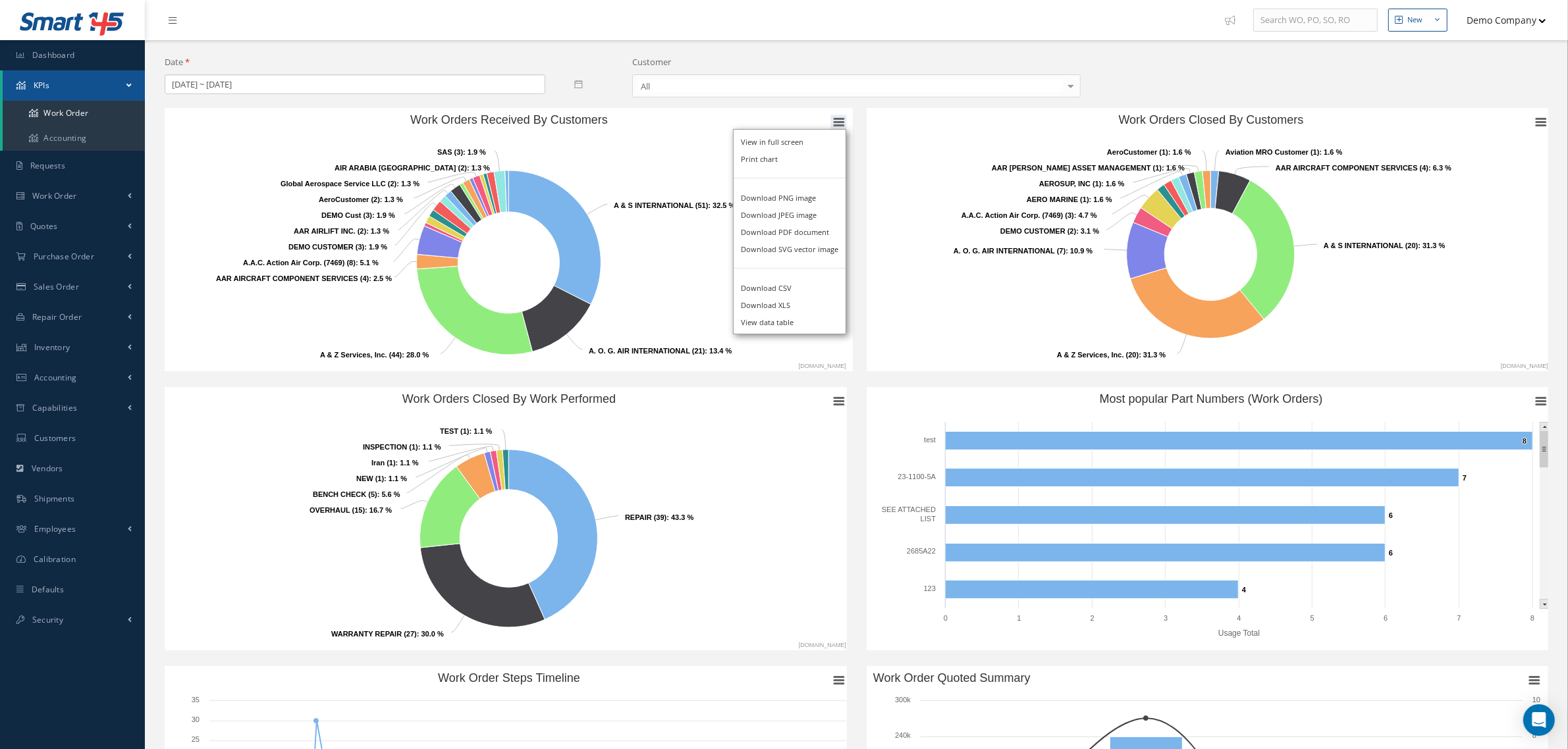
click at [838, 122] on div "View in full screen Print chart Download PNG image Download JPEG image Download…" at bounding box center [790, 232] width 145 height 237
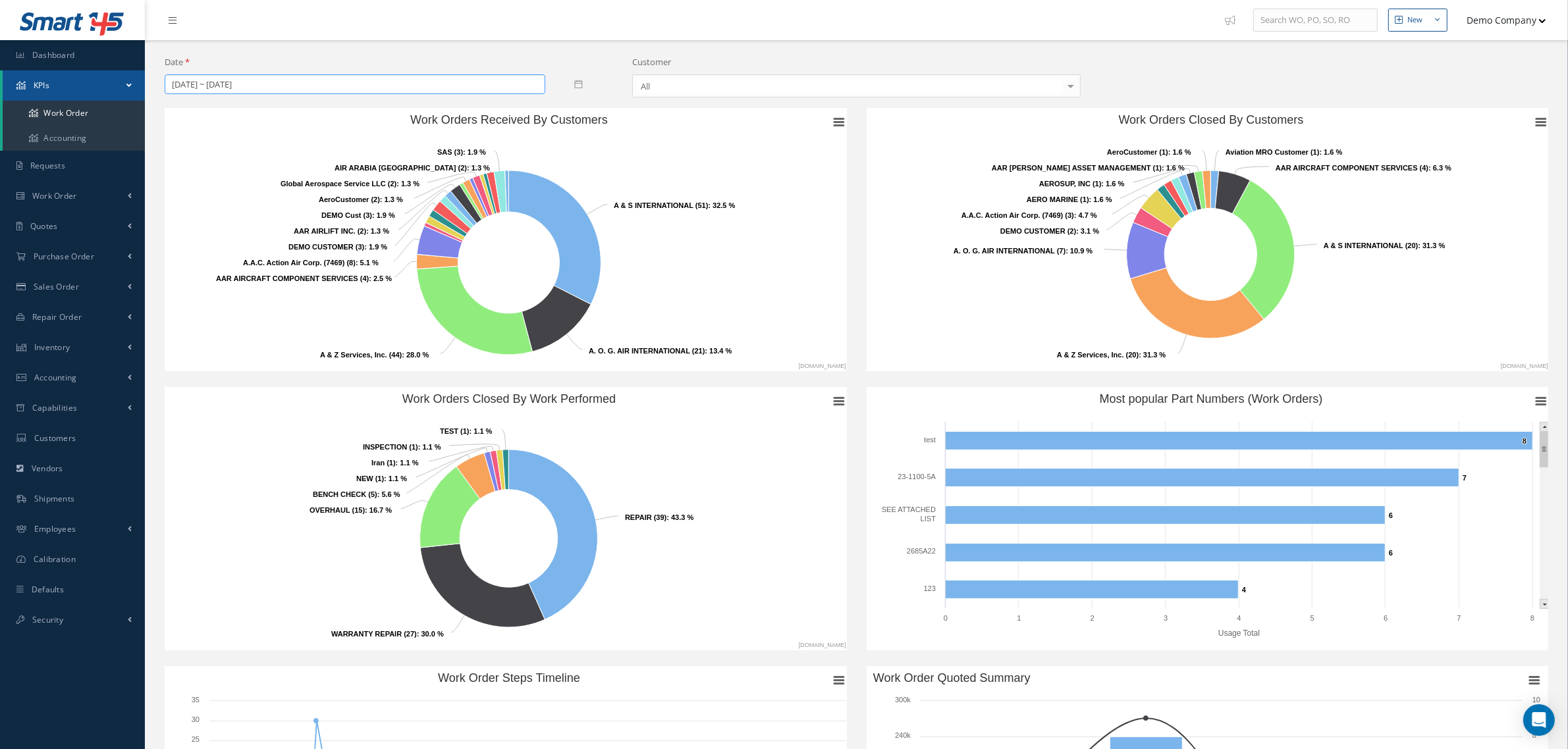
click at [280, 83] on input "[DATE] ~ [DATE]" at bounding box center [355, 84] width 381 height 20
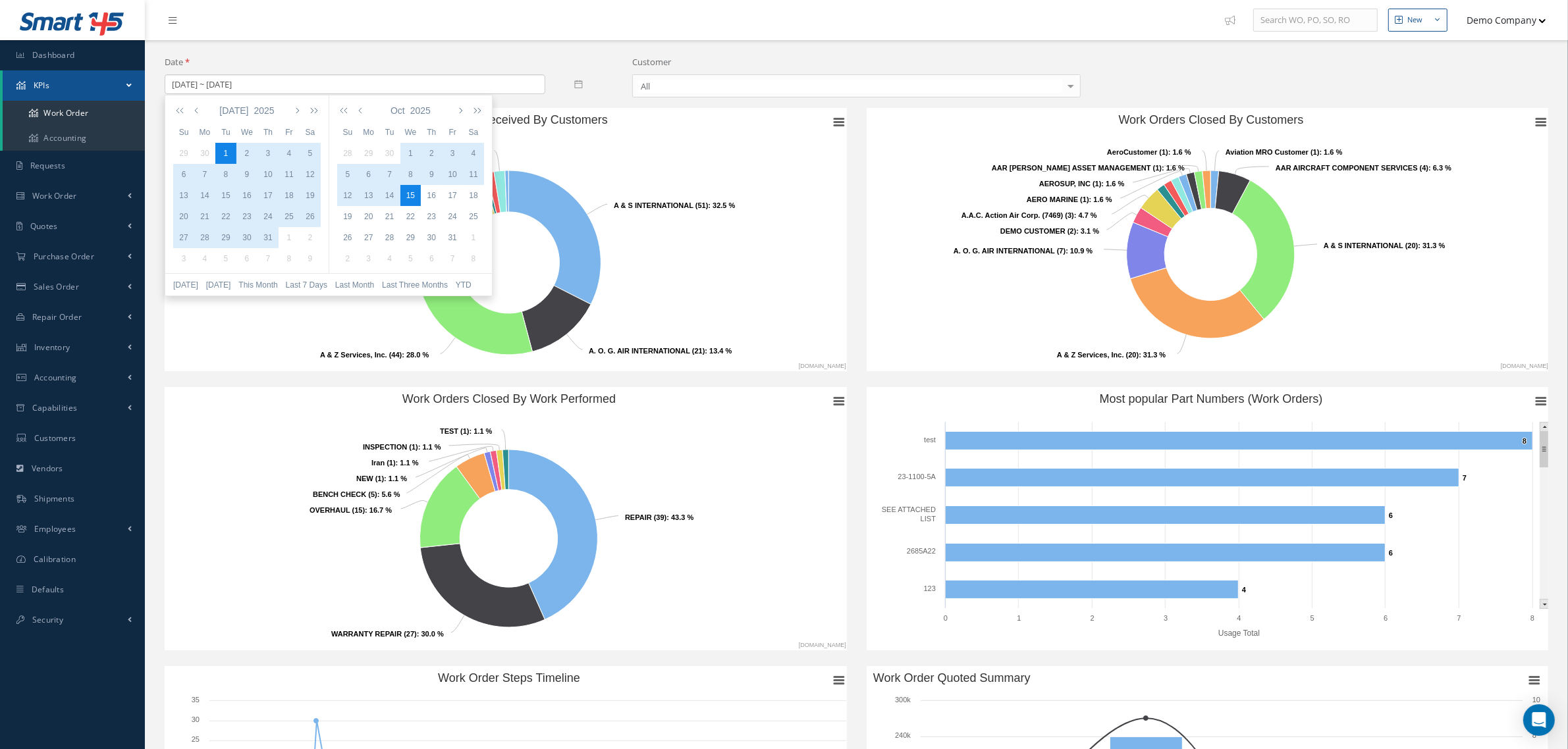
click at [334, 55] on div "Date [DATE] ~ [DATE] Customer All All A & E INVENTORY MANAGE'MENT LLC A & S INT…" at bounding box center [856, 648] width 1403 height 1215
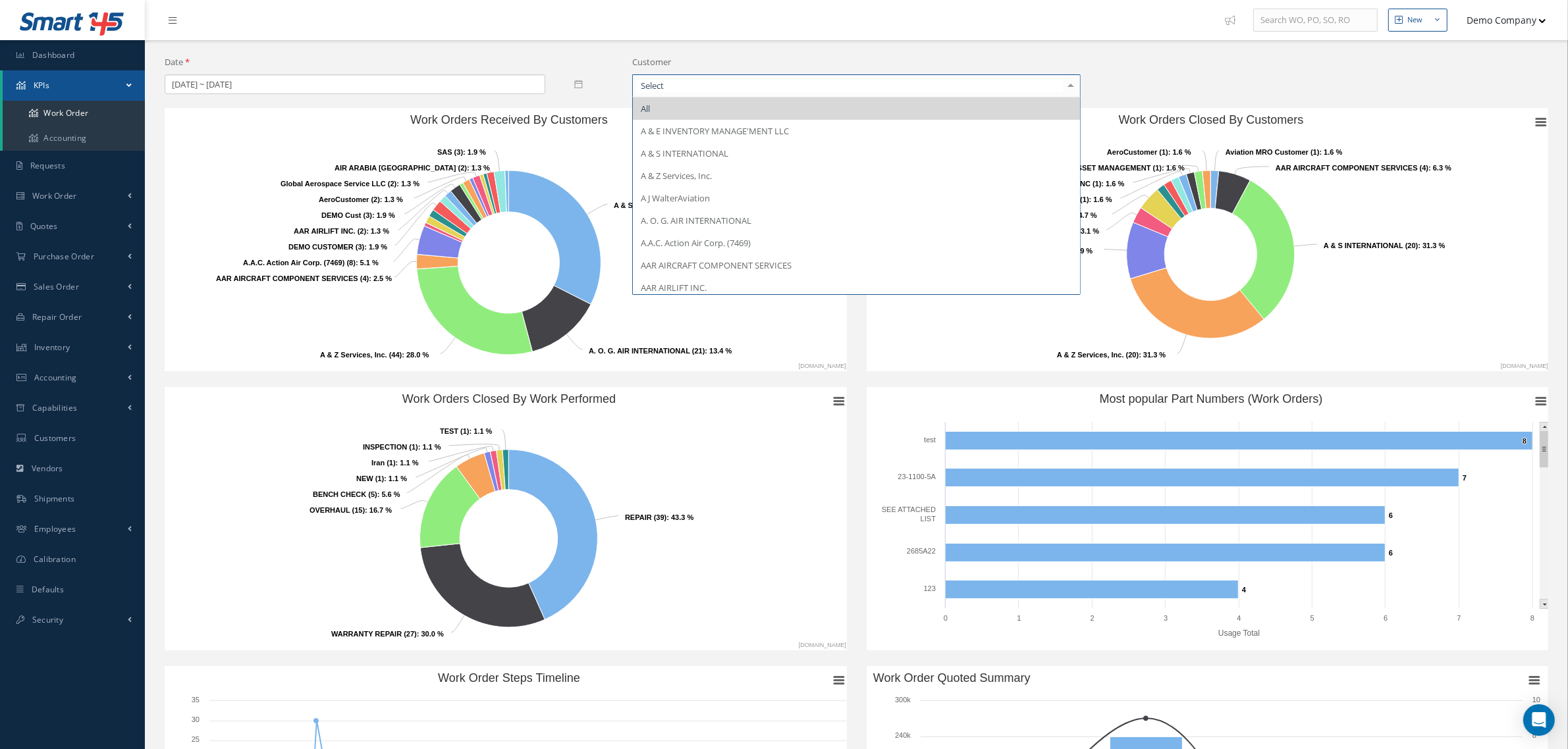
click at [1063, 85] on div at bounding box center [1070, 86] width 18 height 22
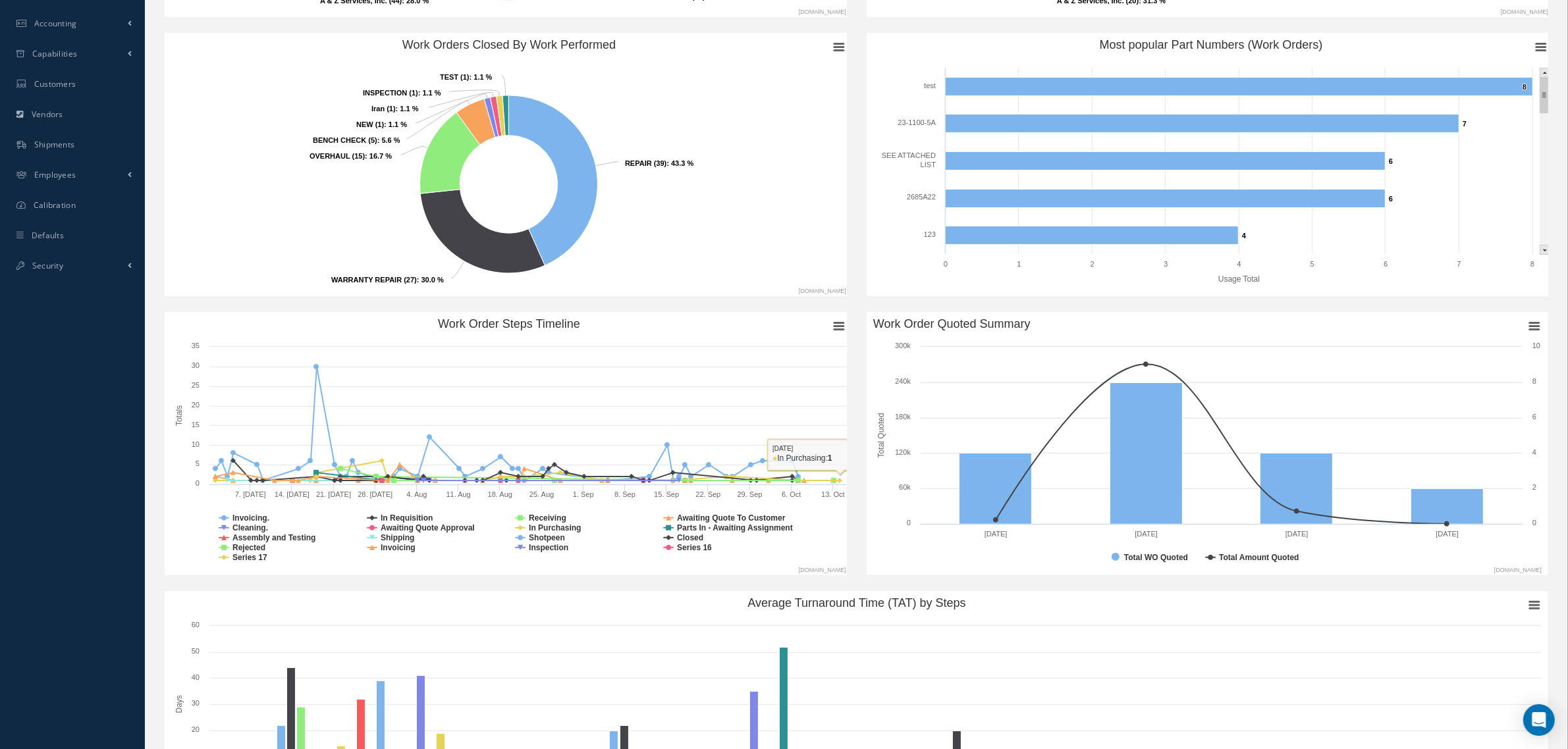
scroll to position [506, 0]
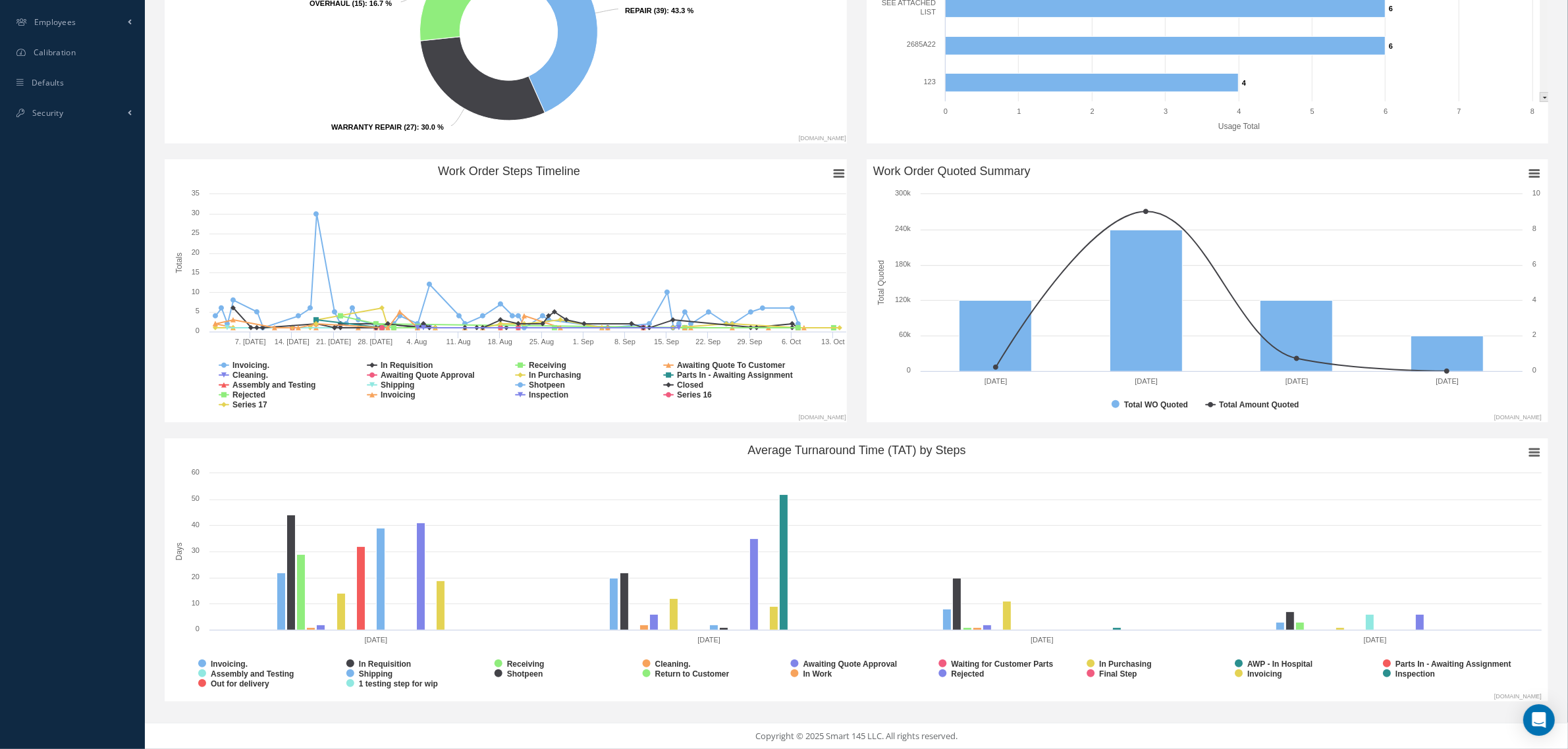
click at [959, 456] on text "Average Turnaround Time (TAT) by Steps" at bounding box center [856, 450] width 218 height 13
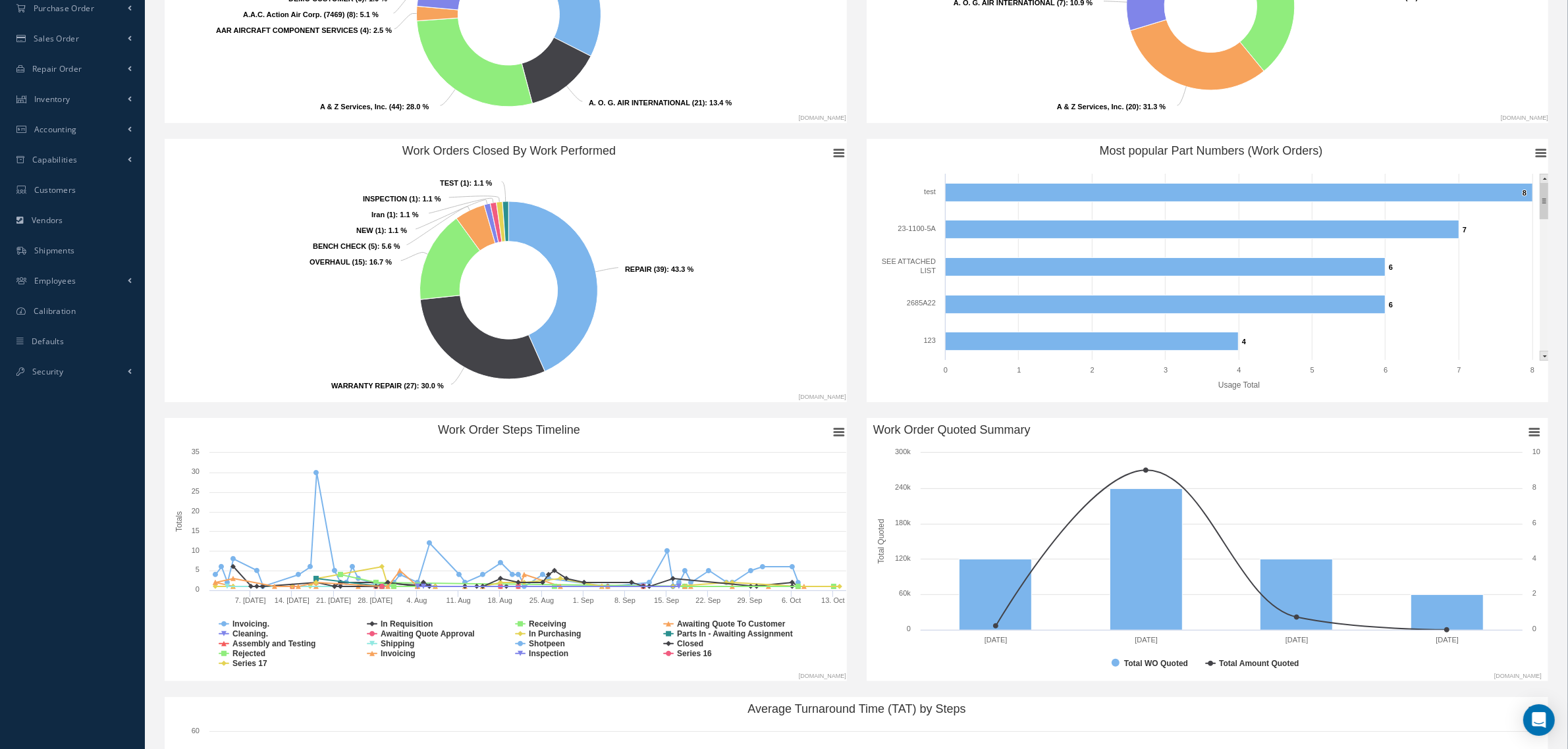
scroll to position [0, 0]
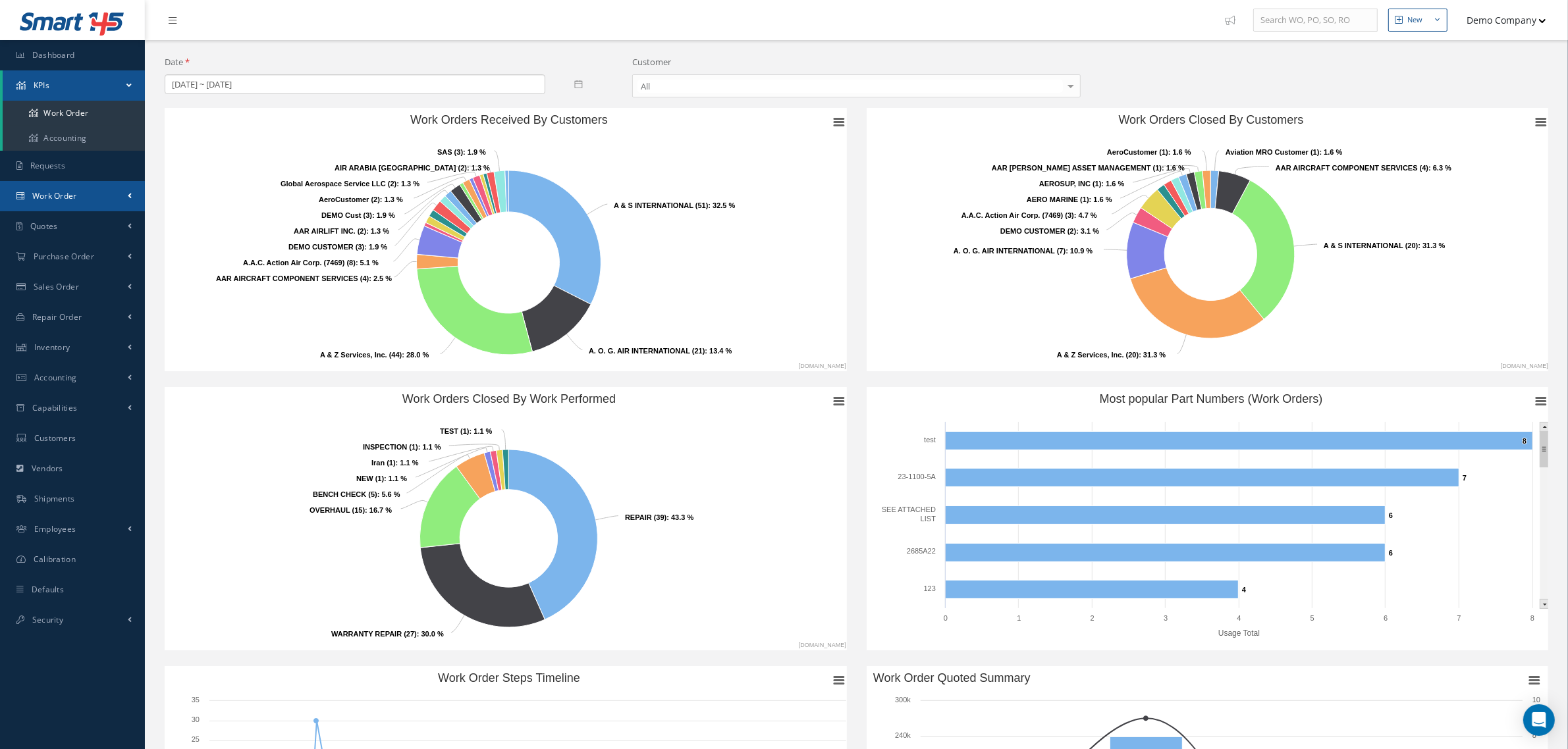
click at [83, 199] on link "Work Order" at bounding box center [72, 196] width 145 height 30
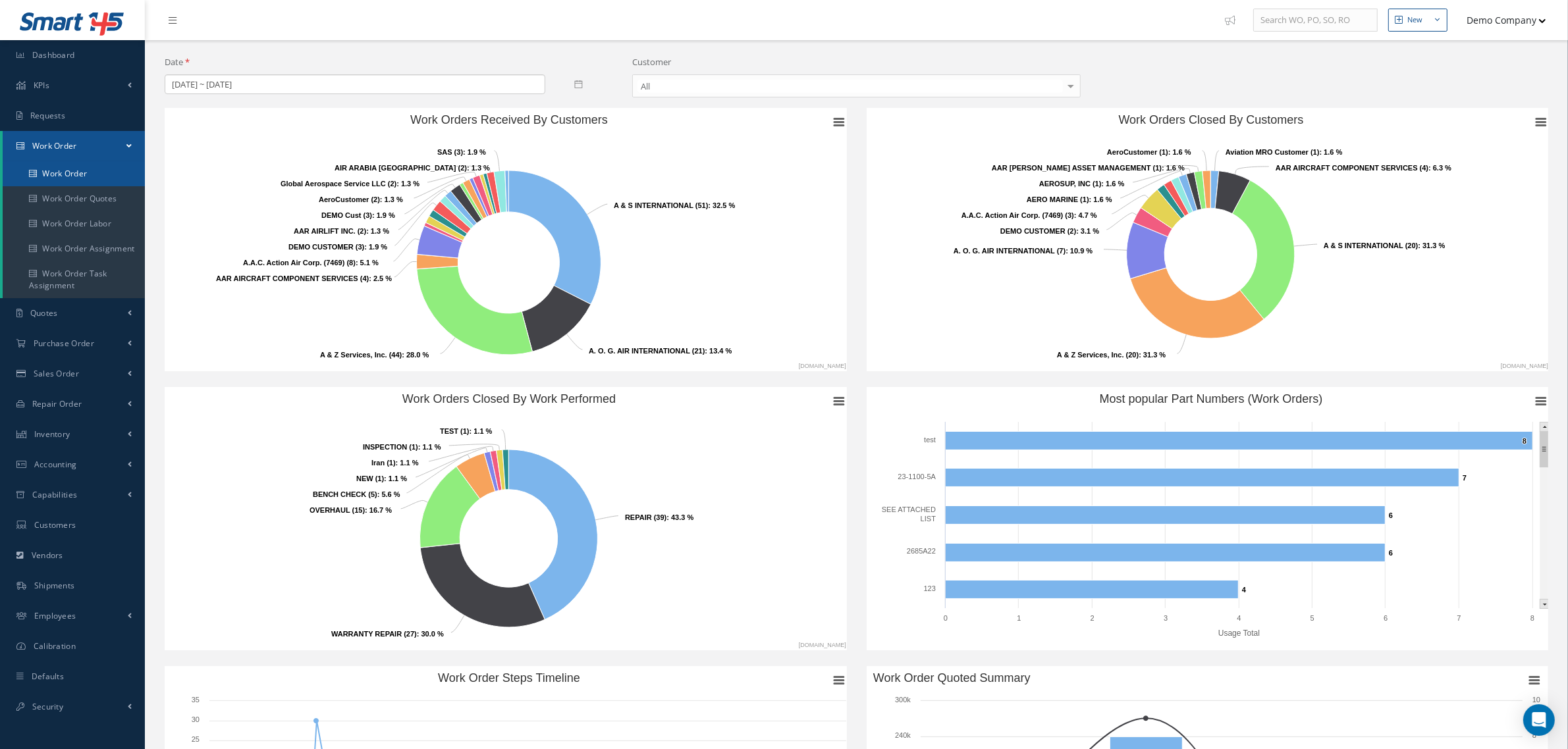
click at [56, 168] on link "Work Order" at bounding box center [74, 174] width 142 height 25
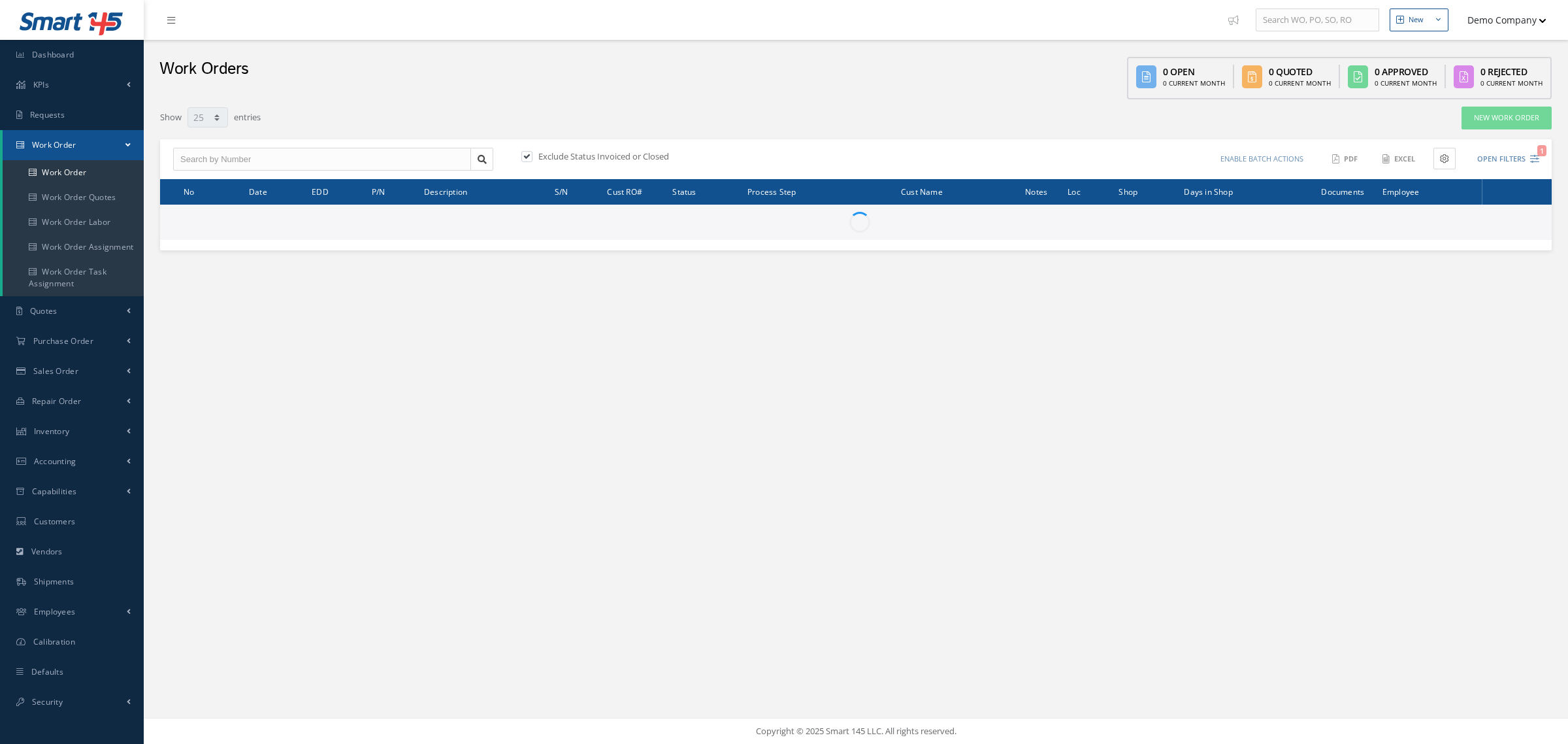
select select "25"
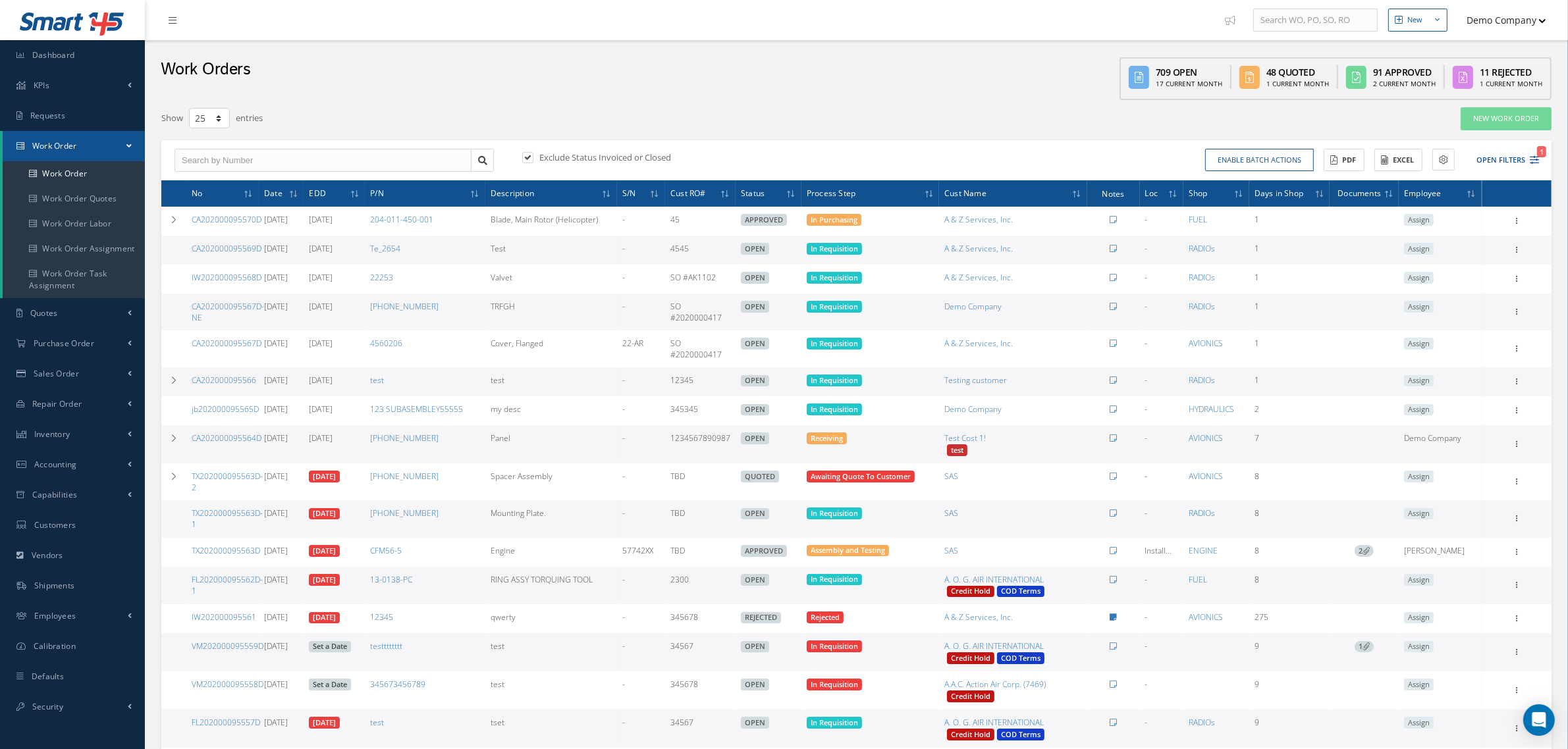
click at [963, 81] on div "Work Orders 709 Open 17 Current Month 48 Quoted 1 Current Month 91 Approved 2 C…" at bounding box center [856, 70] width 1423 height 60
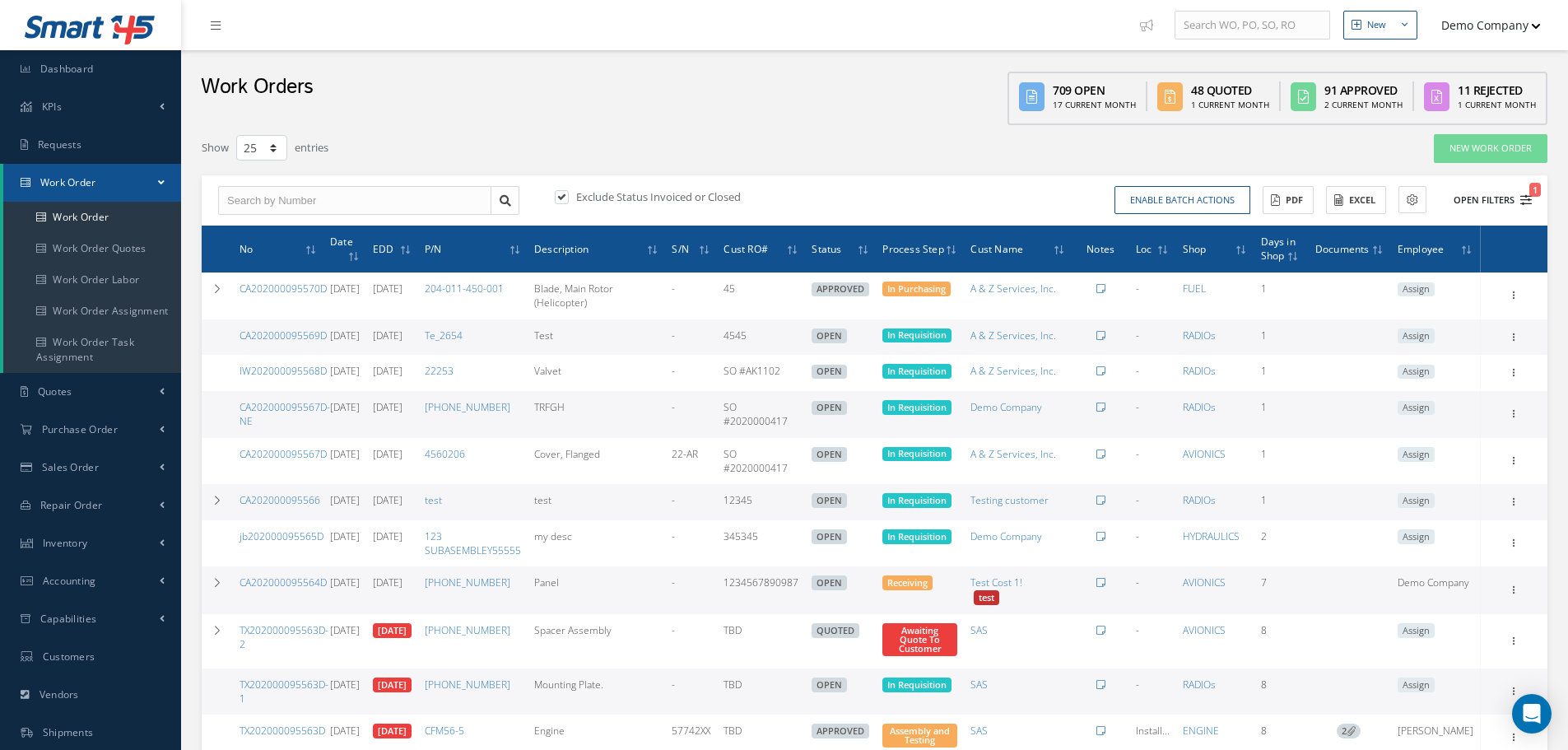
click at [1508, 190] on button "Open Filters 1" at bounding box center [1485, 201] width 93 height 27
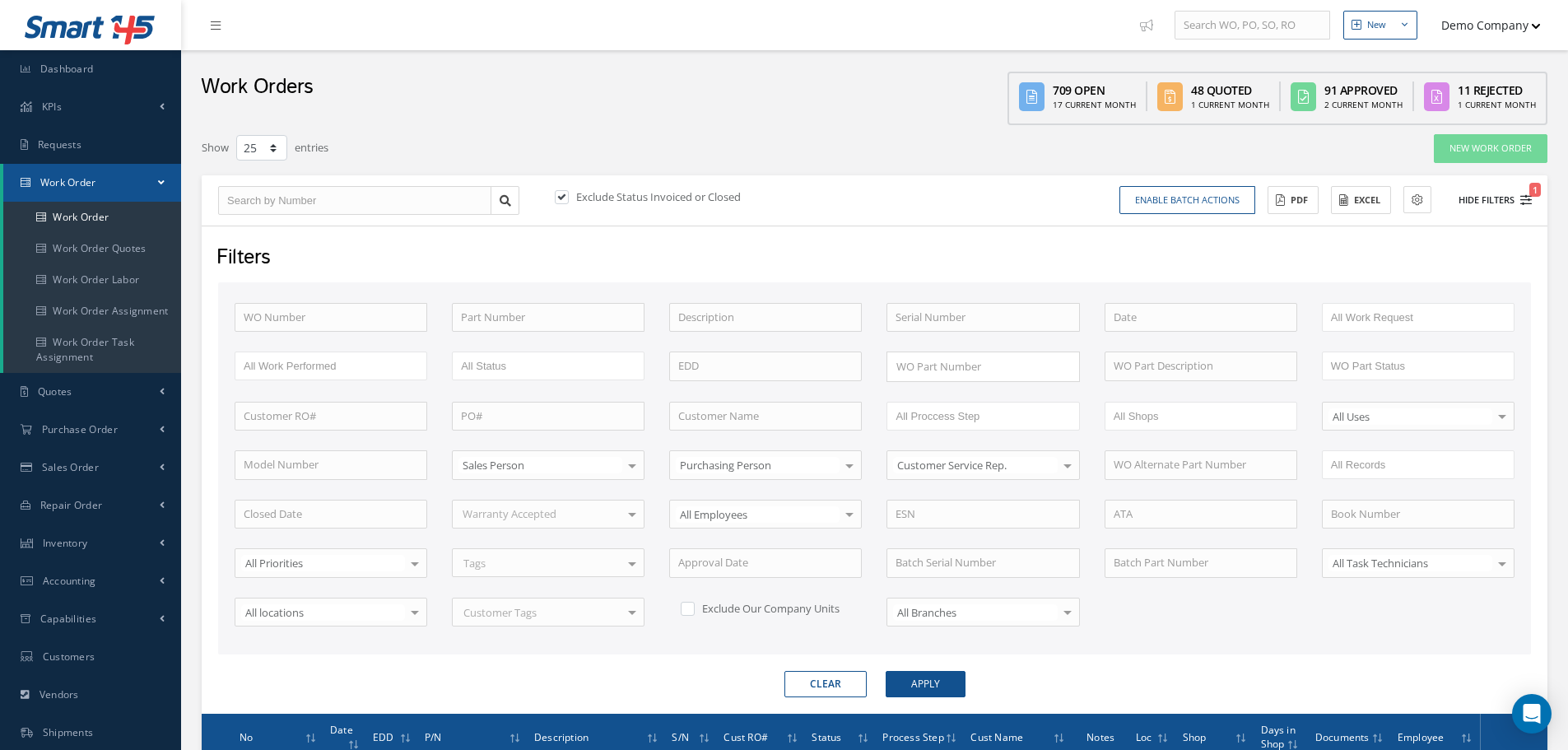
click at [1483, 204] on button "Hide Filters 1" at bounding box center [1488, 201] width 88 height 27
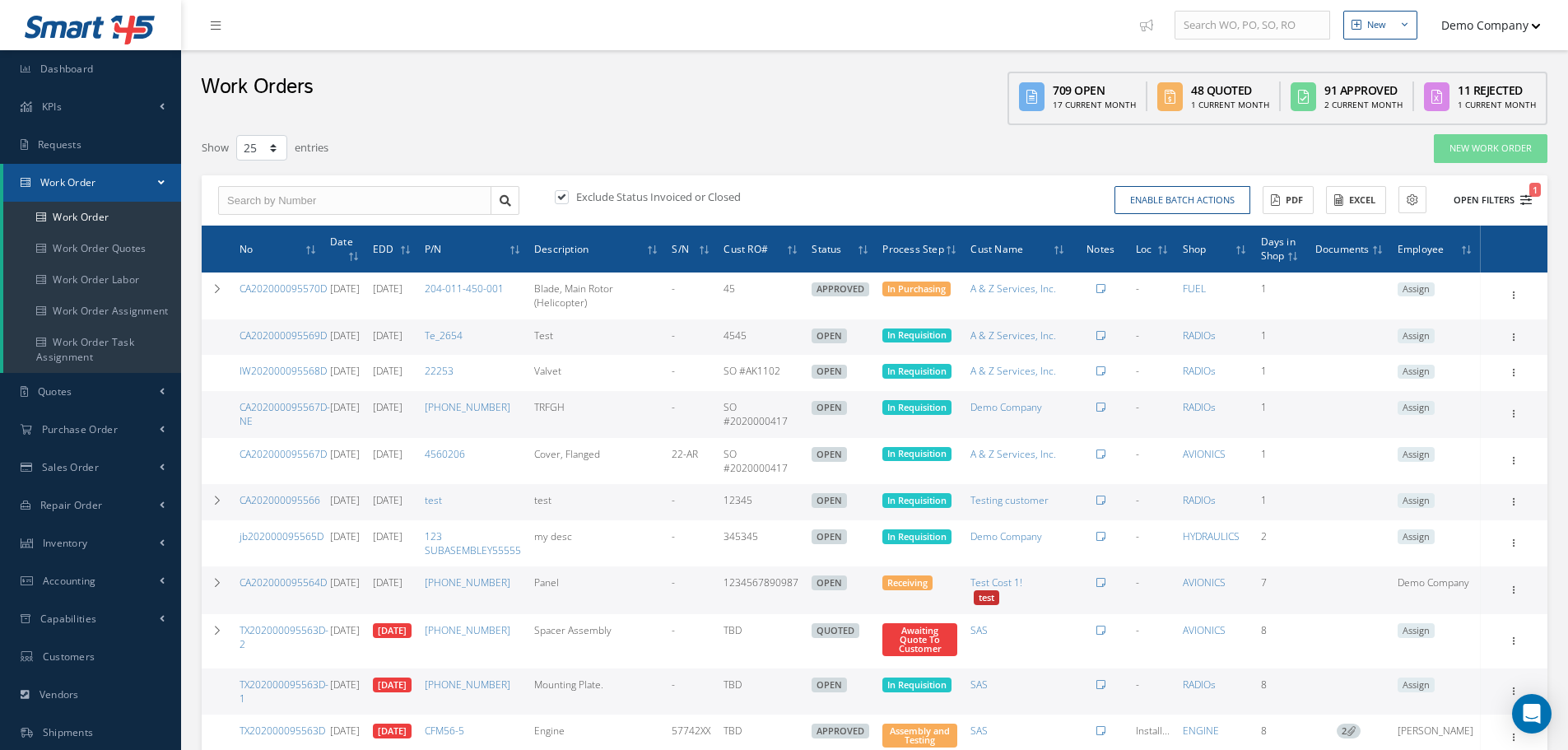
click at [1481, 194] on button "Open Filters 1" at bounding box center [1485, 201] width 93 height 27
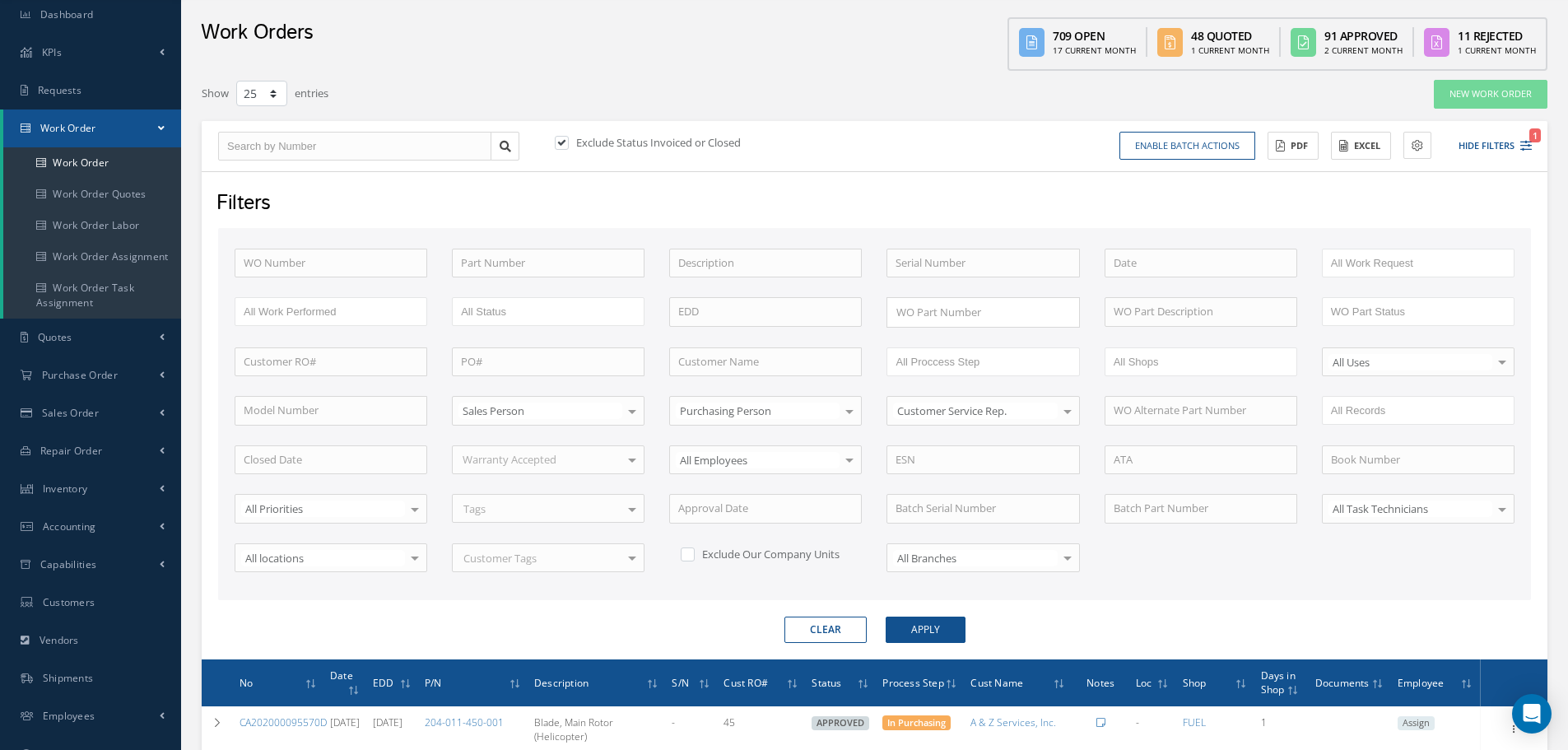
scroll to position [82, 0]
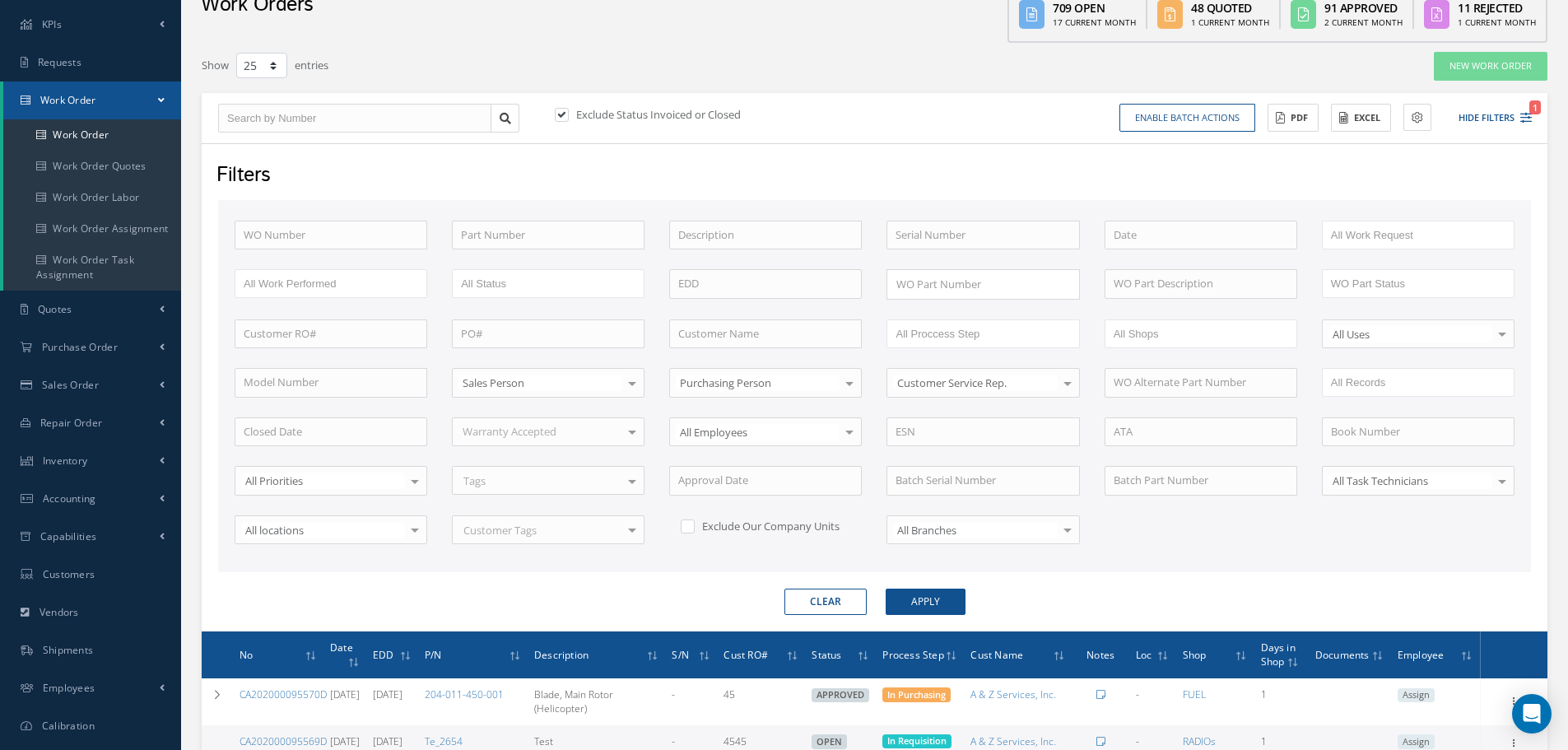
click at [912, 103] on div "Enable batch actions Update Work Orders Close Work Orders ACTIONS Receive Payme…" at bounding box center [1206, 118] width 663 height 29
drag, startPoint x: 828, startPoint y: 122, endPoint x: 854, endPoint y: 124, distance: 26.1
click at [828, 122] on div "Exclude Status Invoiced or Closed" at bounding box center [712, 116] width 322 height 19
drag, startPoint x: 1200, startPoint y: 203, endPoint x: 1211, endPoint y: 215, distance: 16.3
click at [1200, 202] on div "WO Number Part Number Description Serial Number BALANCE BENCH CHECK BER CADMIUM…" at bounding box center [875, 387] width 1313 height 373
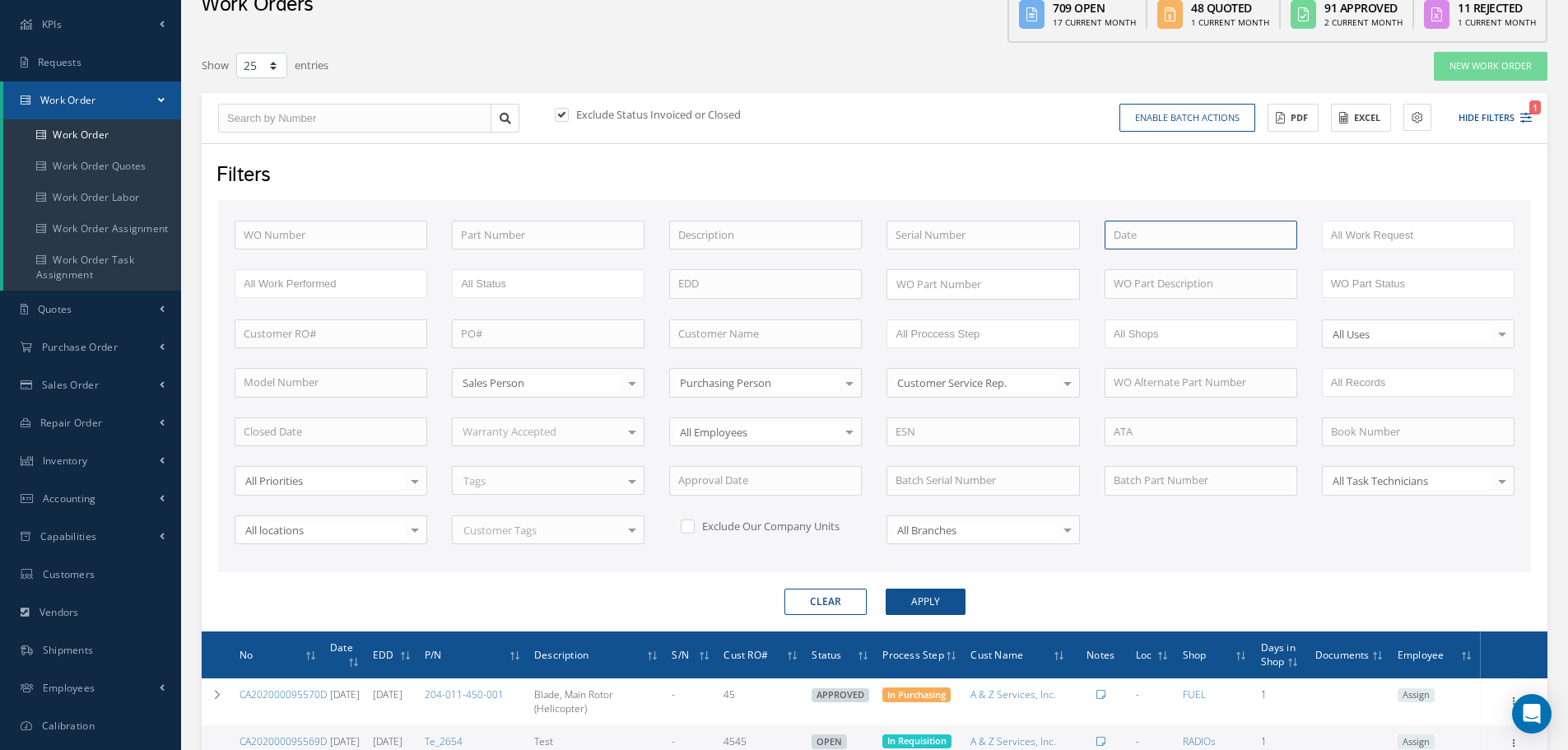
click at [1161, 231] on input at bounding box center [1200, 235] width 192 height 30
click at [1139, 247] on input at bounding box center [1200, 235] width 192 height 30
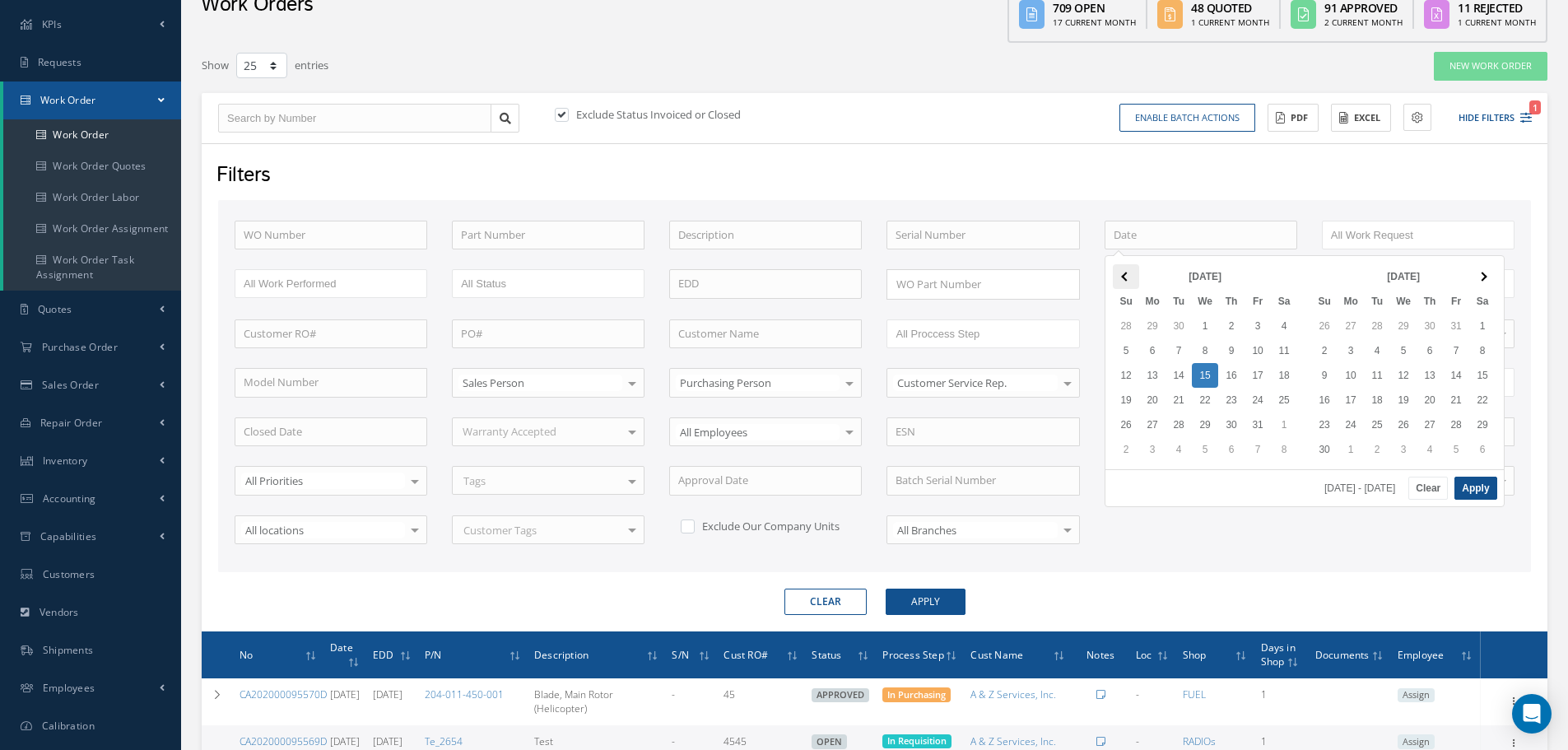
click at [1128, 272] on th at bounding box center [1126, 276] width 27 height 25
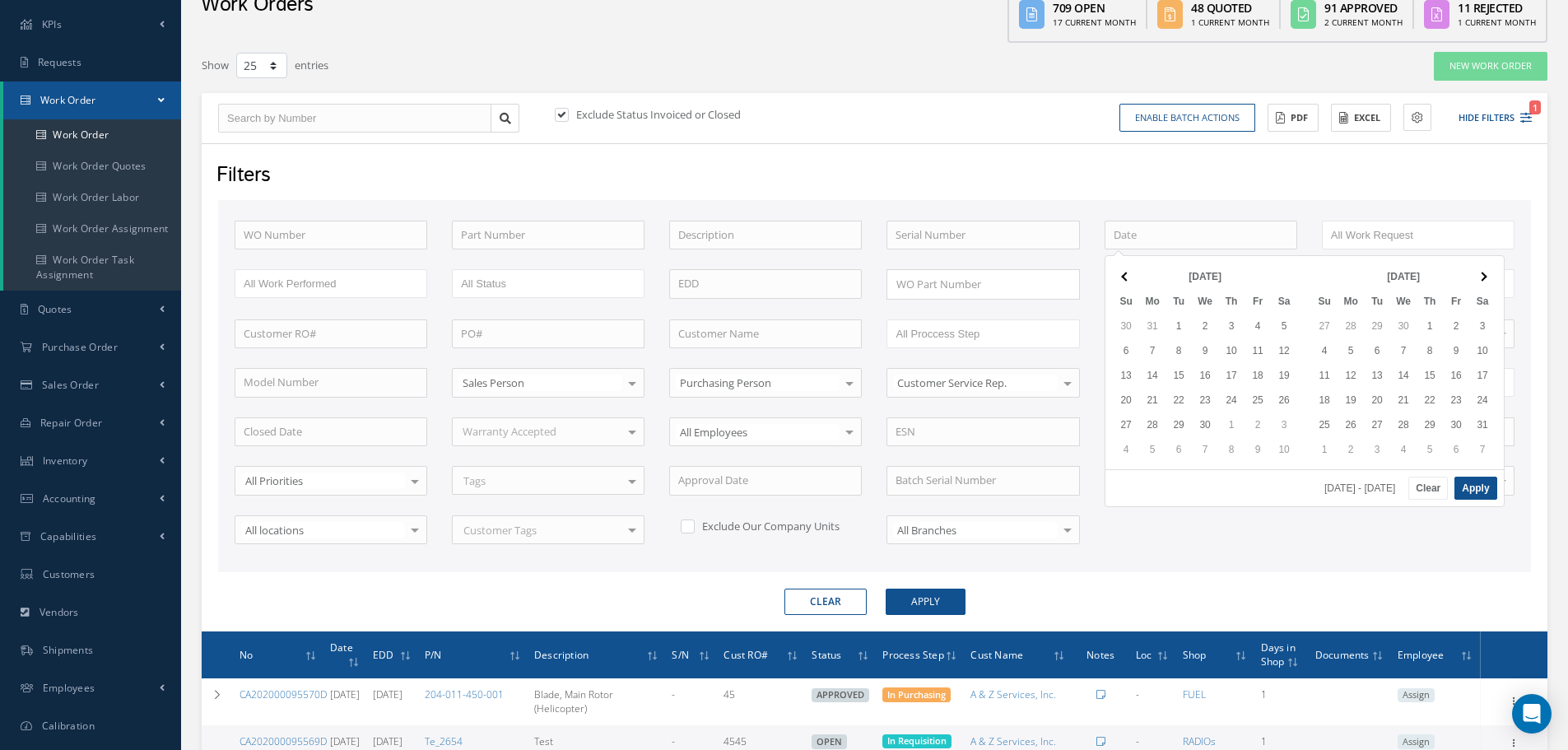
click at [1128, 272] on th at bounding box center [1126, 276] width 27 height 25
click at [1489, 277] on th at bounding box center [1483, 276] width 27 height 25
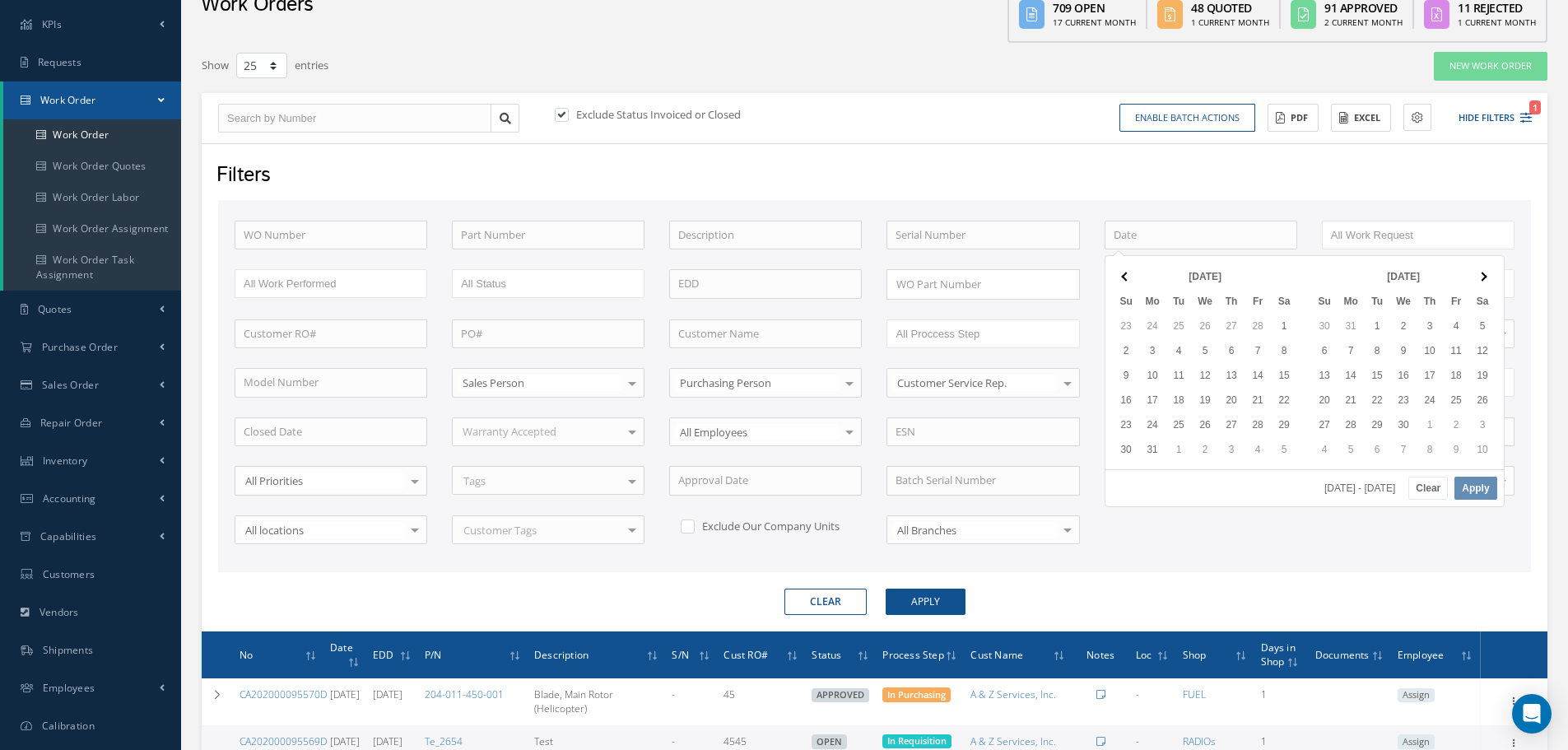
click at [1489, 277] on th at bounding box center [1483, 276] width 27 height 25
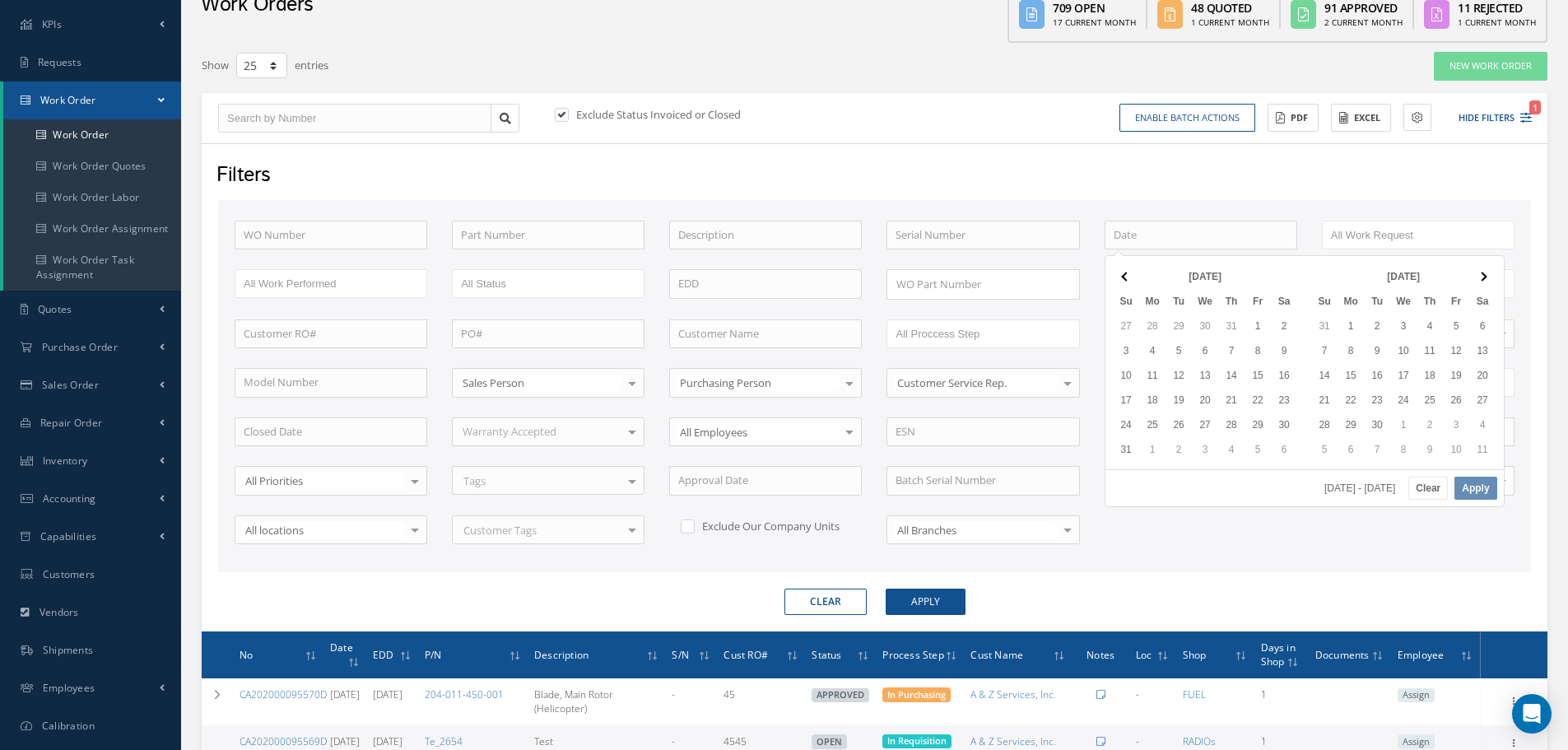
click at [1489, 277] on th at bounding box center [1483, 276] width 27 height 25
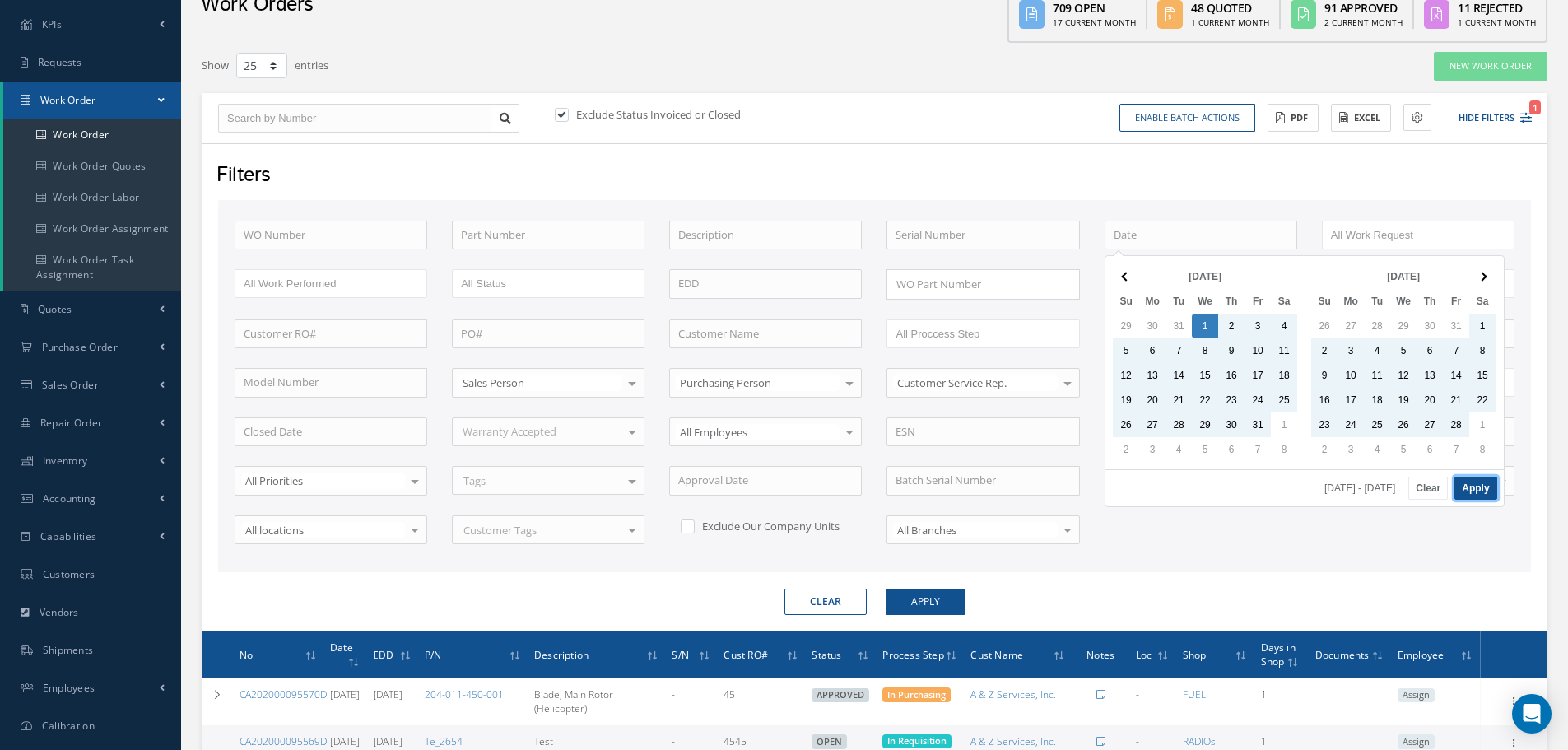
drag, startPoint x: 1485, startPoint y: 492, endPoint x: 1477, endPoint y: 493, distance: 8.1
click at [1485, 491] on button "Apply" at bounding box center [1475, 488] width 42 height 23
type input "01/01/2025 - 10/15/2025"
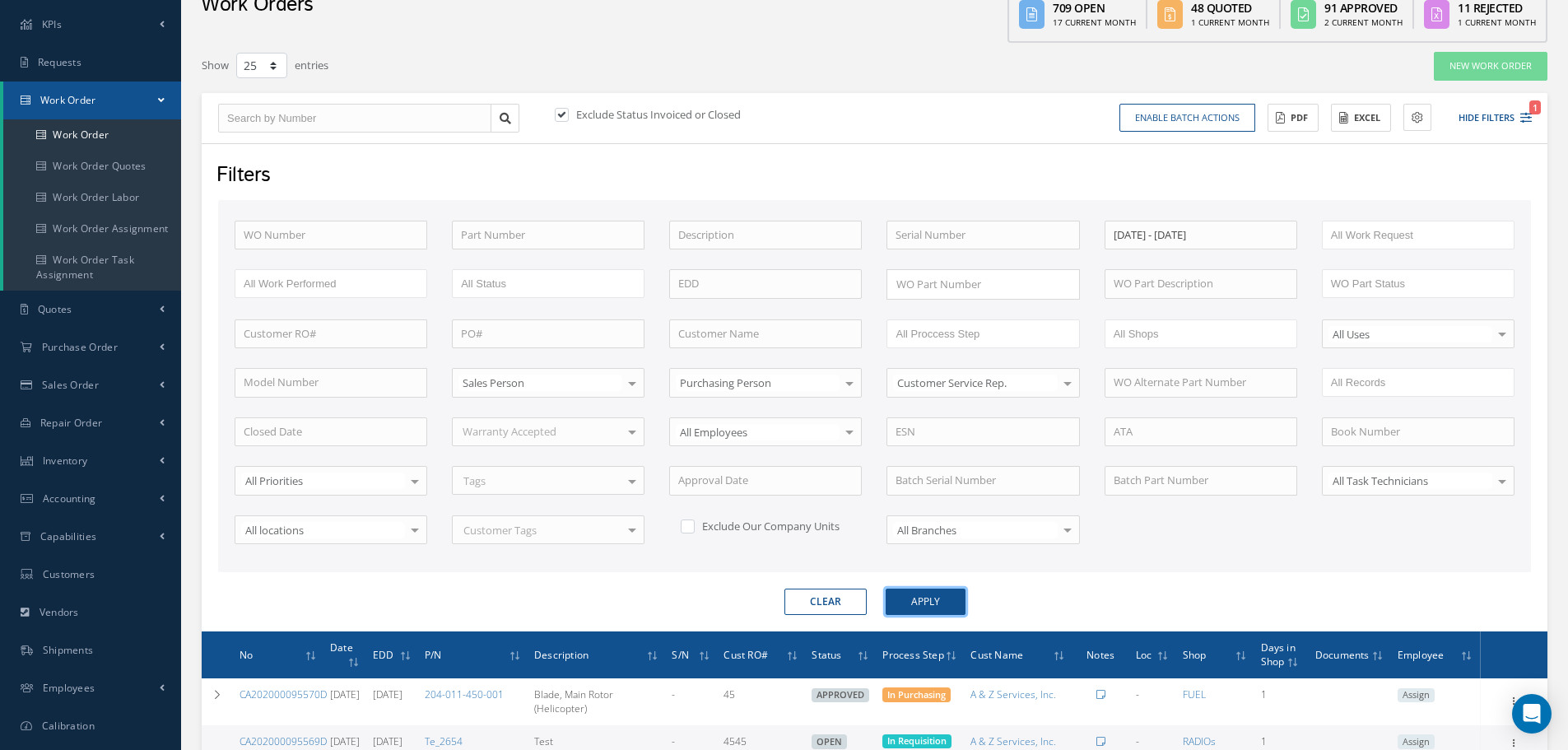
click at [923, 599] on button "Apply" at bounding box center [925, 601] width 80 height 27
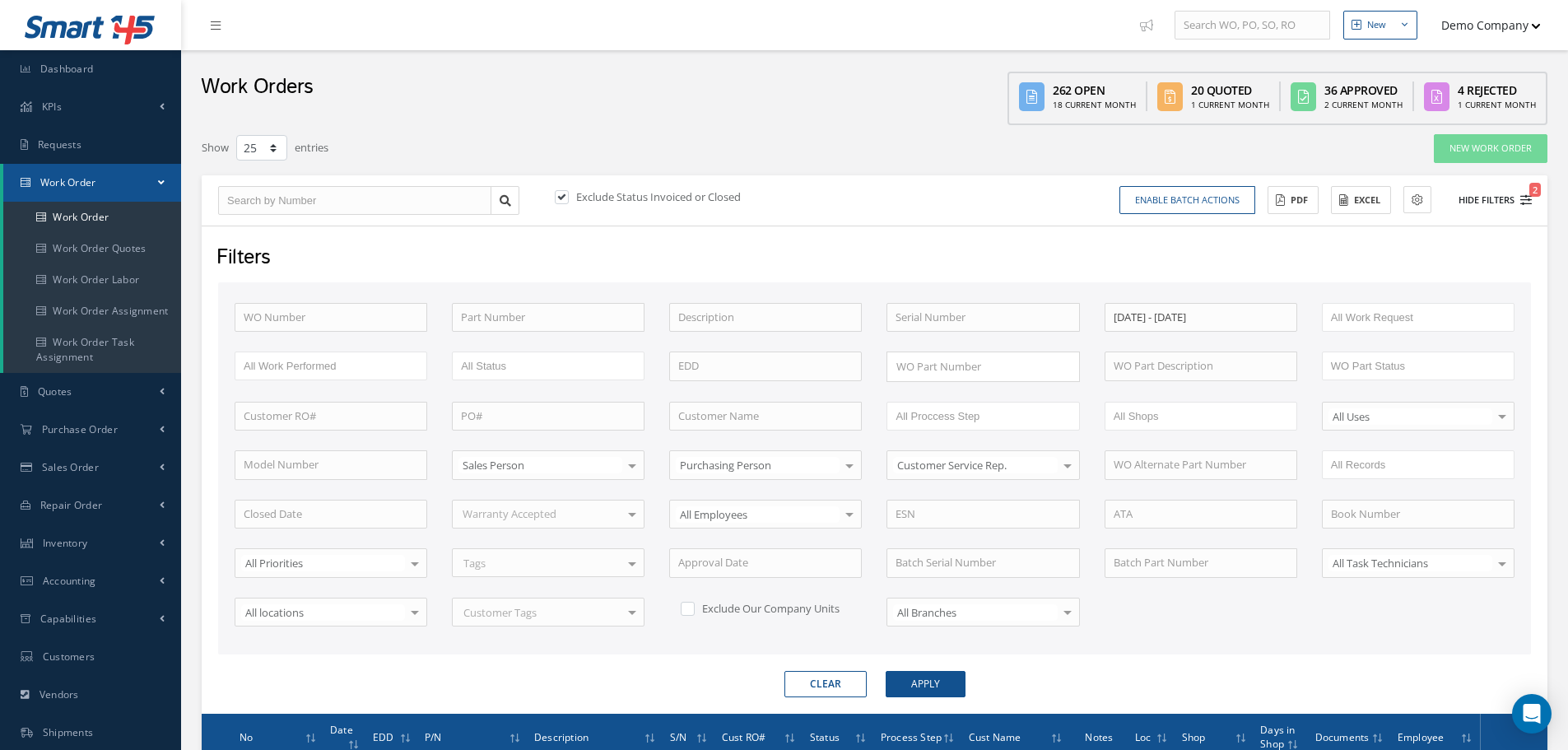
click at [1502, 193] on button "Hide Filters 2" at bounding box center [1488, 201] width 88 height 27
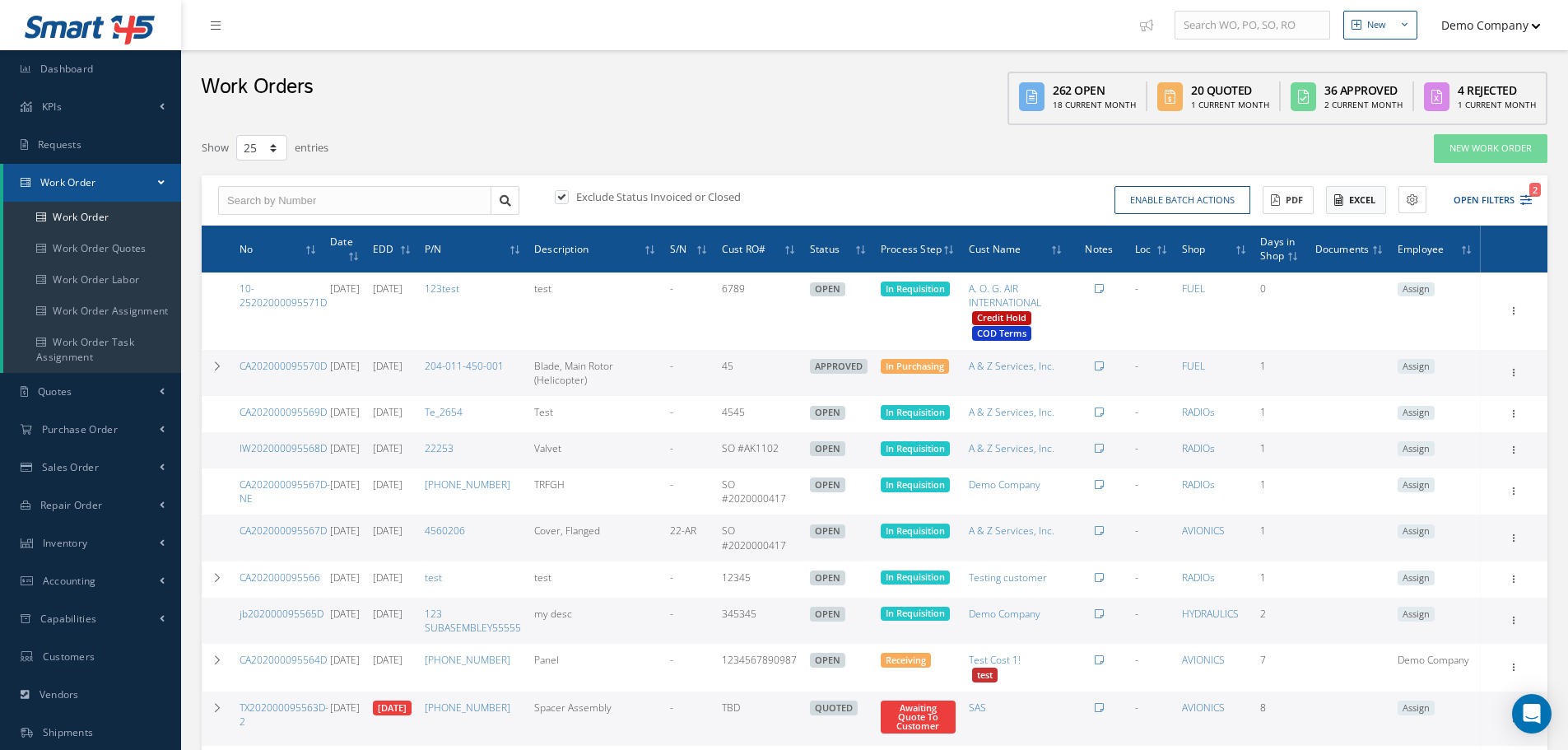
click at [1372, 208] on button "Excel" at bounding box center [1356, 201] width 60 height 29
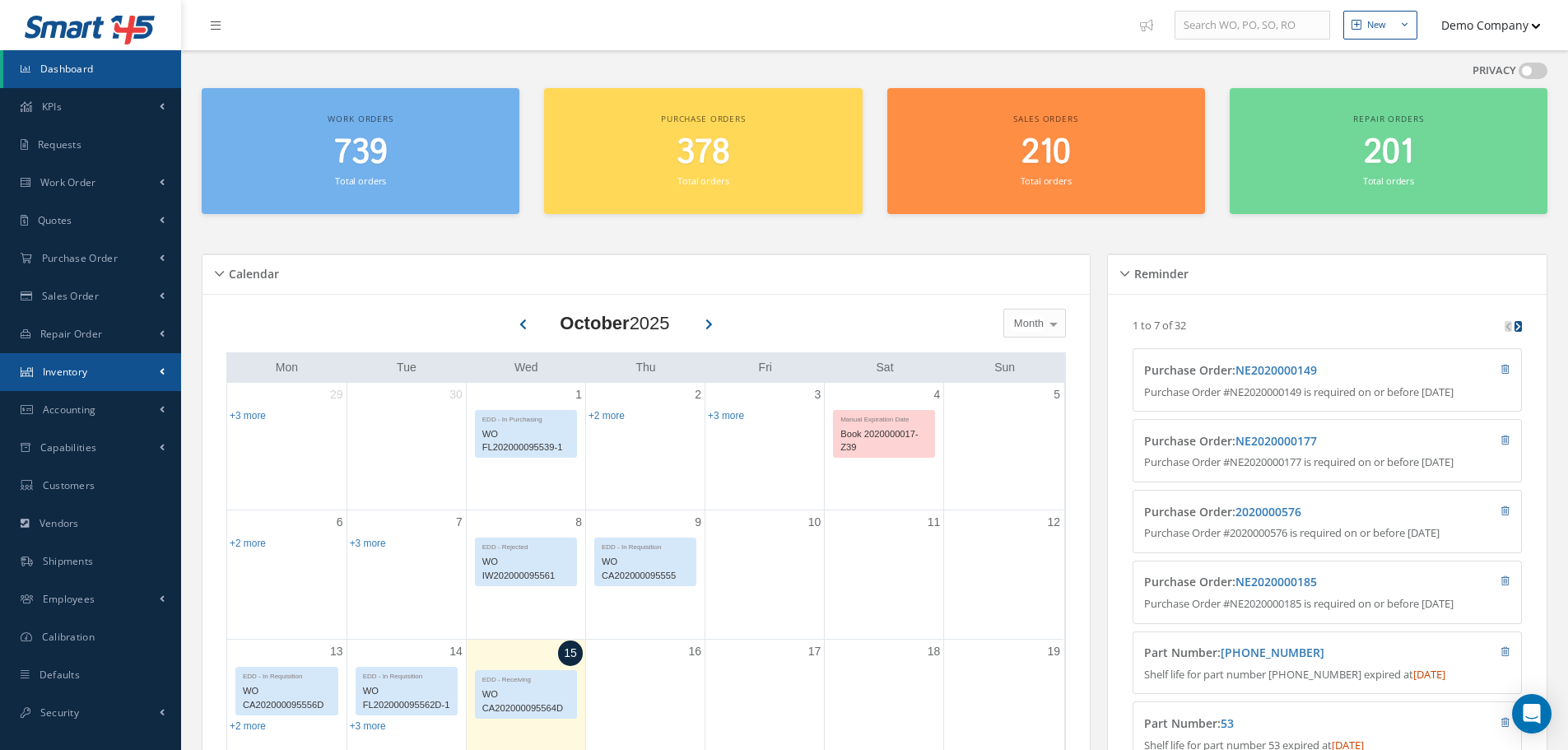
click at [102, 372] on link "Inventory" at bounding box center [91, 372] width 181 height 38
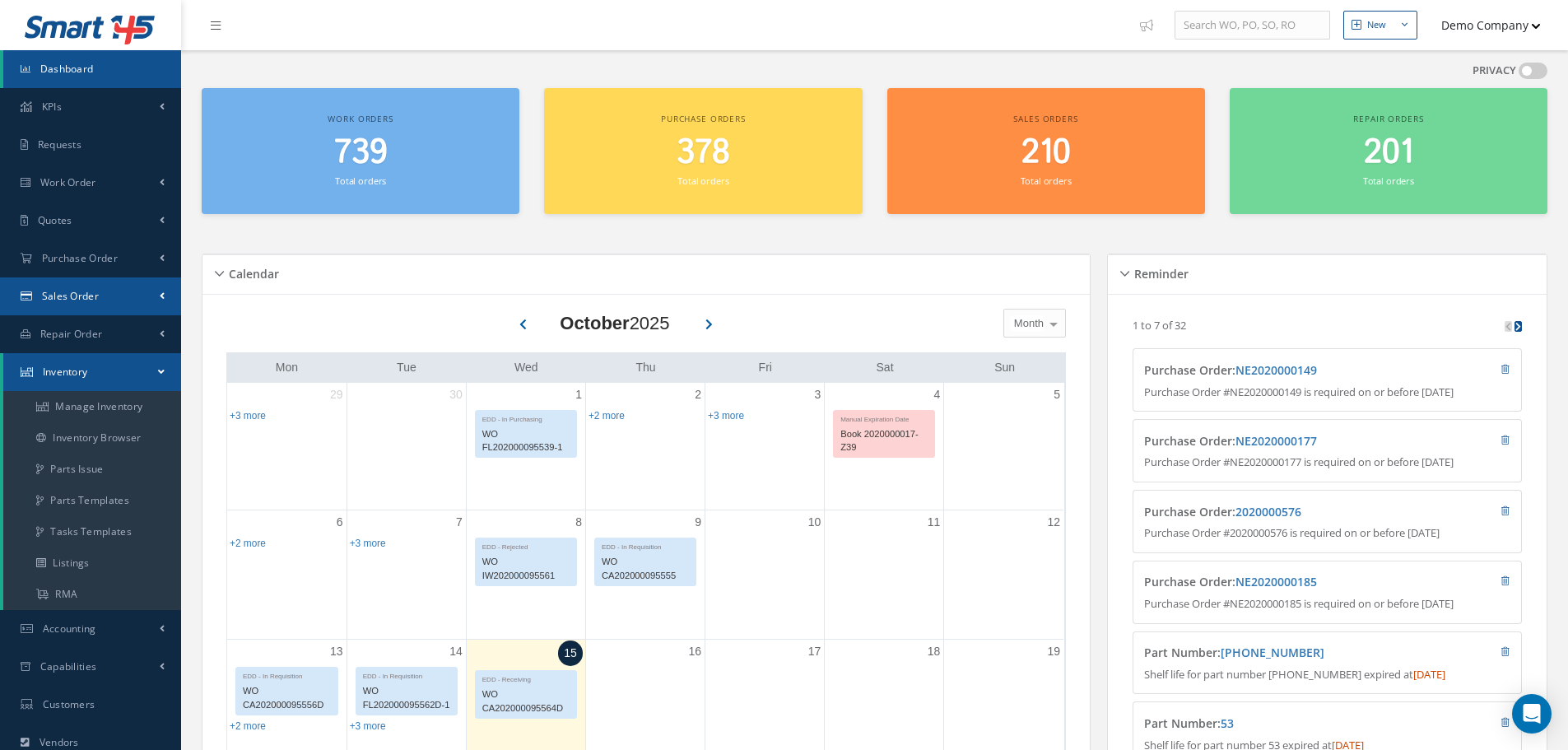
click at [109, 301] on link "Sales Order" at bounding box center [91, 296] width 181 height 38
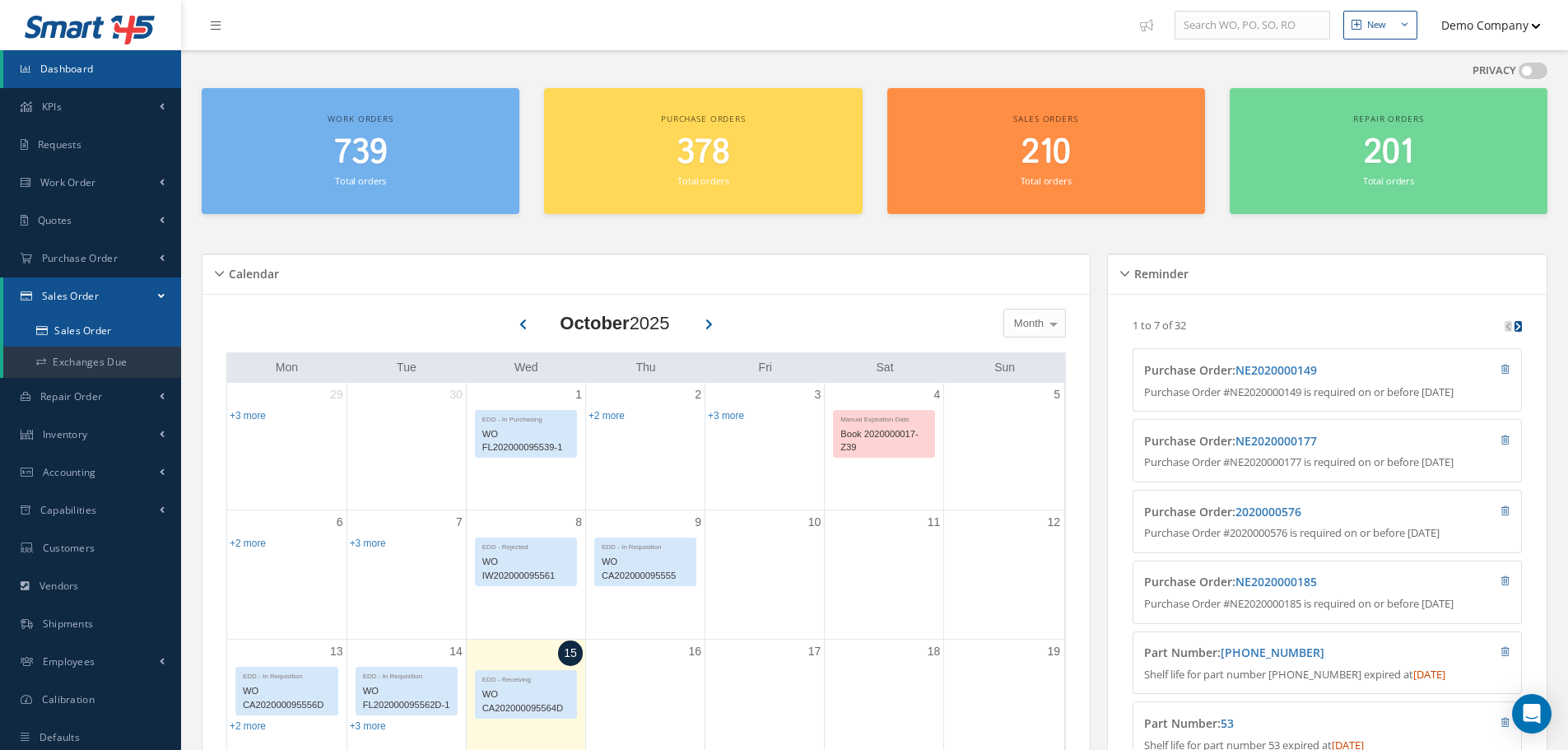
click at [98, 328] on link "Sales Order" at bounding box center [92, 331] width 178 height 32
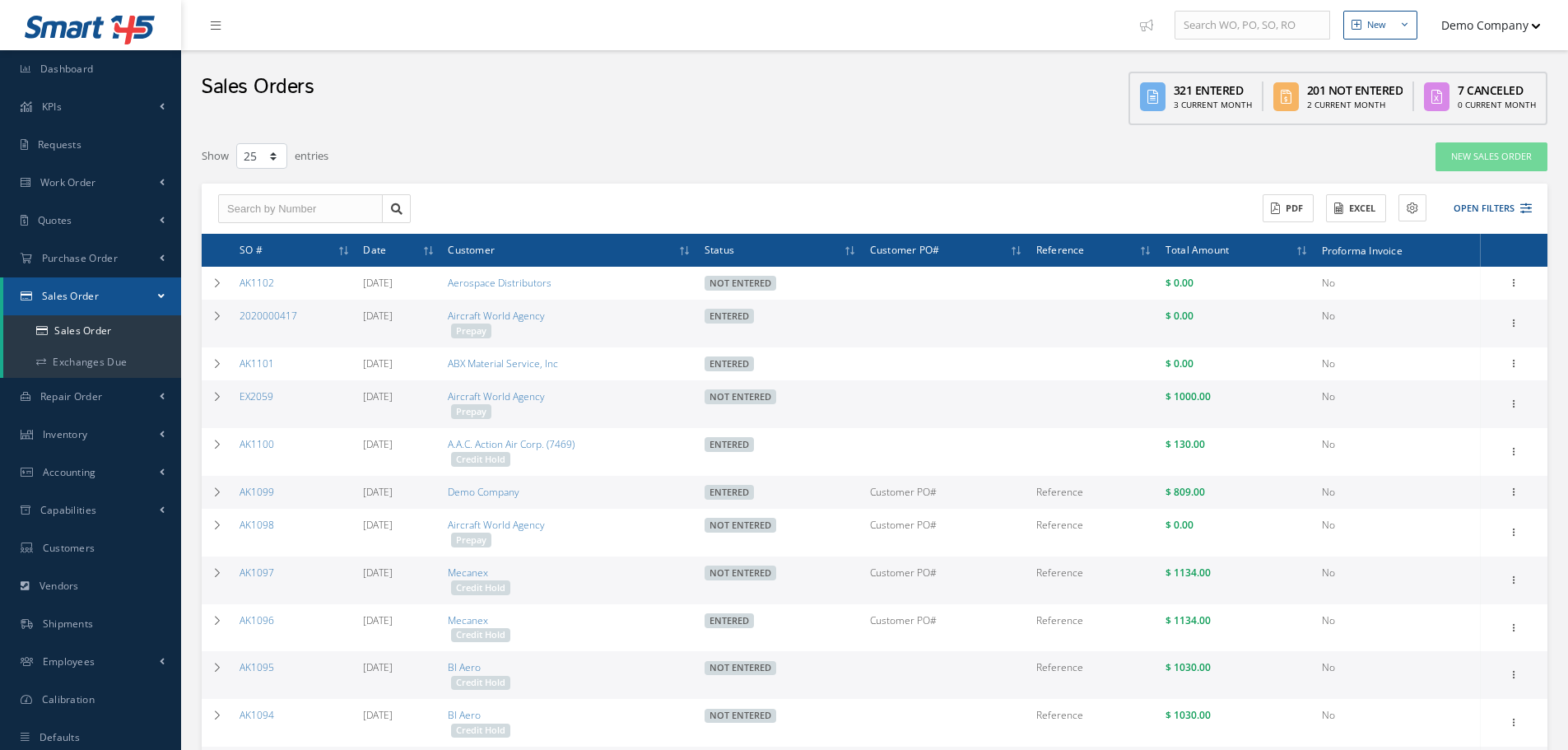
select select "25"
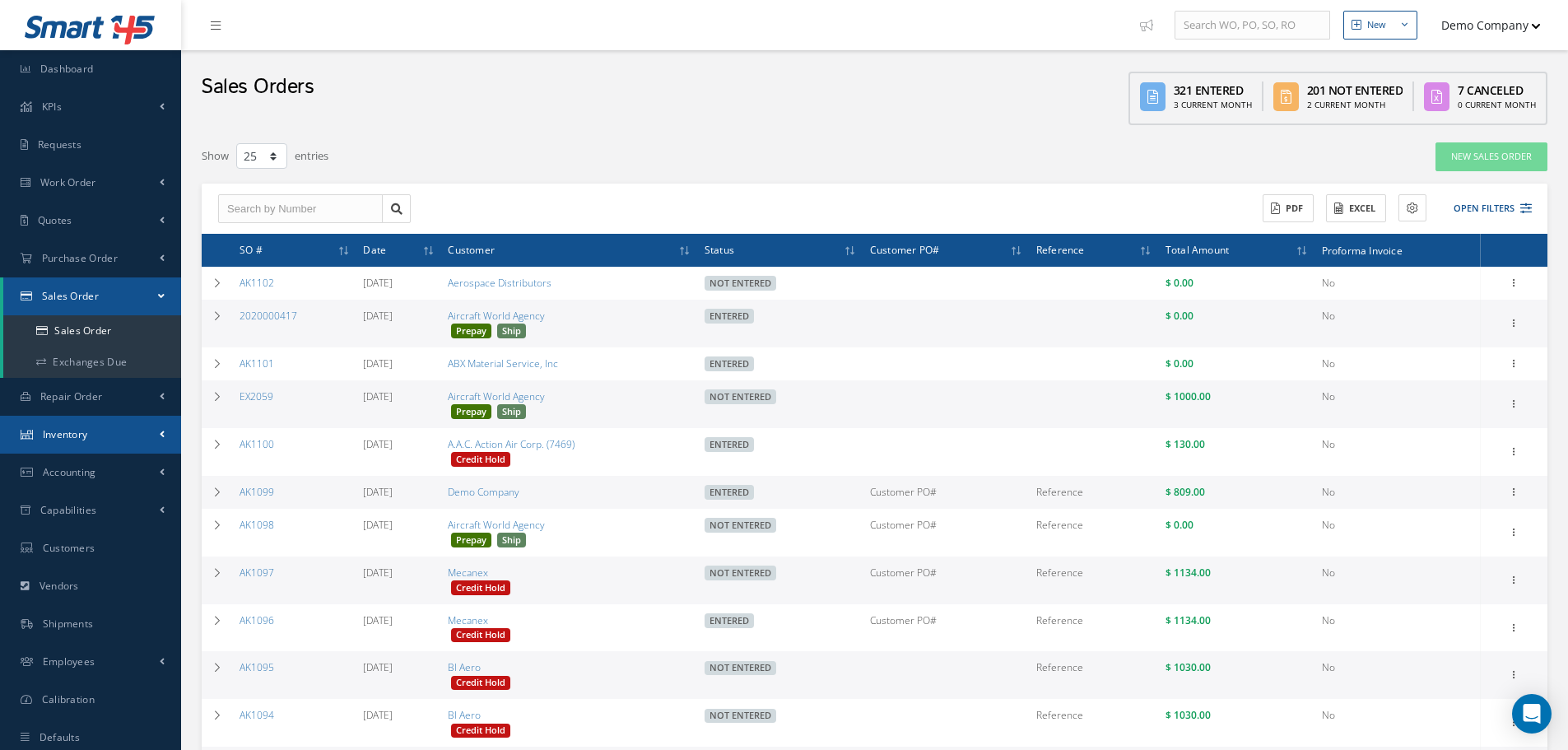
click at [112, 434] on link "Inventory" at bounding box center [91, 434] width 181 height 38
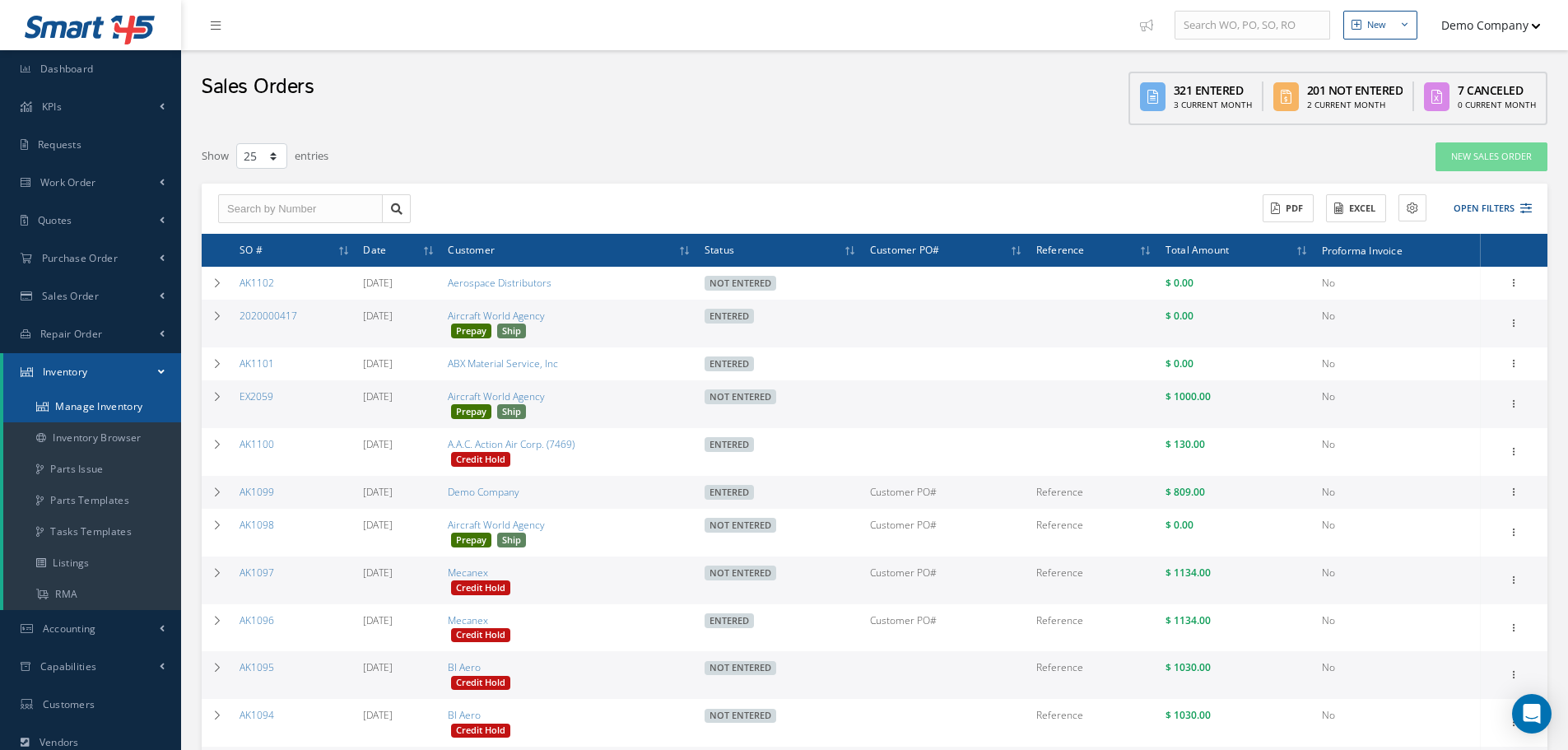
click at [127, 410] on link "Manage Inventory" at bounding box center [92, 406] width 178 height 32
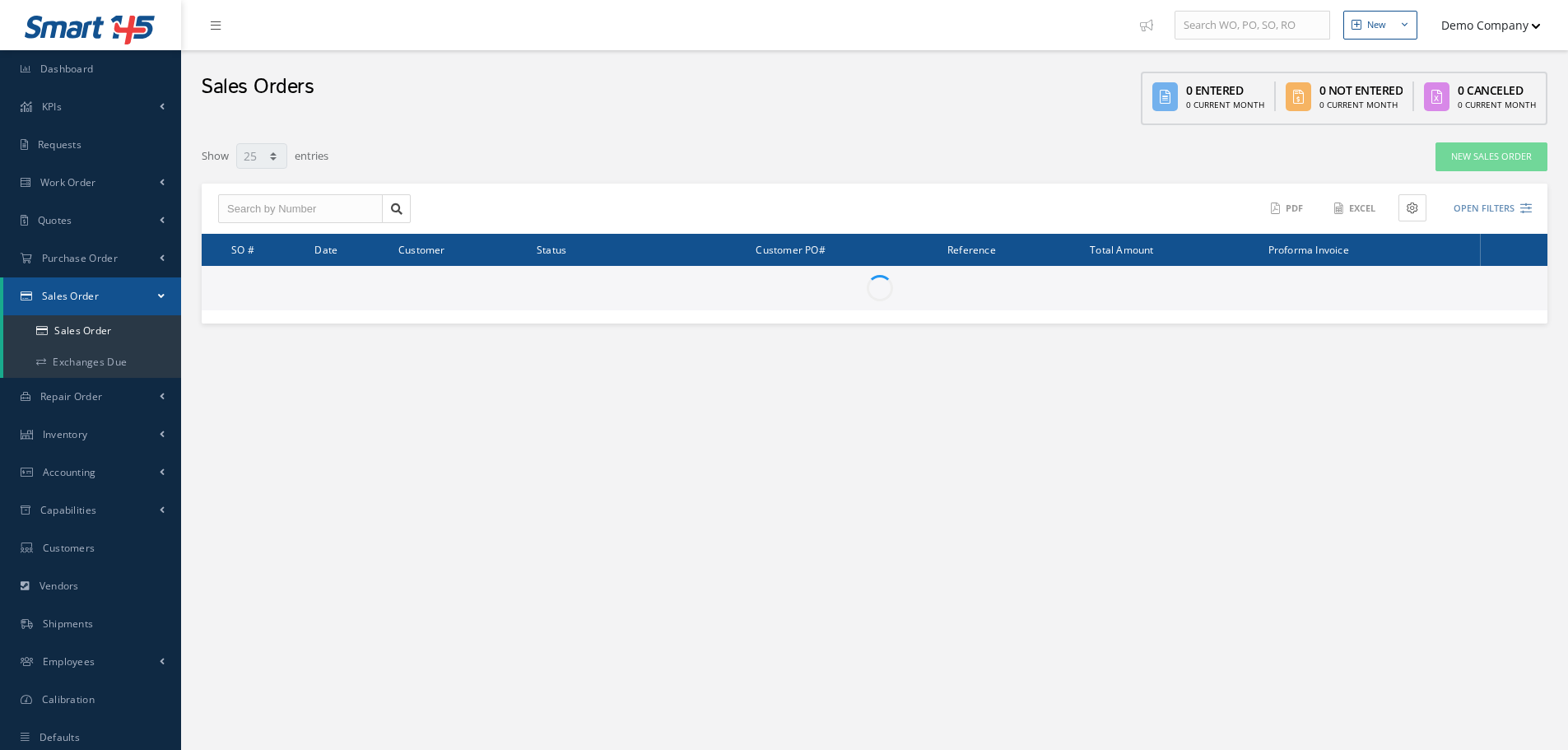
select select "25"
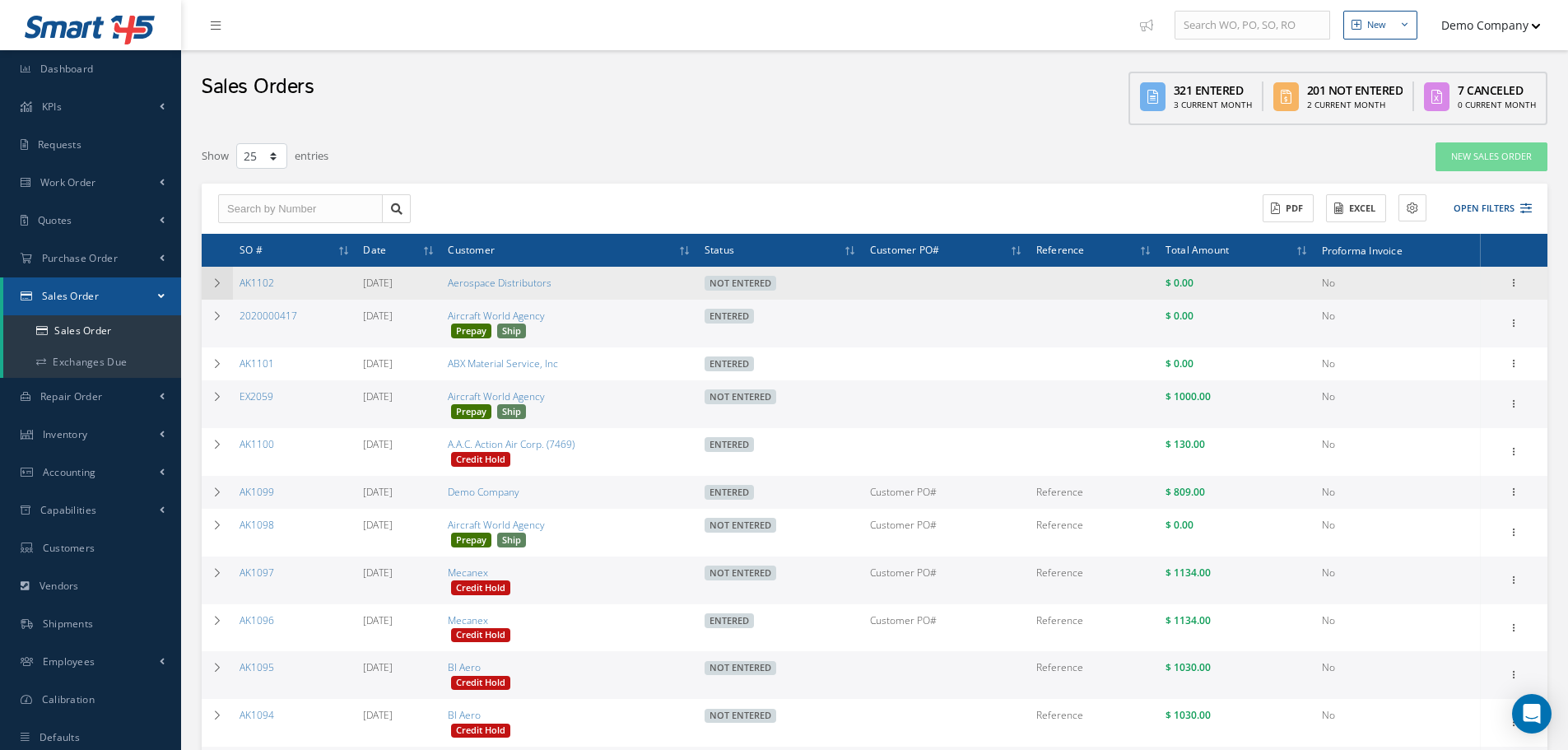
drag, startPoint x: 215, startPoint y: 290, endPoint x: 223, endPoint y: 284, distance: 10.0
click at [221, 286] on td at bounding box center [217, 283] width 32 height 33
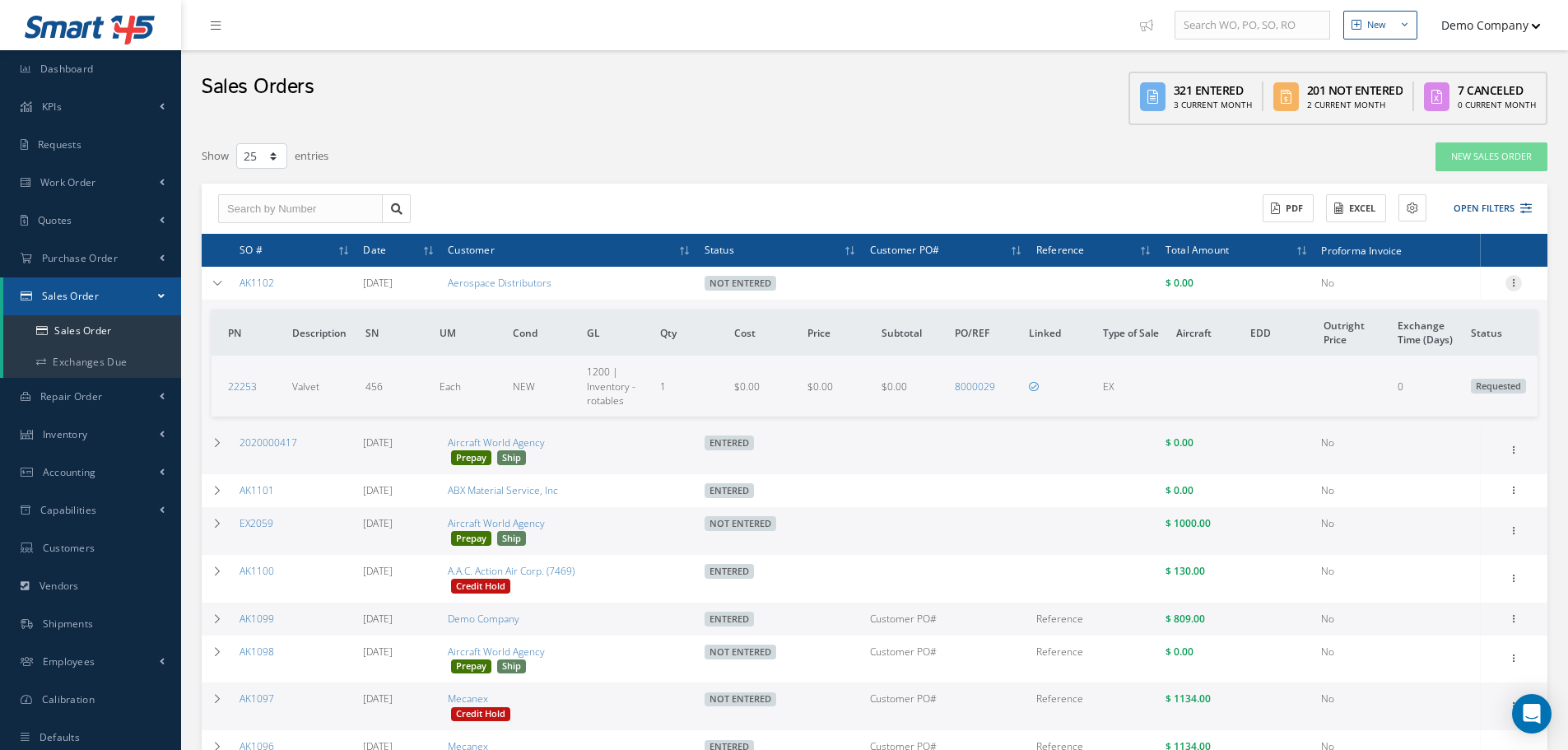
click at [1516, 282] on icon at bounding box center [1513, 281] width 16 height 13
click at [1429, 317] on link "Edit" at bounding box center [1438, 315] width 130 height 21
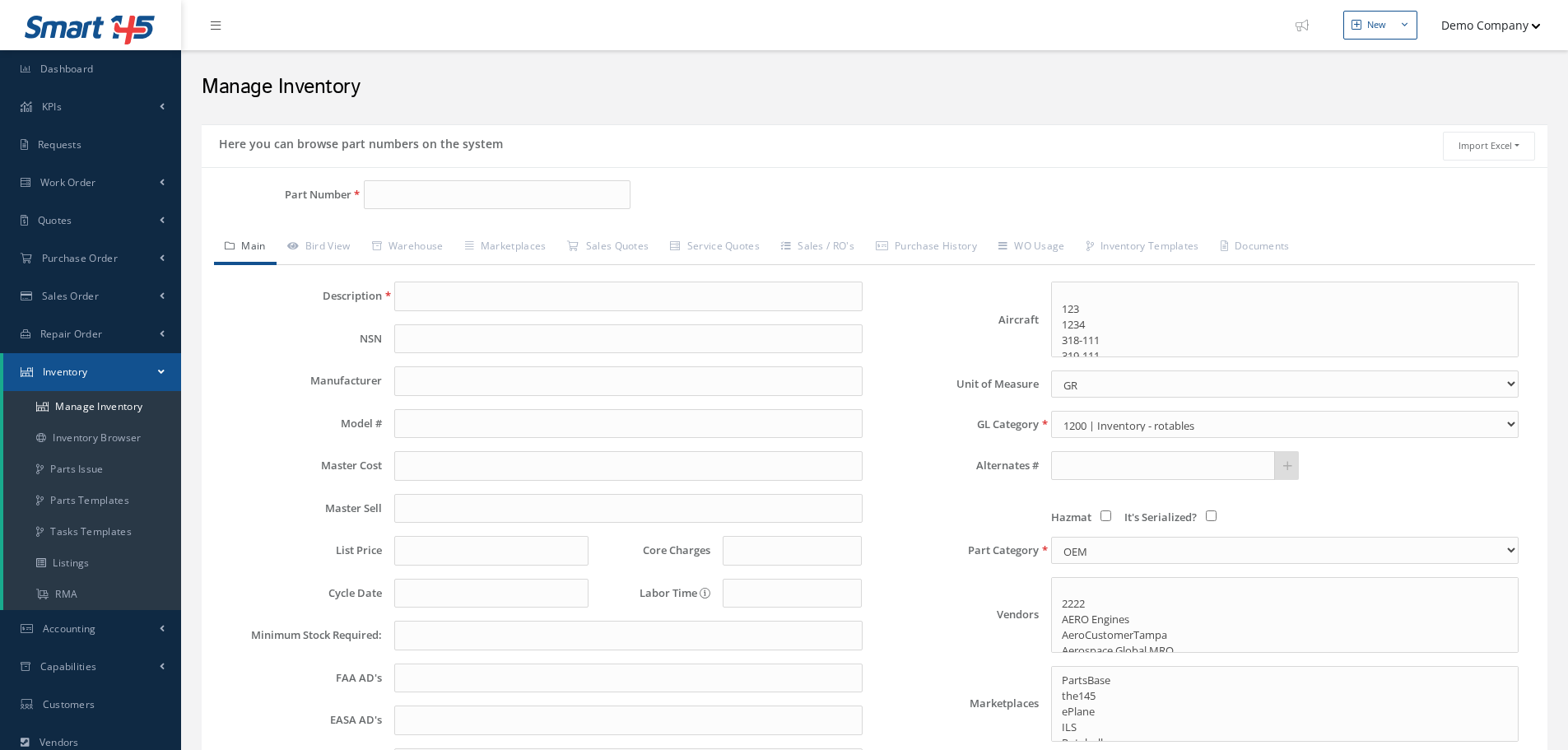
select select
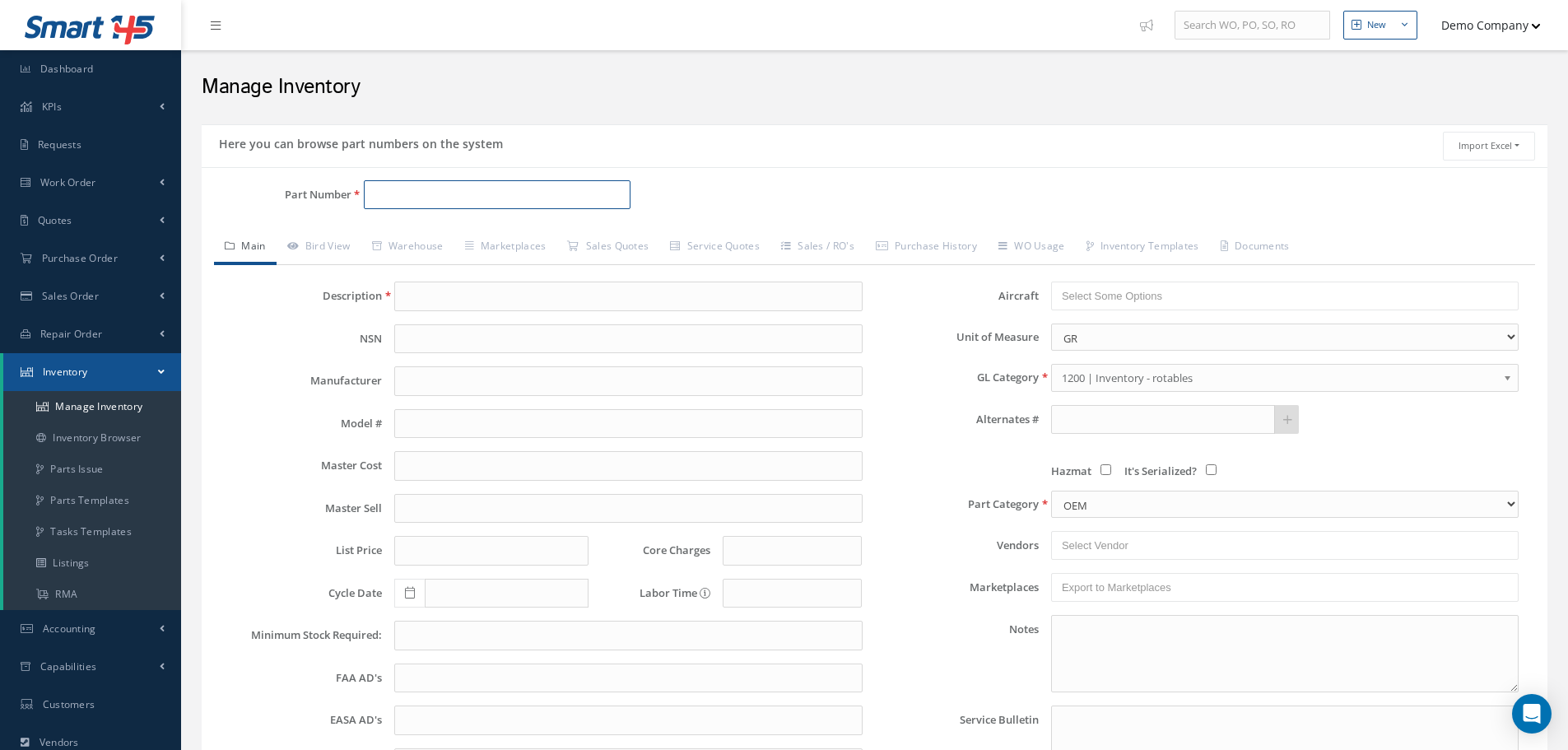
click at [413, 204] on input "Part Number" at bounding box center [498, 195] width 267 height 30
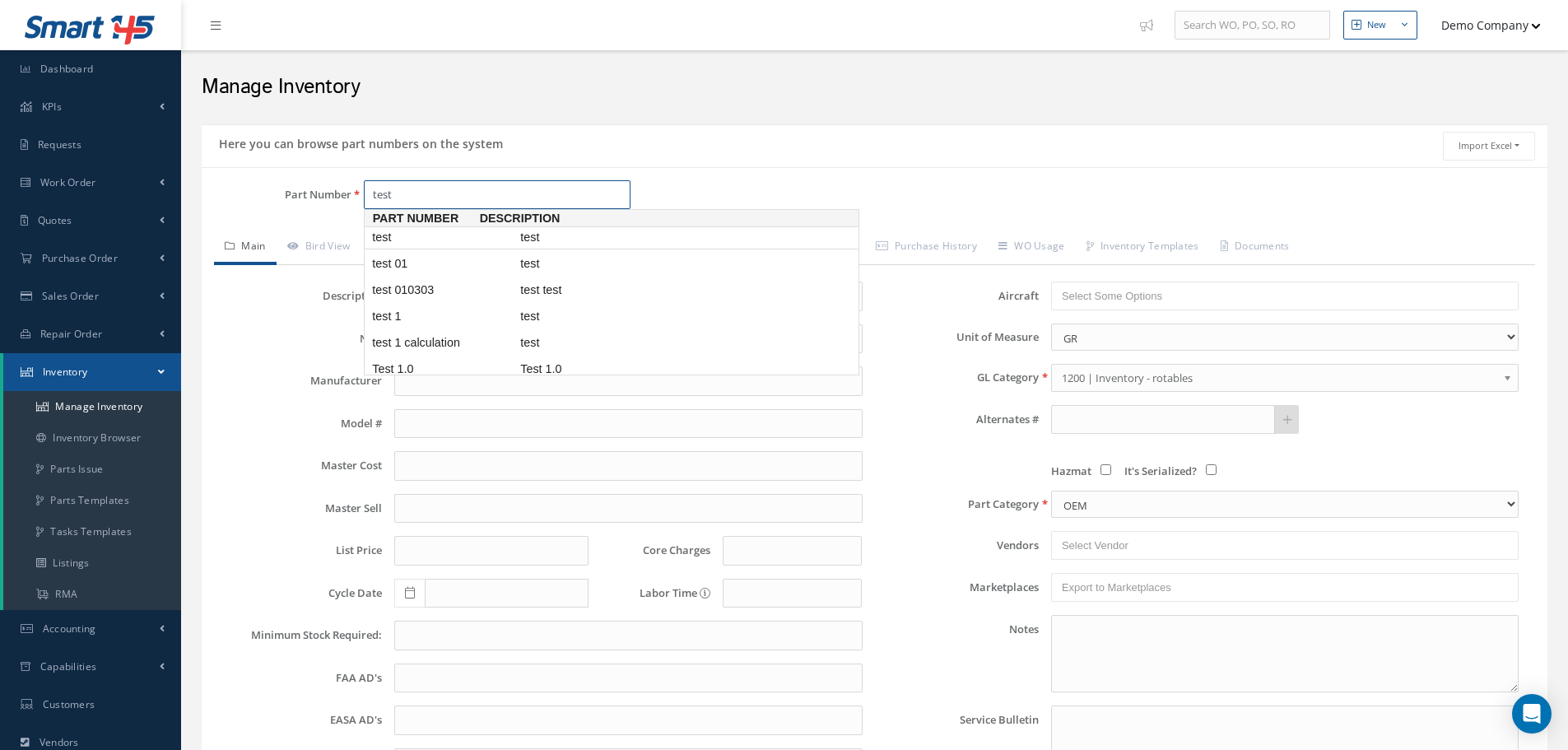
click at [450, 241] on span "test" at bounding box center [442, 238] width 148 height 17
type input "test"
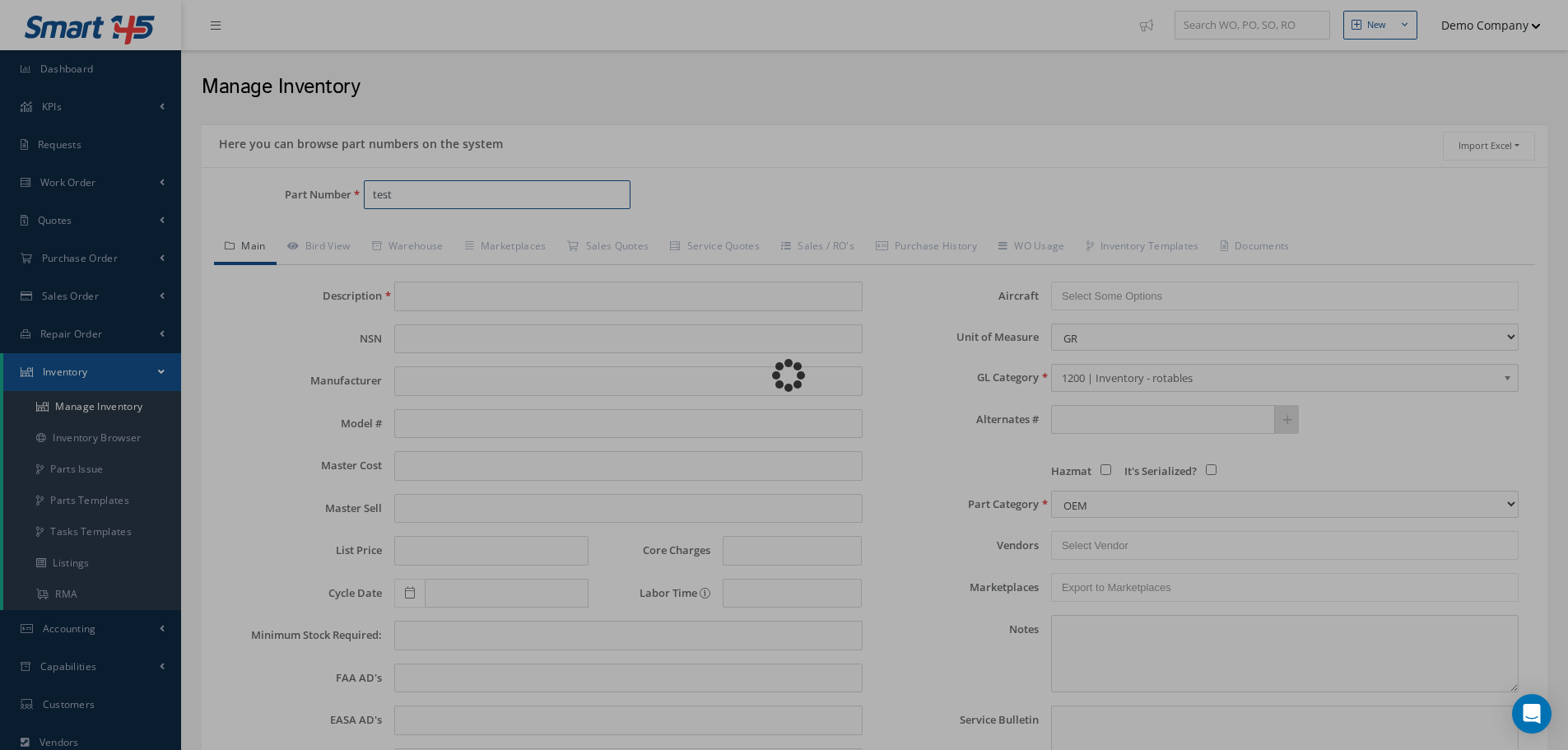
type input "test"
type input "DYNAPOWER"
type input "300.00"
type input "0.00"
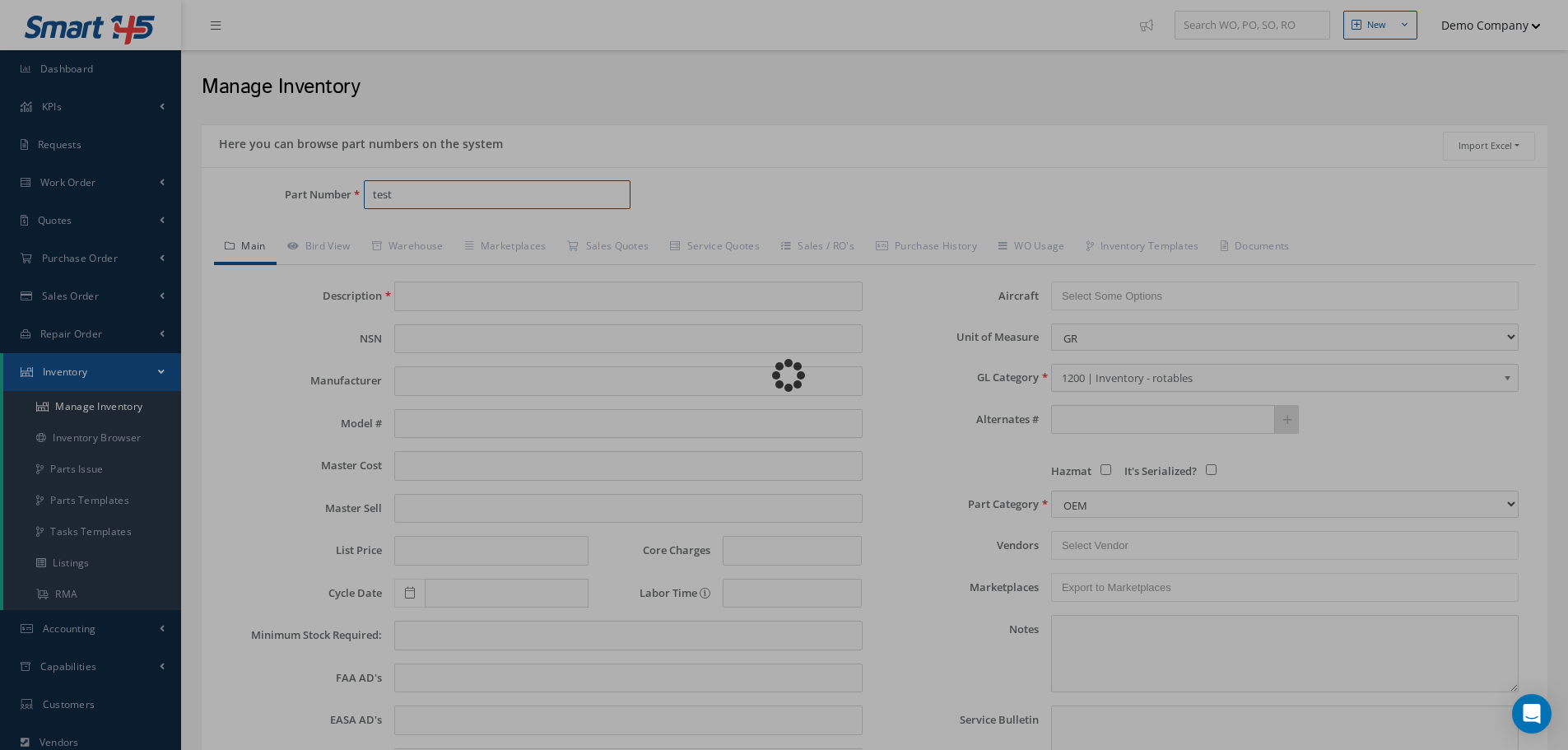
type input "0.00"
select select "1"
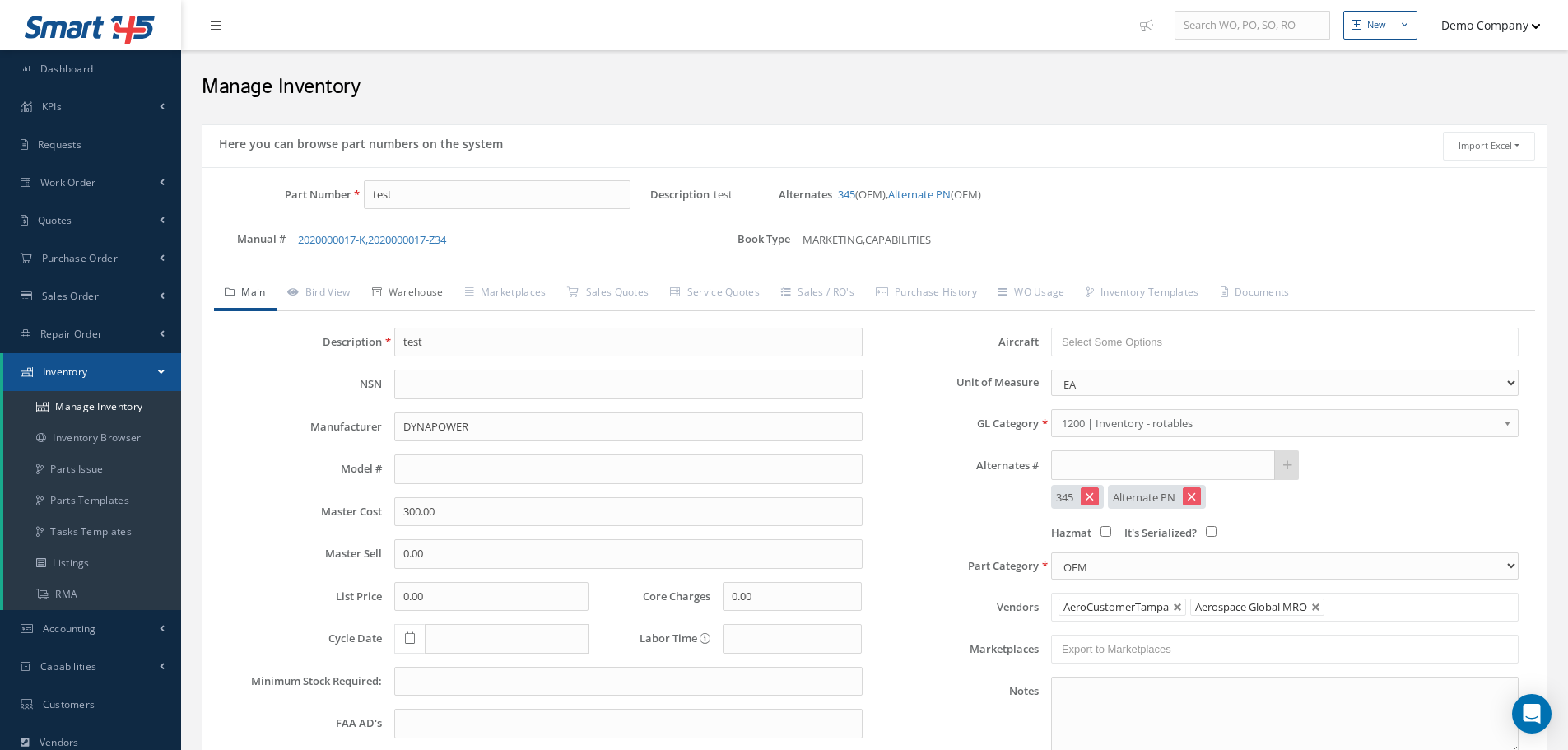
click at [440, 288] on link "Warehouse" at bounding box center [408, 294] width 93 height 34
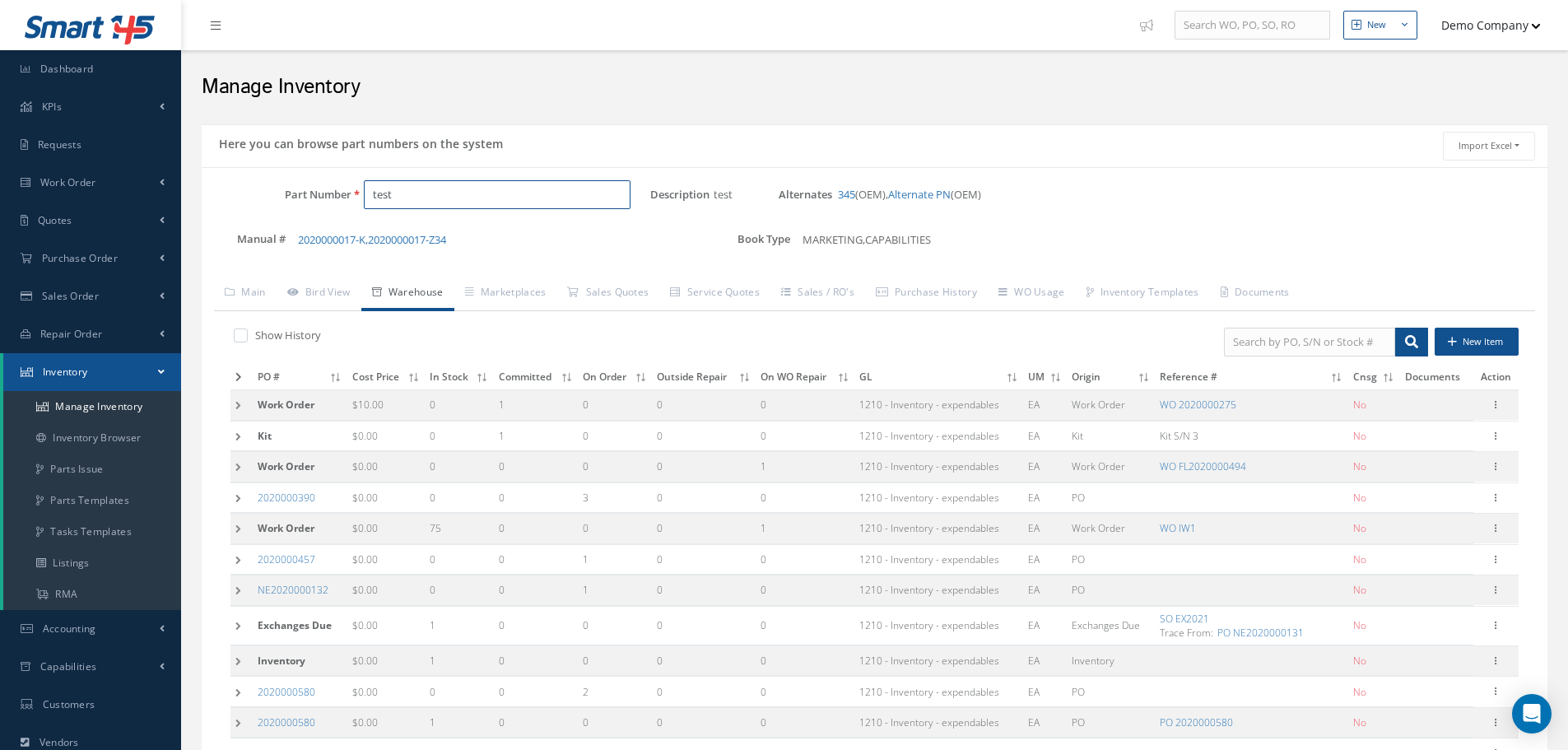
click at [424, 193] on input "test" at bounding box center [498, 195] width 267 height 30
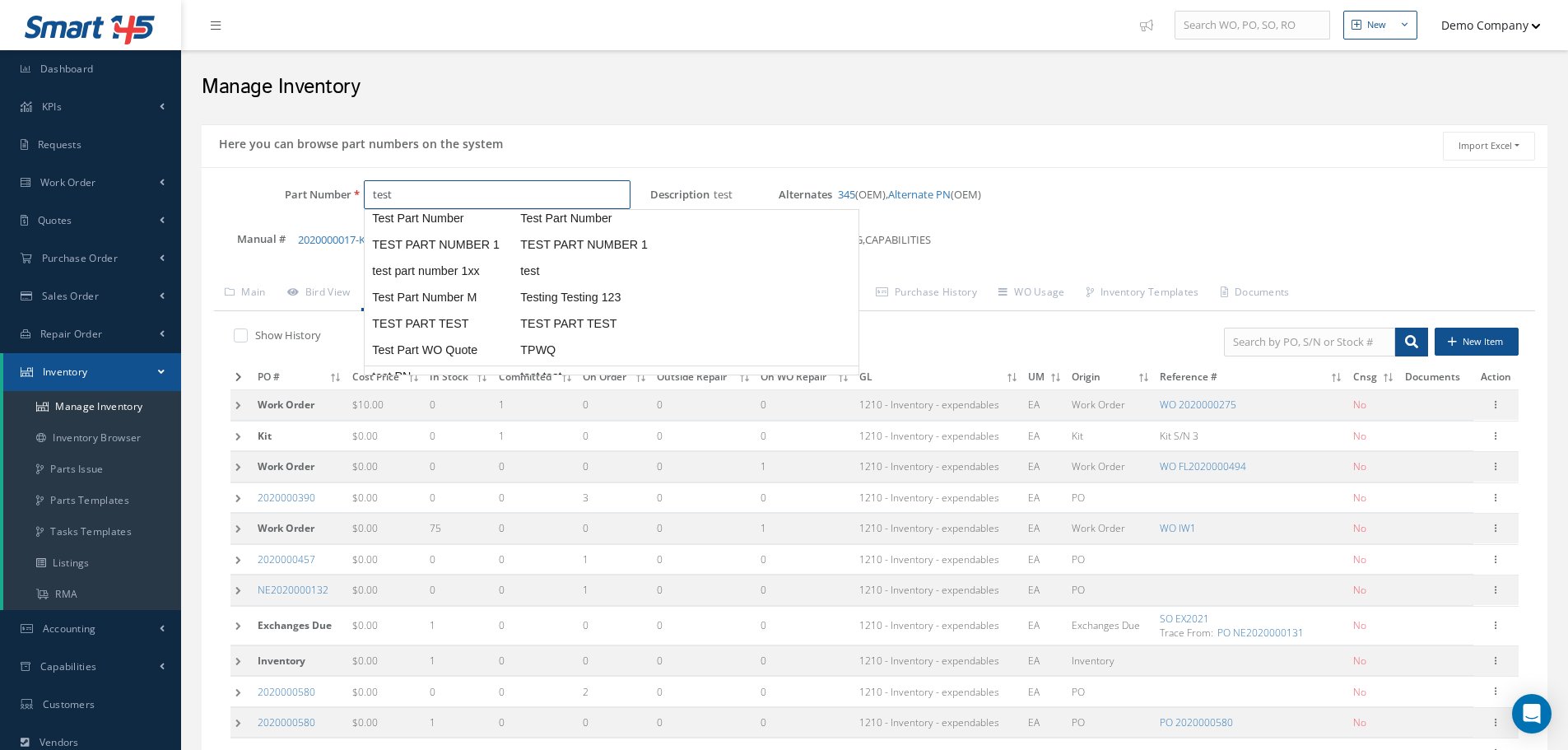
scroll to position [988, 0]
click at [454, 344] on span "TEST PART TEST" at bounding box center [442, 352] width 148 height 17
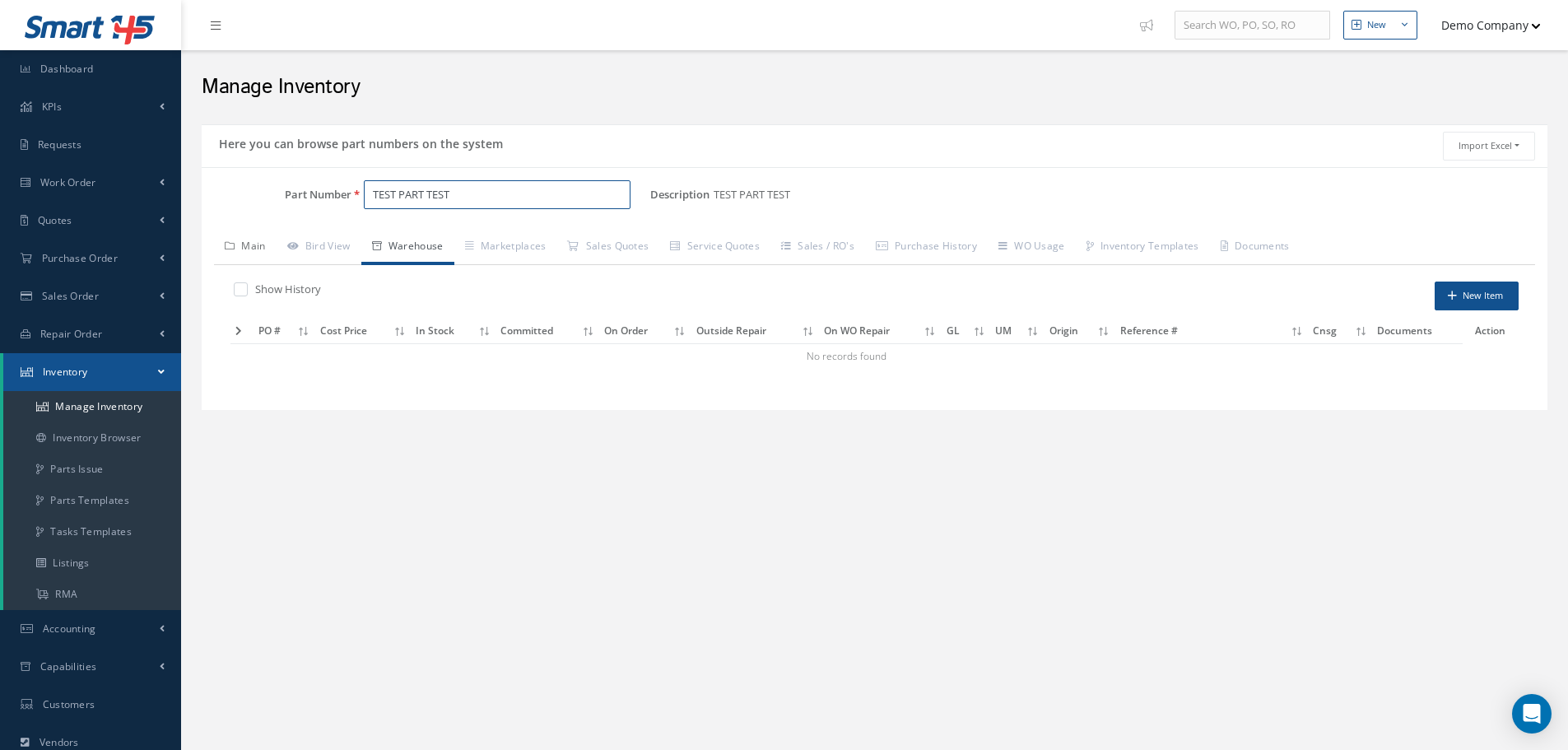
type input "TEST PART TEST"
click at [248, 254] on link "Main" at bounding box center [245, 248] width 62 height 34
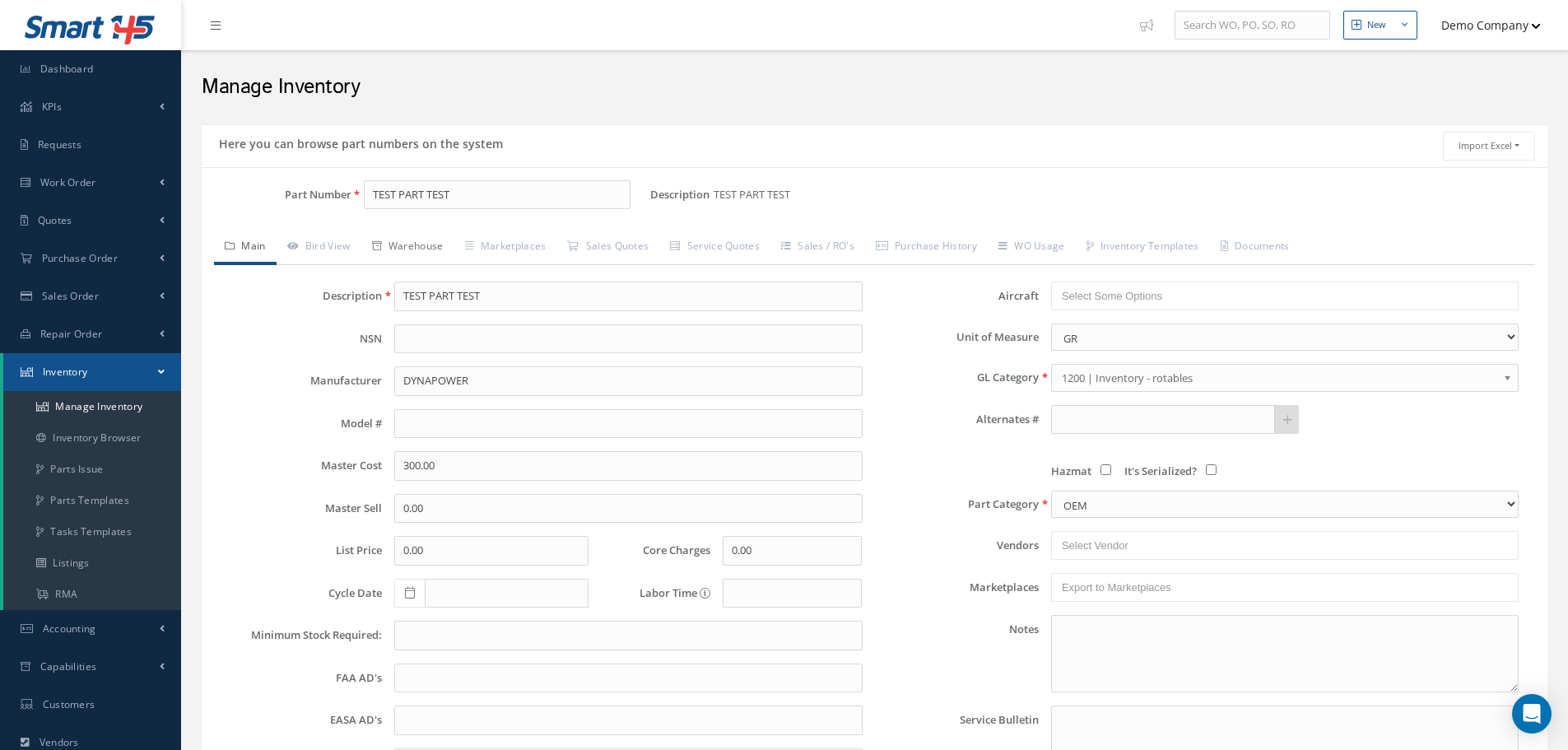
click at [431, 259] on link "Warehouse" at bounding box center [408, 248] width 93 height 34
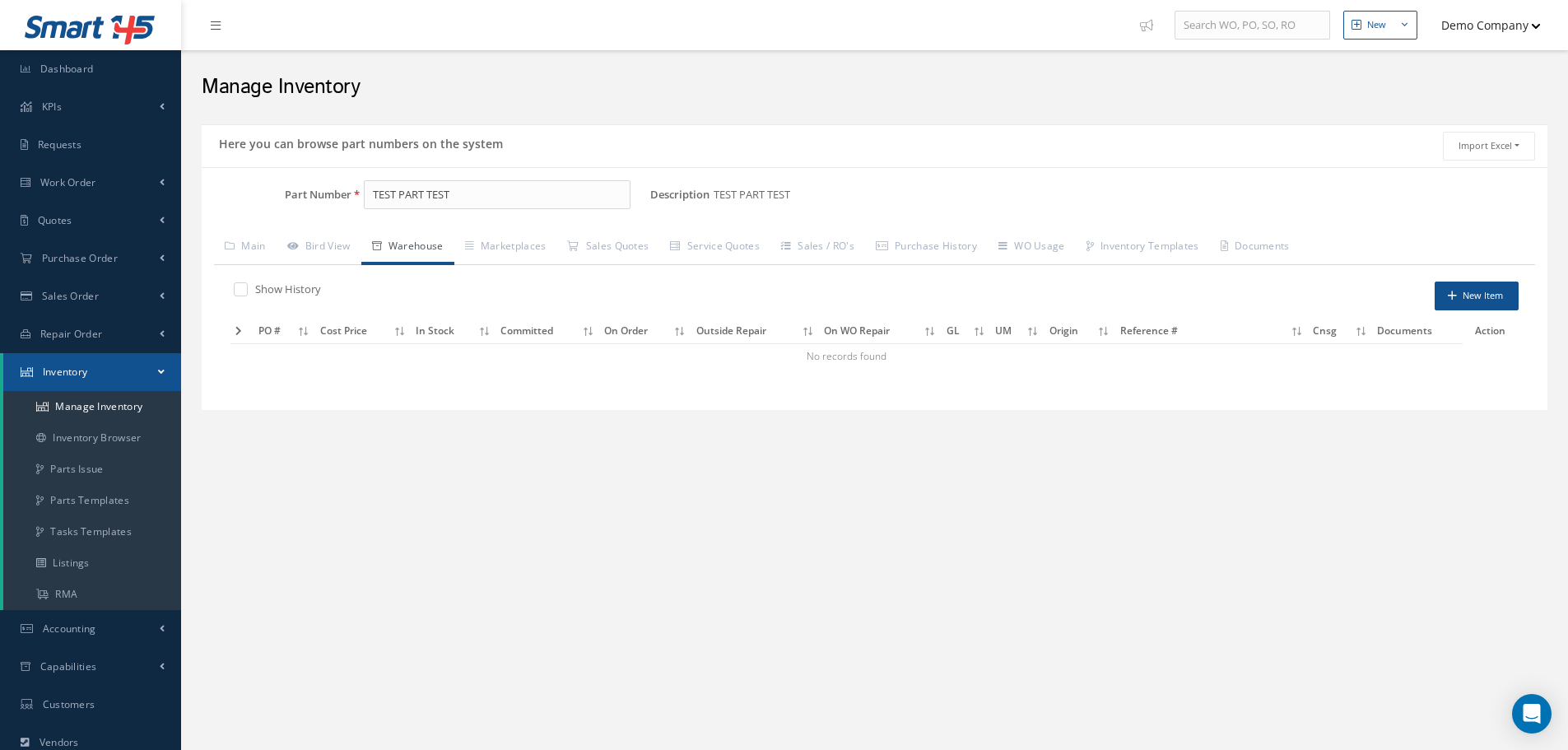
click at [247, 286] on label at bounding box center [249, 288] width 4 height 15
click at [239, 286] on input "checkbox" at bounding box center [239, 291] width 11 height 11
checkbox input "true"
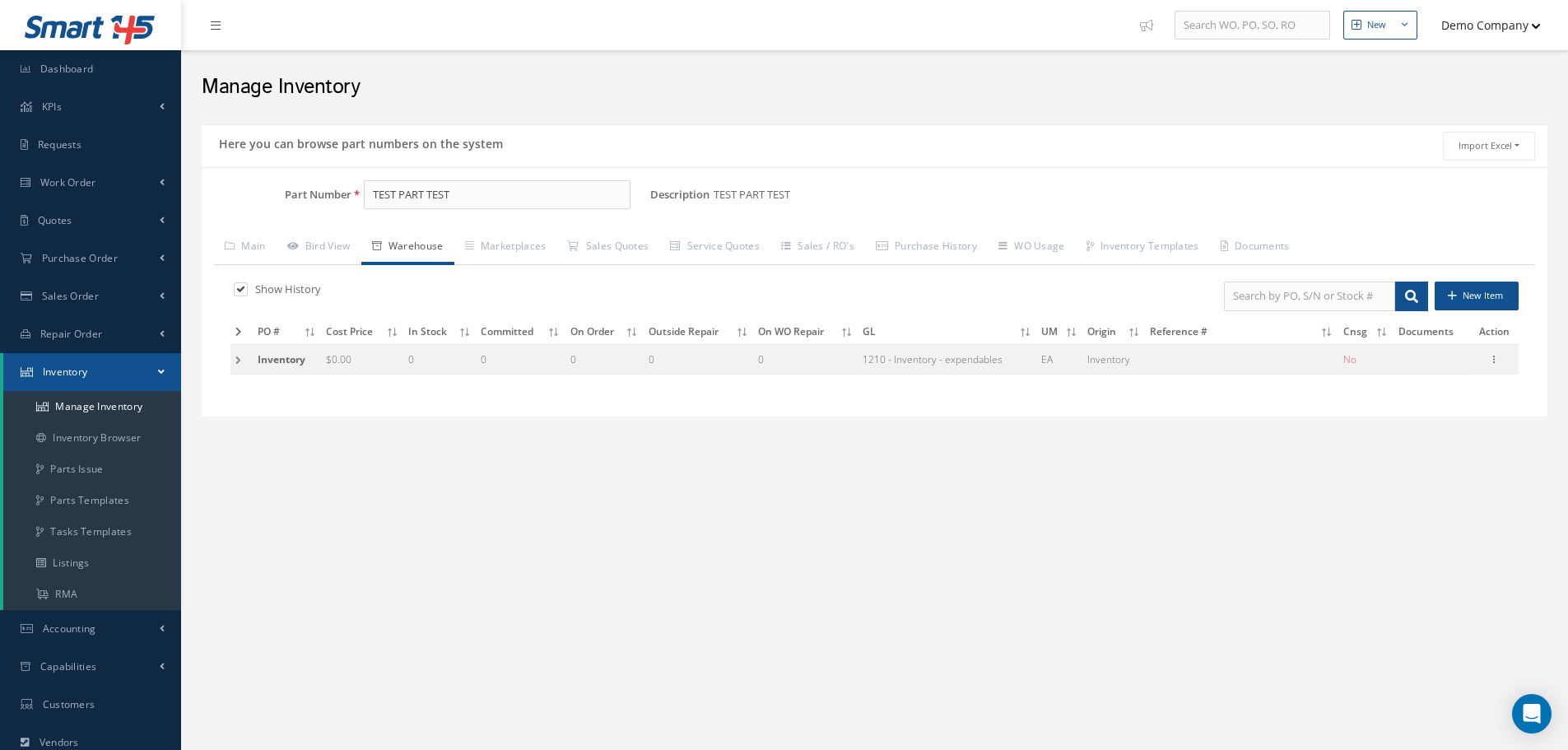
click at [239, 359] on td at bounding box center [242, 359] width 22 height 31
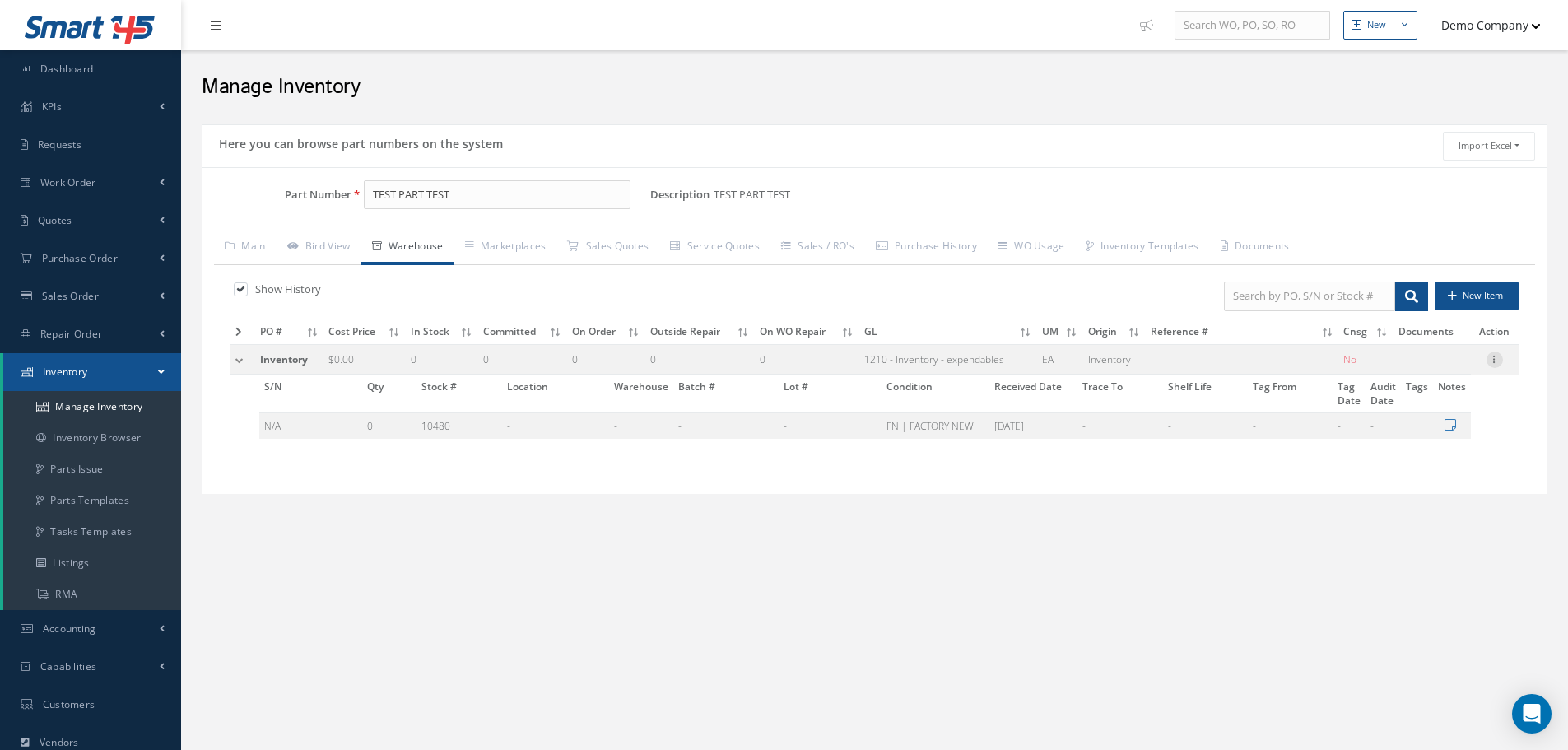
click at [1492, 362] on icon at bounding box center [1494, 357] width 16 height 13
click at [1416, 375] on link "Edit" at bounding box center [1419, 370] width 130 height 21
type input "0.00"
type input "09/29/2025"
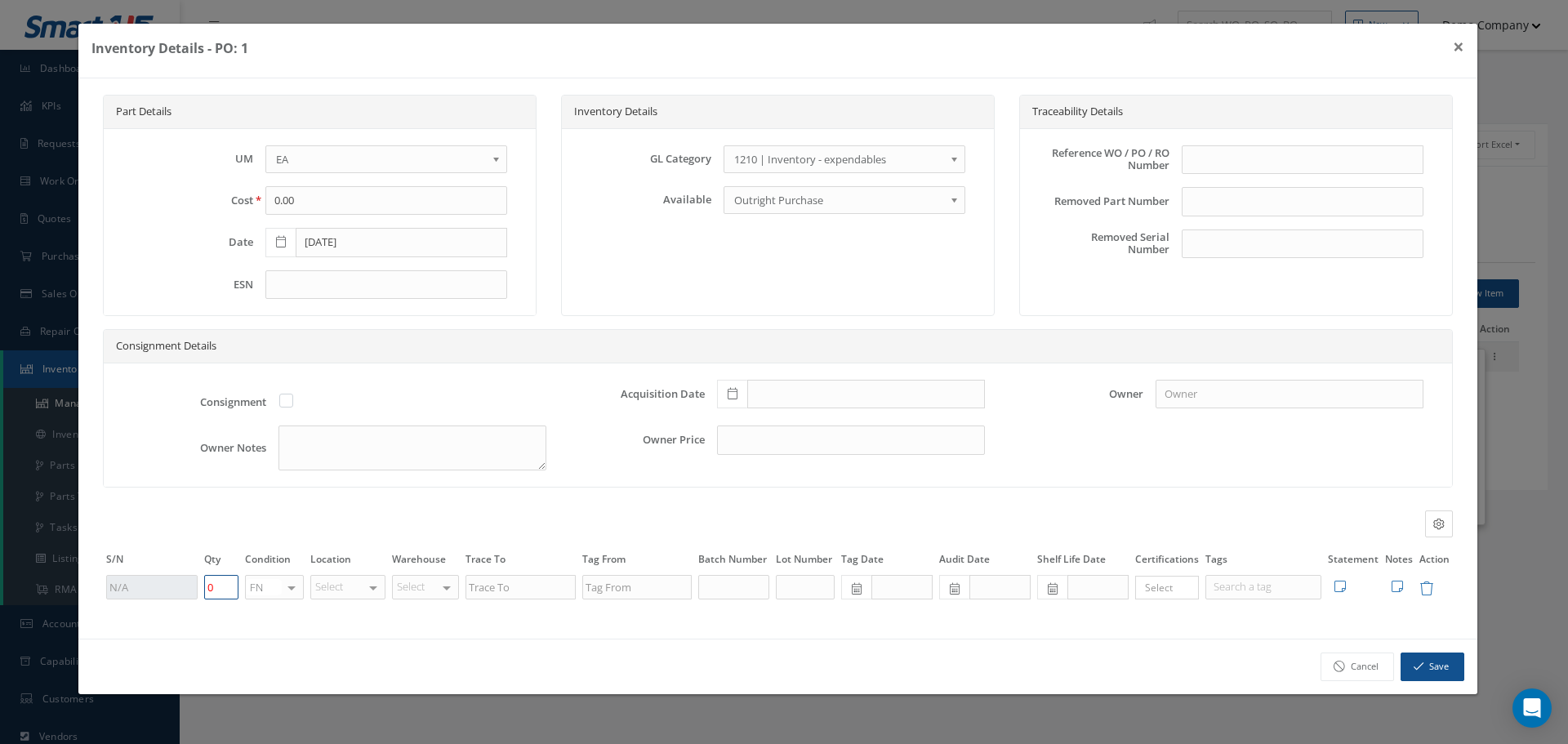
click at [164, 596] on tr "0 FN OH SV RP AR NE FN NS RE FP BER N/A SCRAPPED REJECTED siii PART COND df No …" at bounding box center [778, 587] width 1350 height 28
type input "1"
click at [1454, 667] on button "Save" at bounding box center [1431, 667] width 64 height 29
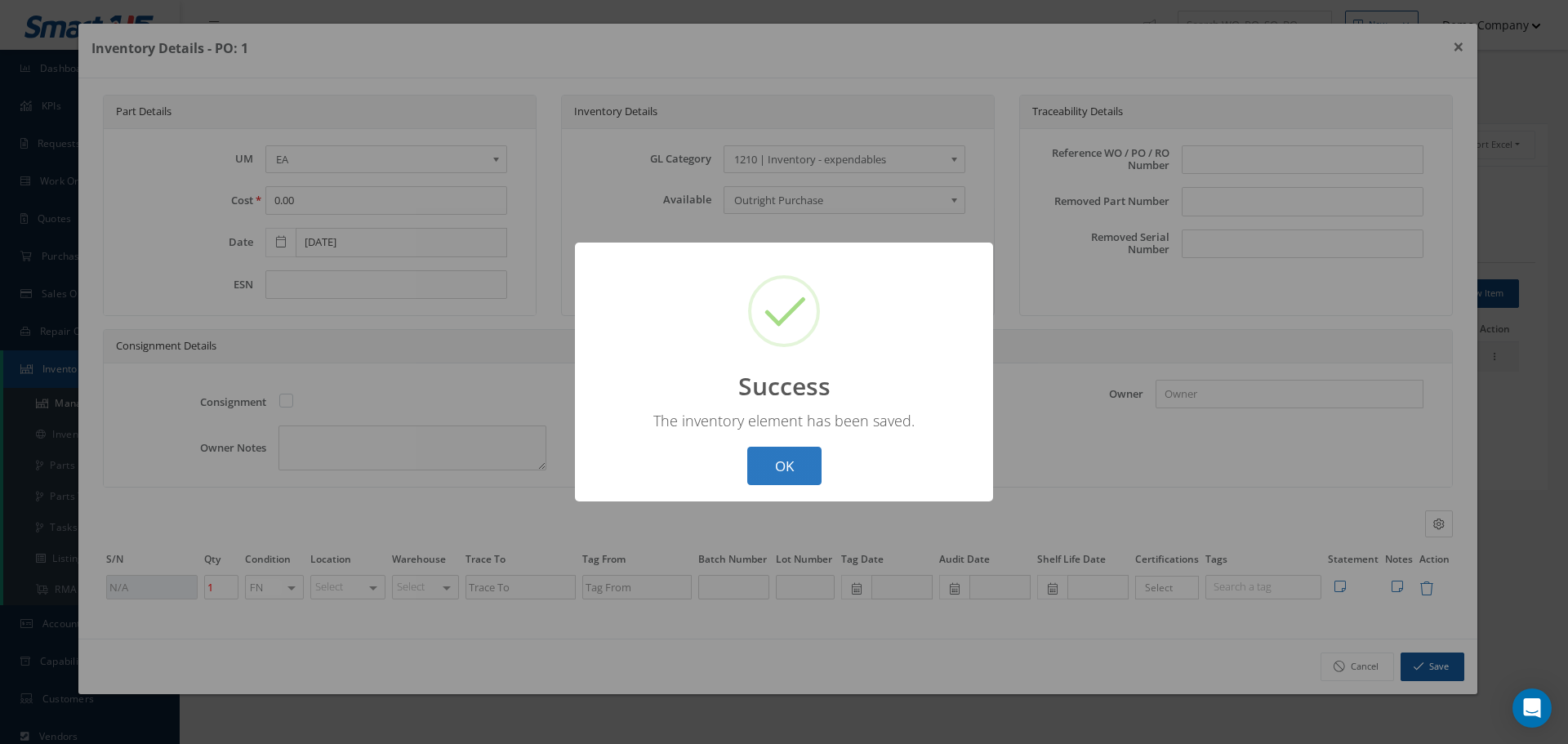
click at [796, 467] on button "OK" at bounding box center [784, 466] width 75 height 38
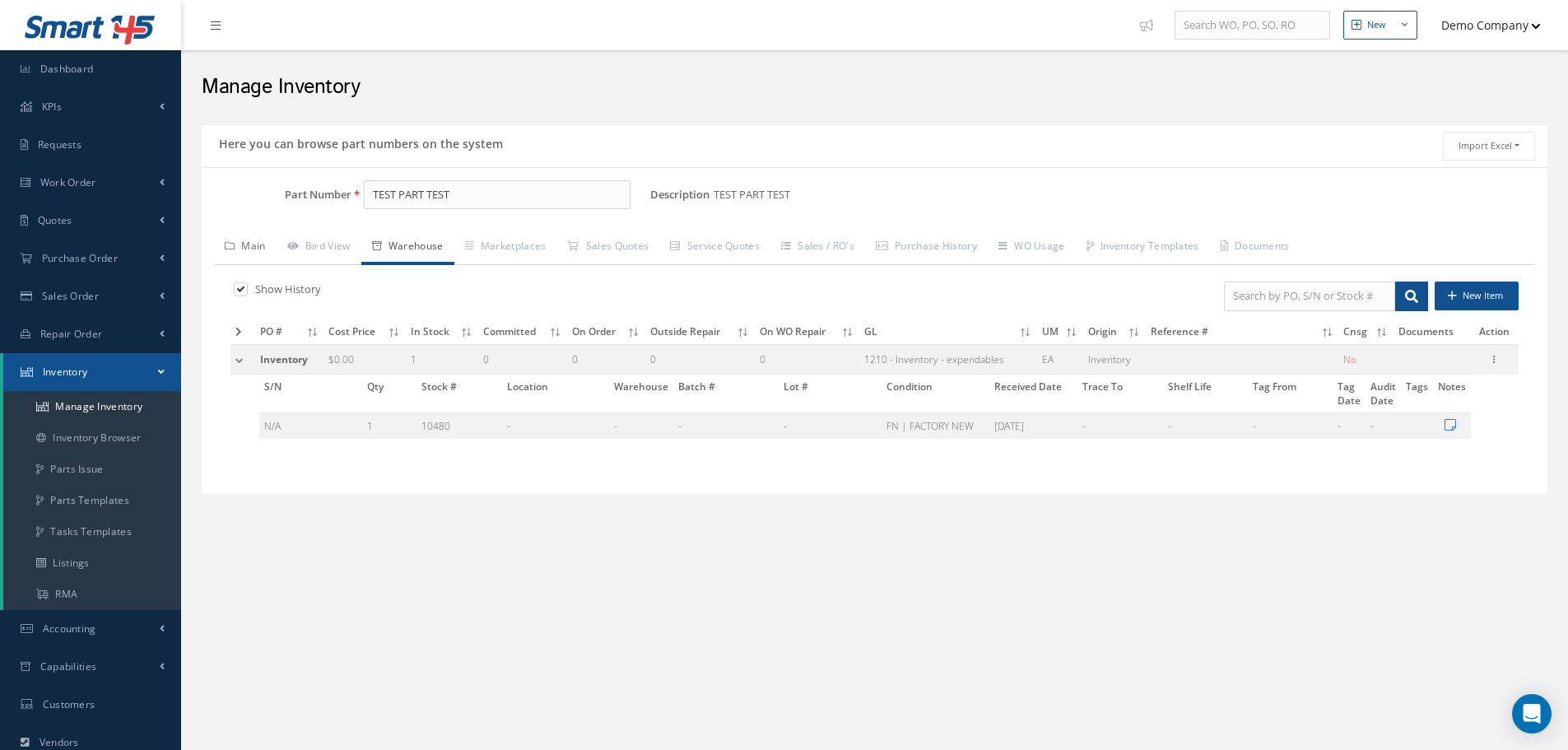
click at [241, 244] on link "Main" at bounding box center [245, 248] width 62 height 34
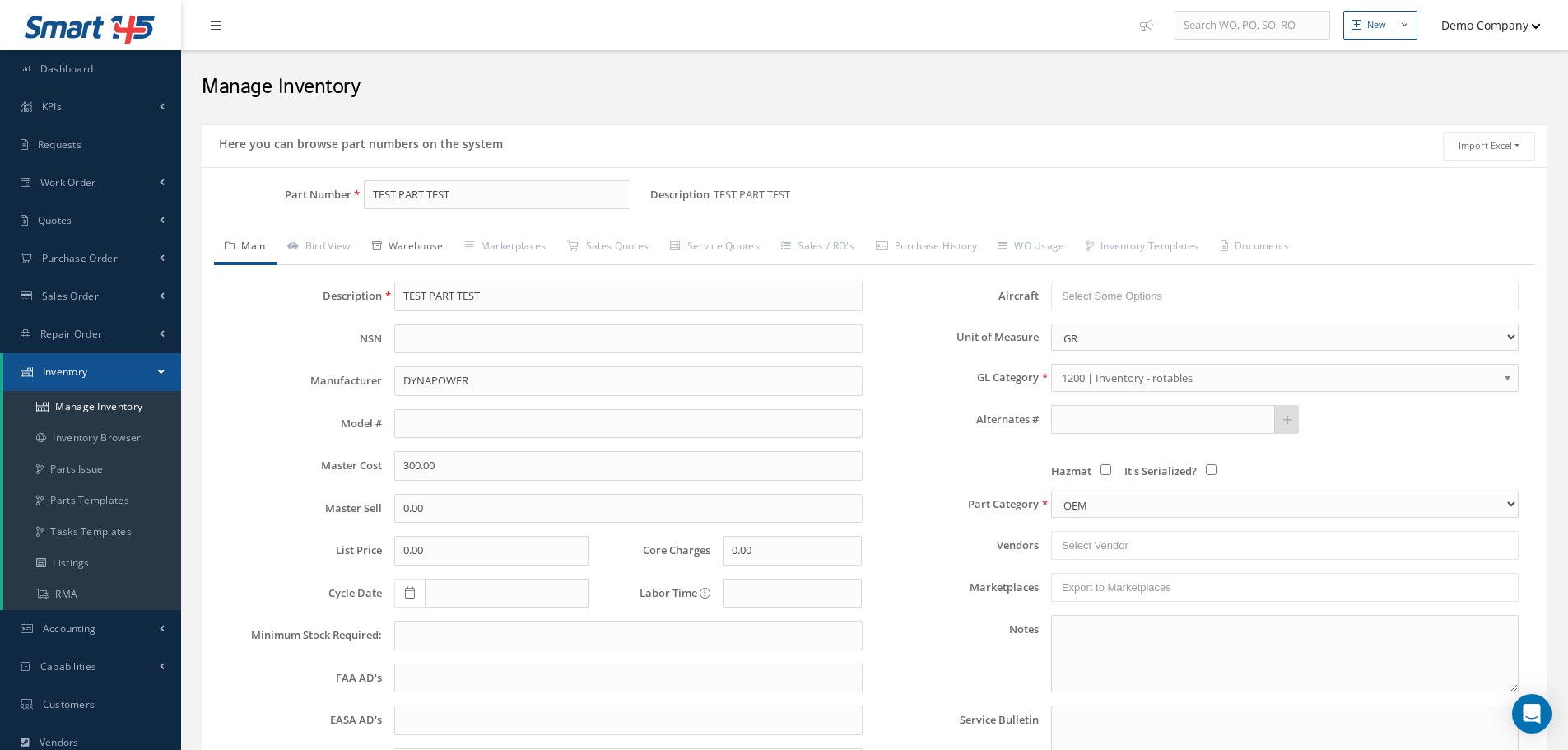
click at [411, 249] on link "Warehouse" at bounding box center [408, 248] width 93 height 34
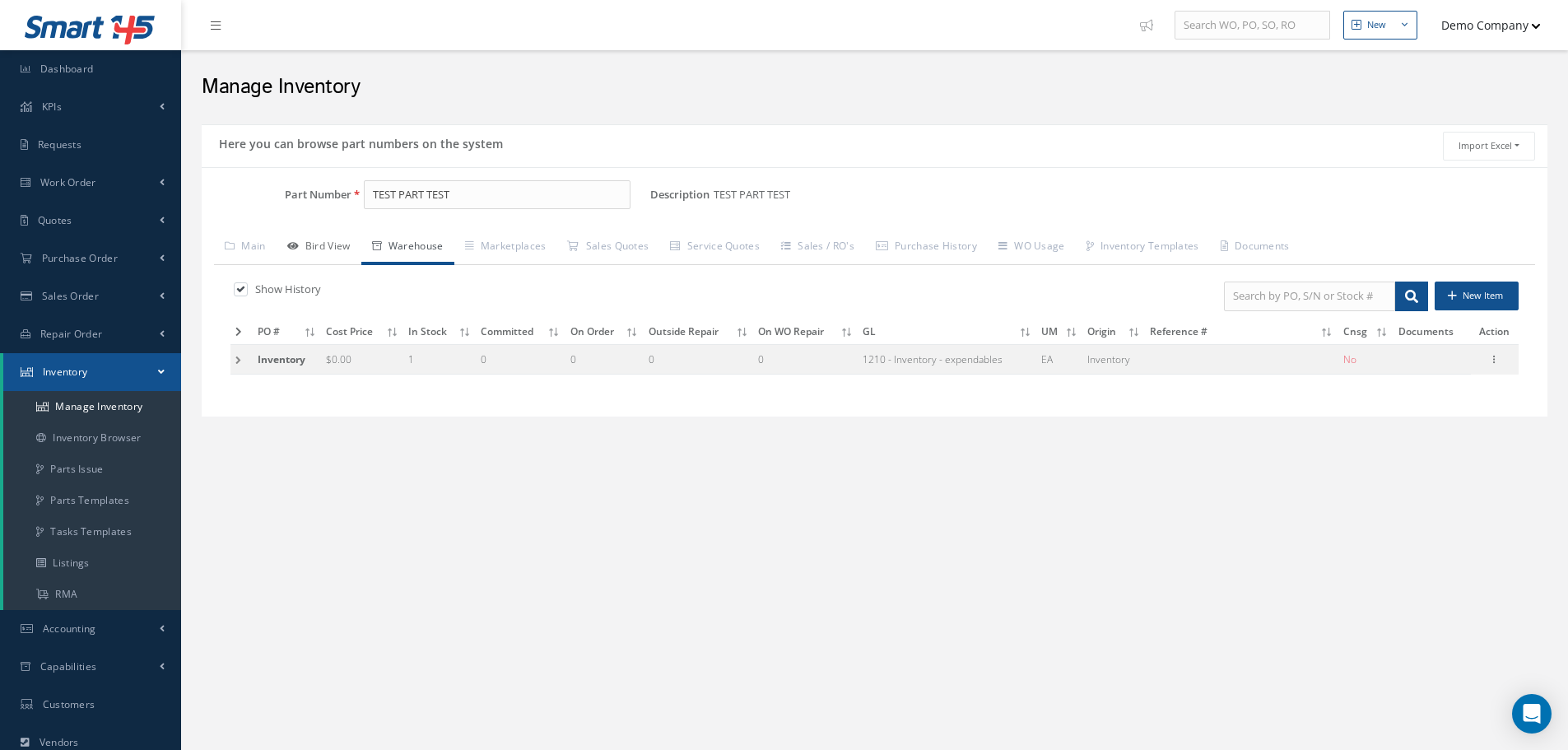
click at [330, 247] on link "Bird View" at bounding box center [319, 248] width 85 height 34
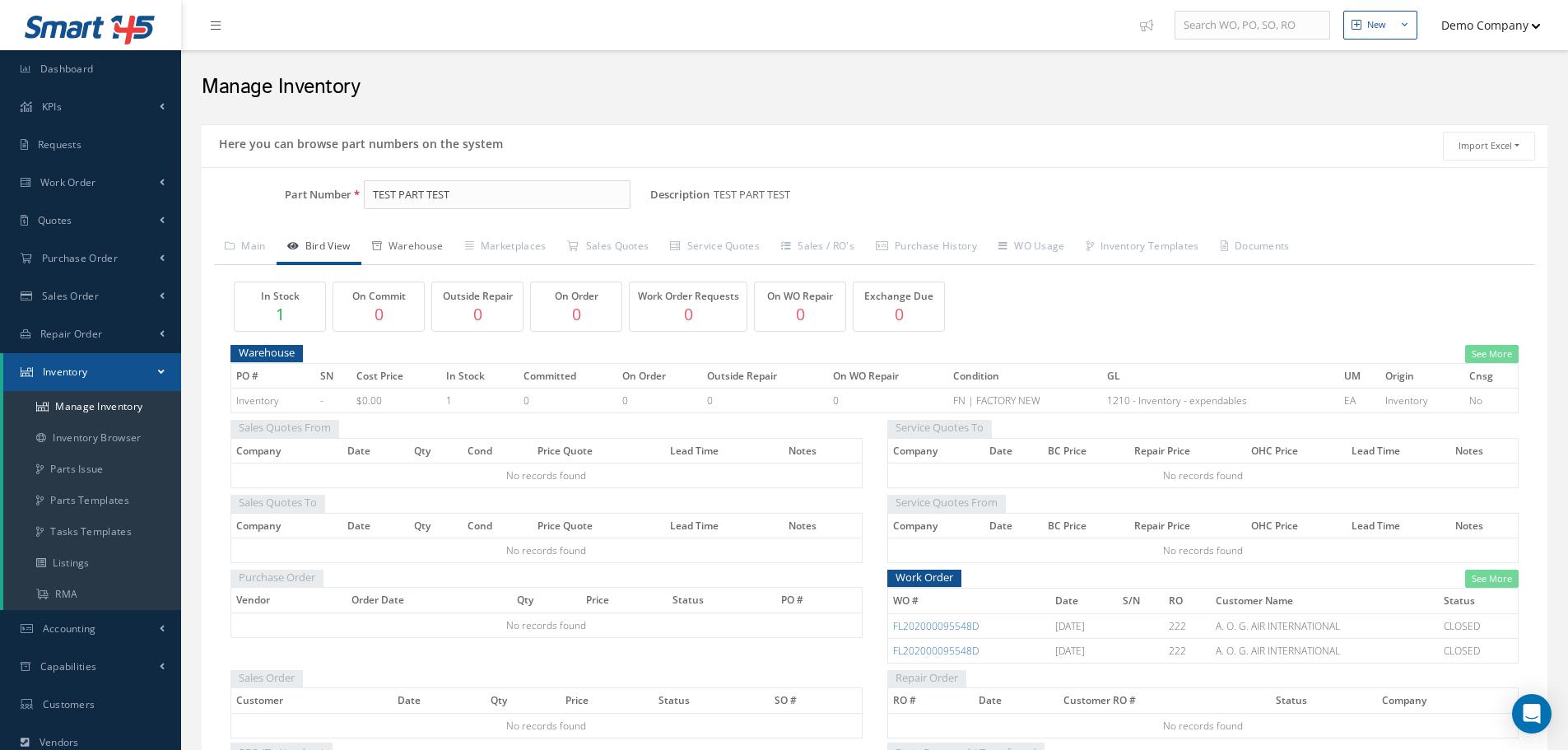
click at [412, 251] on link "Warehouse" at bounding box center [408, 248] width 93 height 34
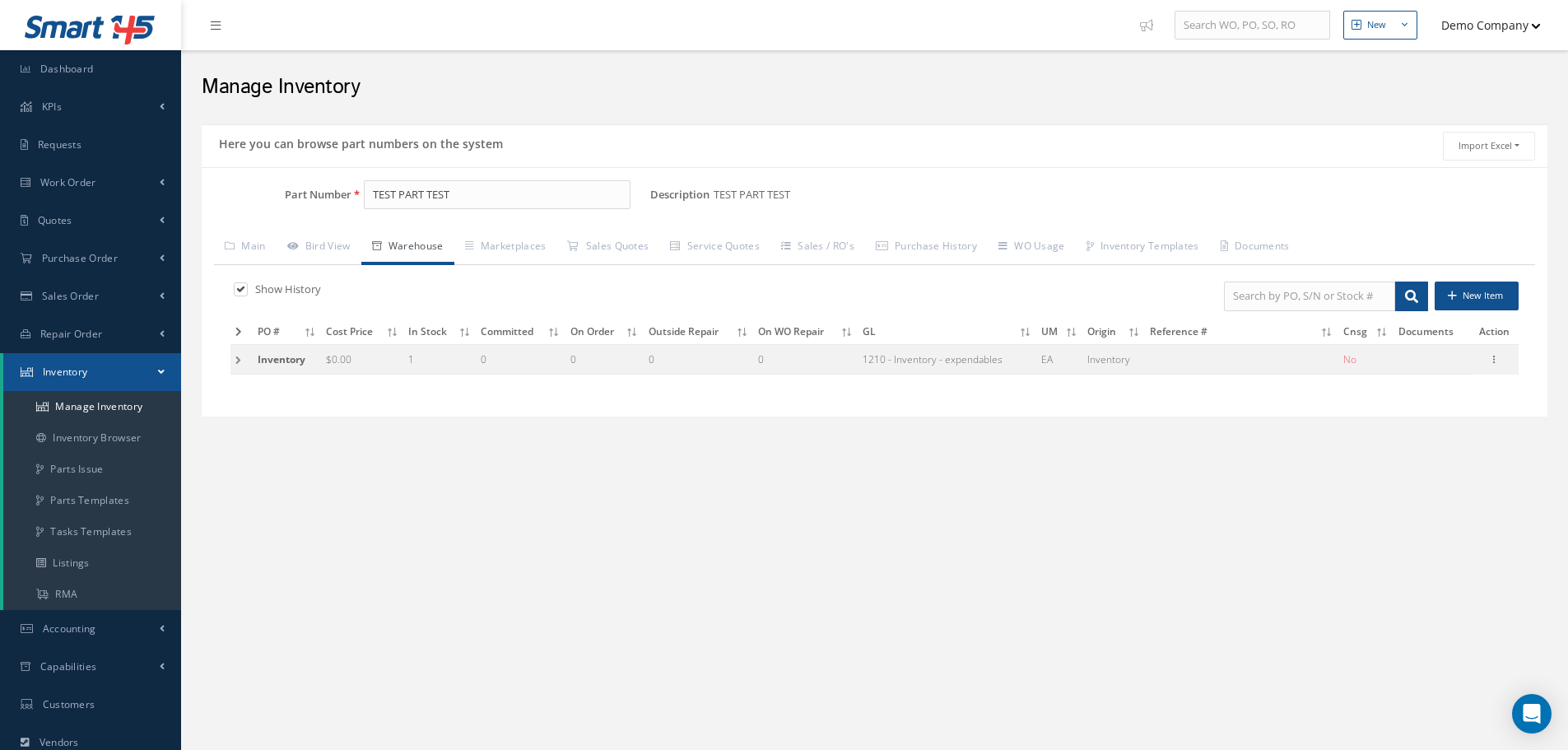
click at [239, 359] on td at bounding box center [242, 359] width 22 height 31
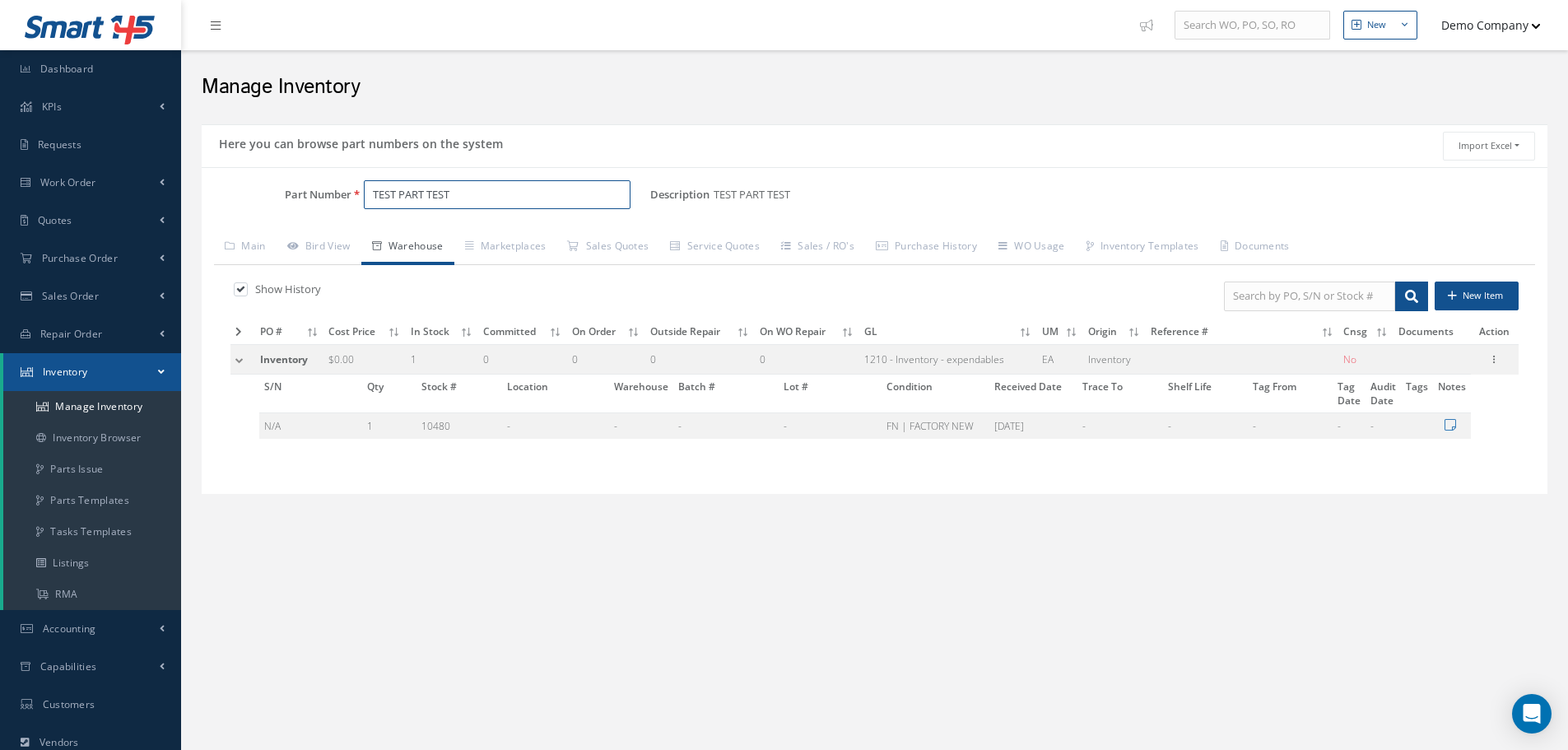
drag, startPoint x: 473, startPoint y: 192, endPoint x: 353, endPoint y: 197, distance: 120.1
click at [353, 197] on div "TEST PART TEST" at bounding box center [501, 195] width 299 height 30
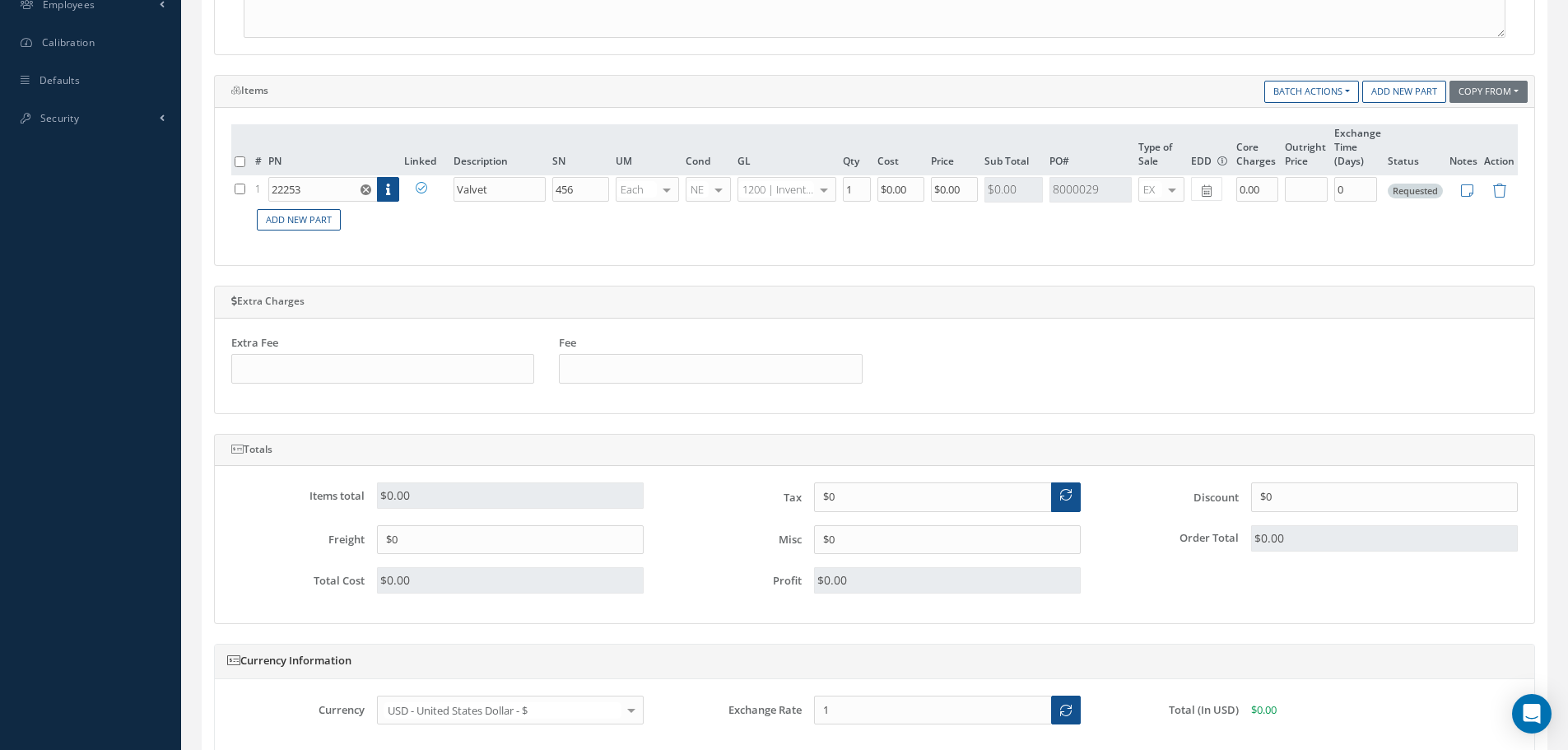
scroll to position [658, 0]
drag, startPoint x: 327, startPoint y: 188, endPoint x: 211, endPoint y: 188, distance: 116.0
click at [211, 188] on div "Items Copy From Purchase Order Customer Quotation Sales Order Add New Part Batc…" at bounding box center [875, 168] width 1346 height 191
paste input "TEST PART TEST"
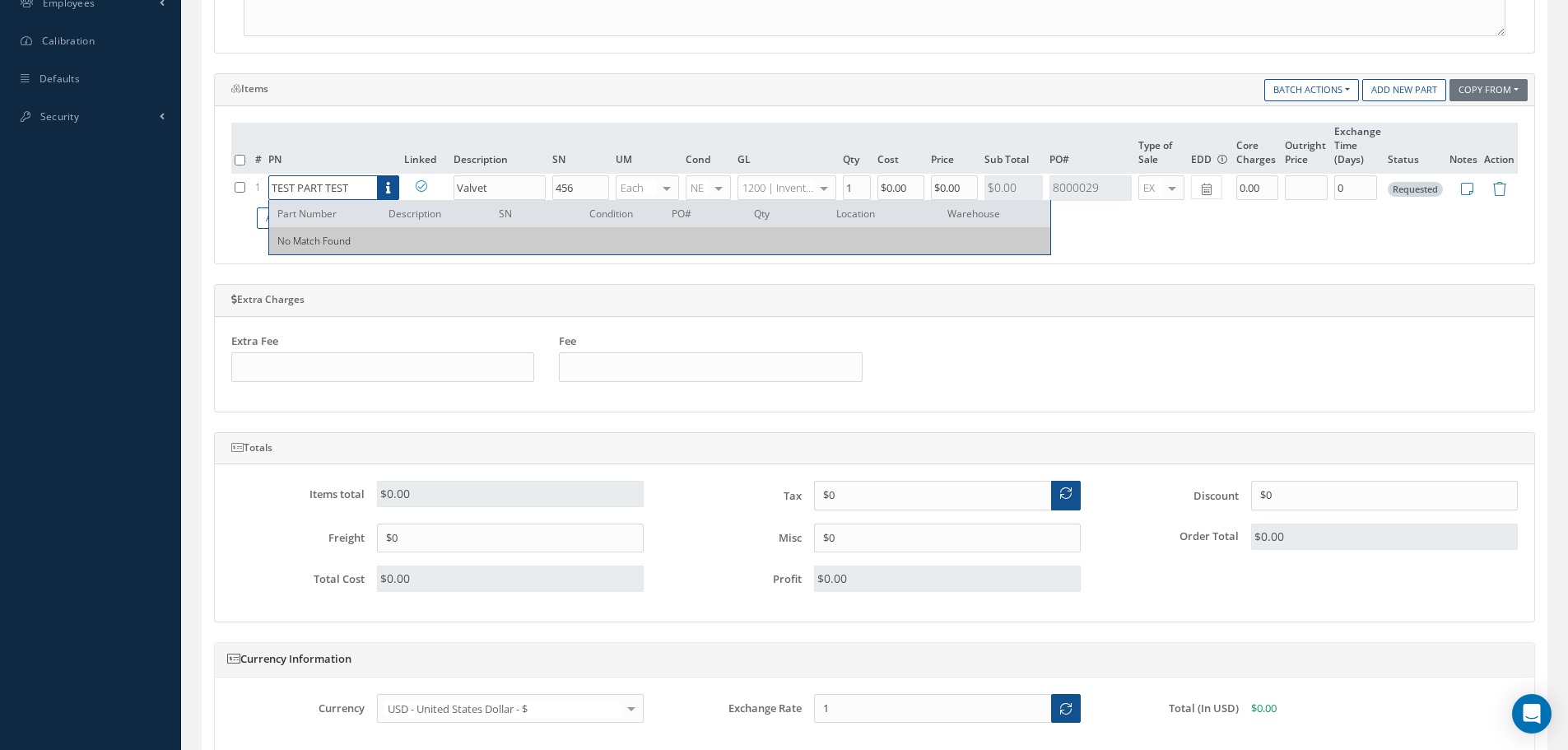
type input "TEST PART TEST"
click at [357, 271] on div "Main information Order Date [DATE] Customer: Aerospace Distributors Demo Compan…" at bounding box center [874, 251] width 1321 height 1373
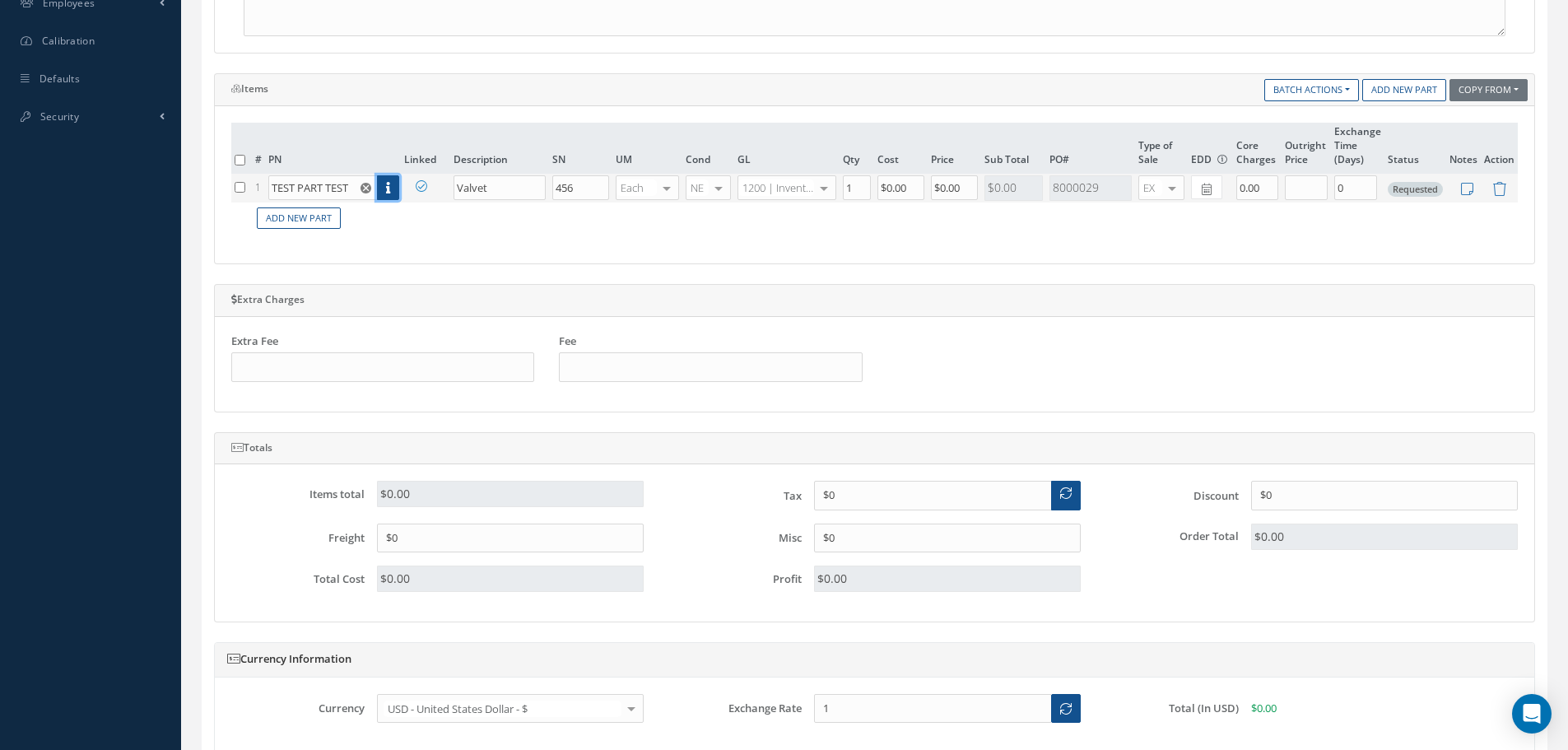
click at [382, 192] on link at bounding box center [388, 187] width 22 height 25
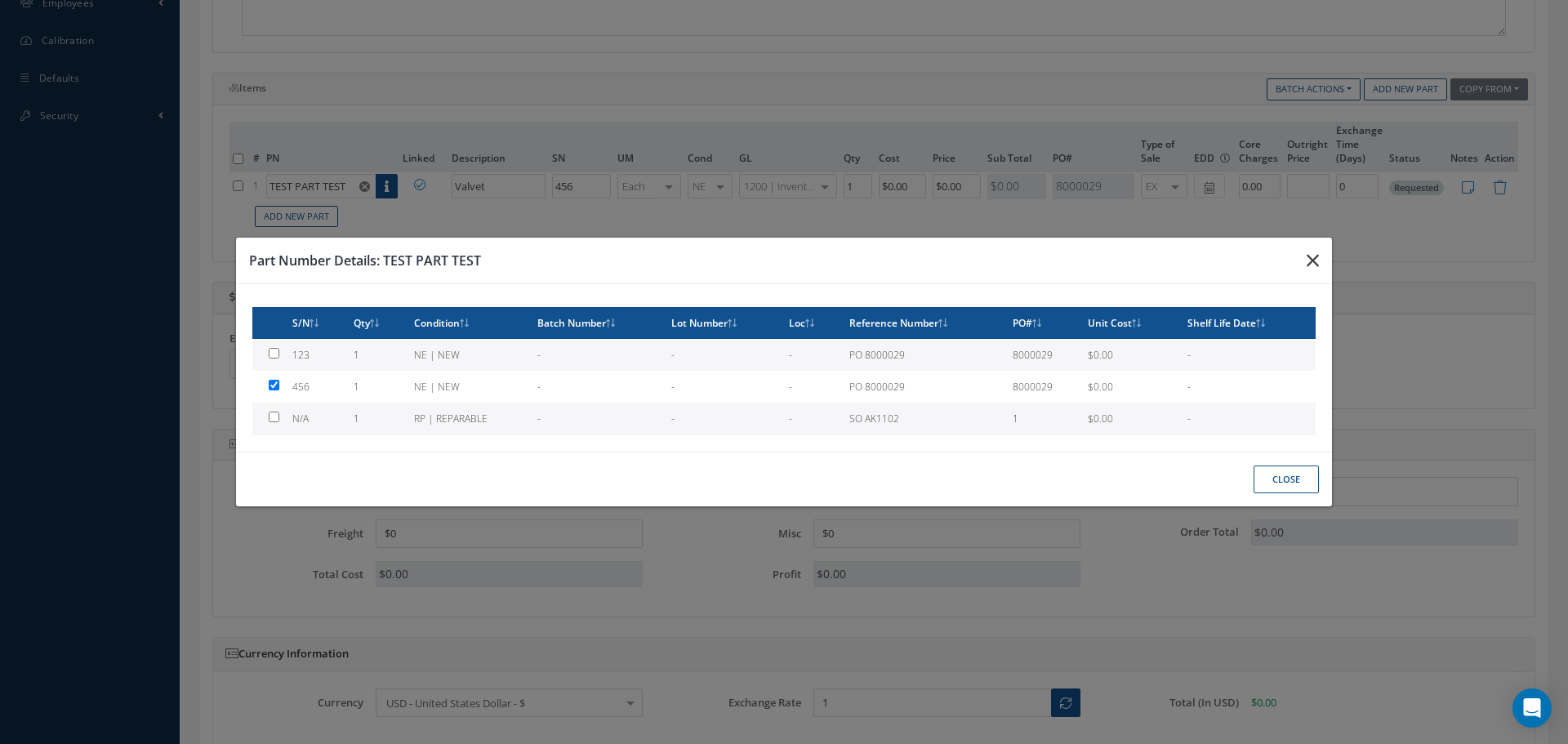
click at [1309, 260] on icon "button" at bounding box center [1313, 260] width 12 height 20
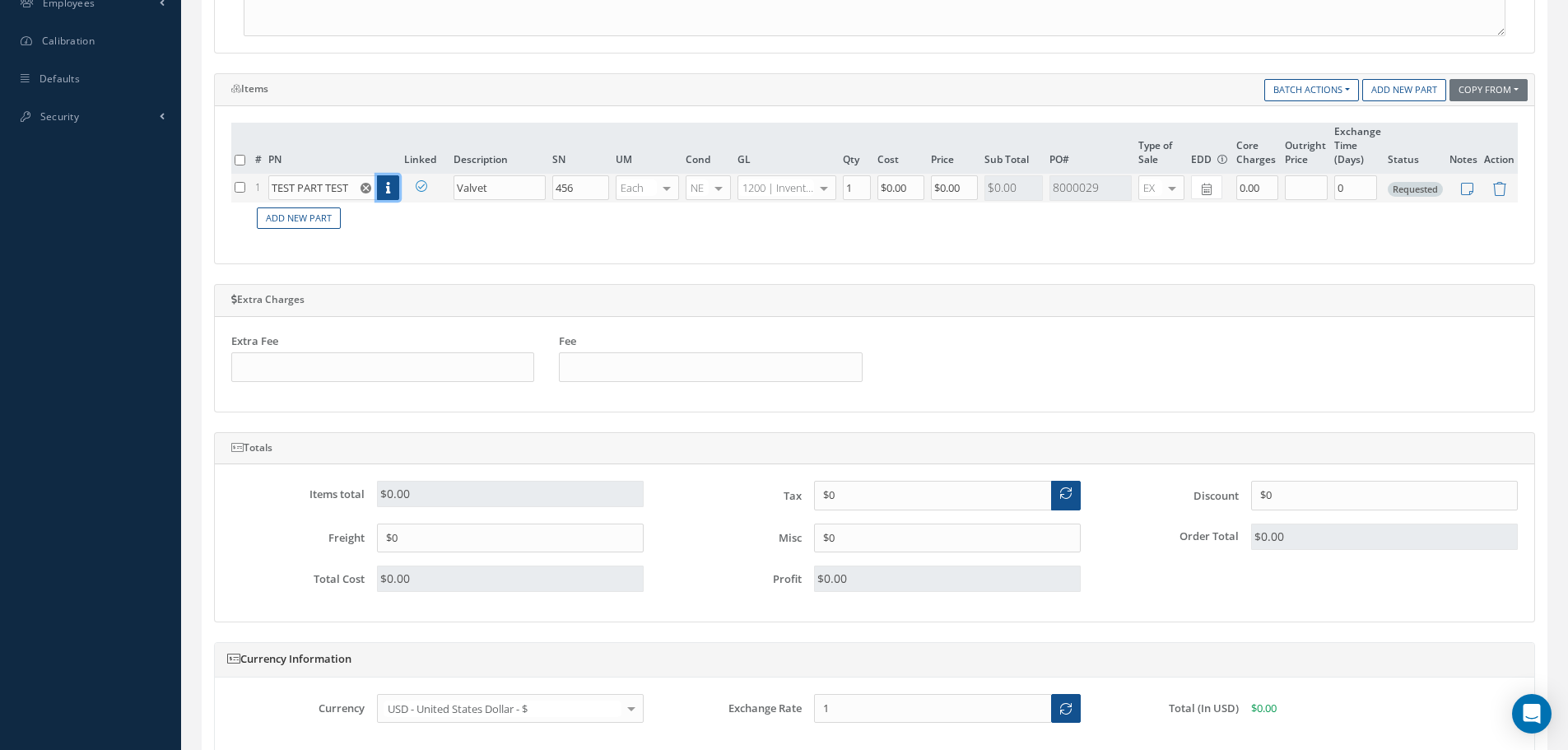
click at [390, 186] on icon at bounding box center [388, 187] width 4 height 11
checkbox input "true"
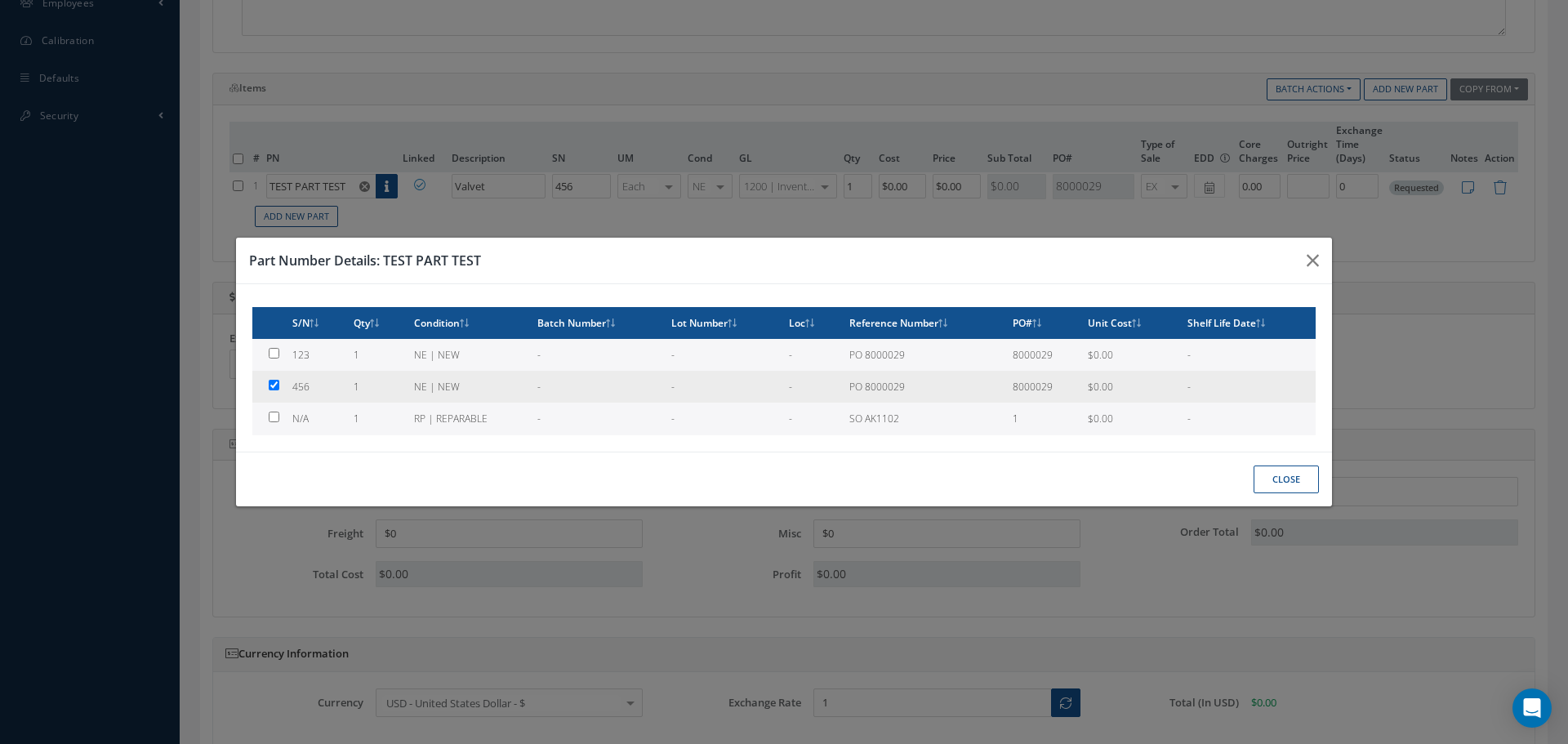
click at [275, 385] on td at bounding box center [269, 387] width 33 height 32
type input "$0"
checkbox input "false"
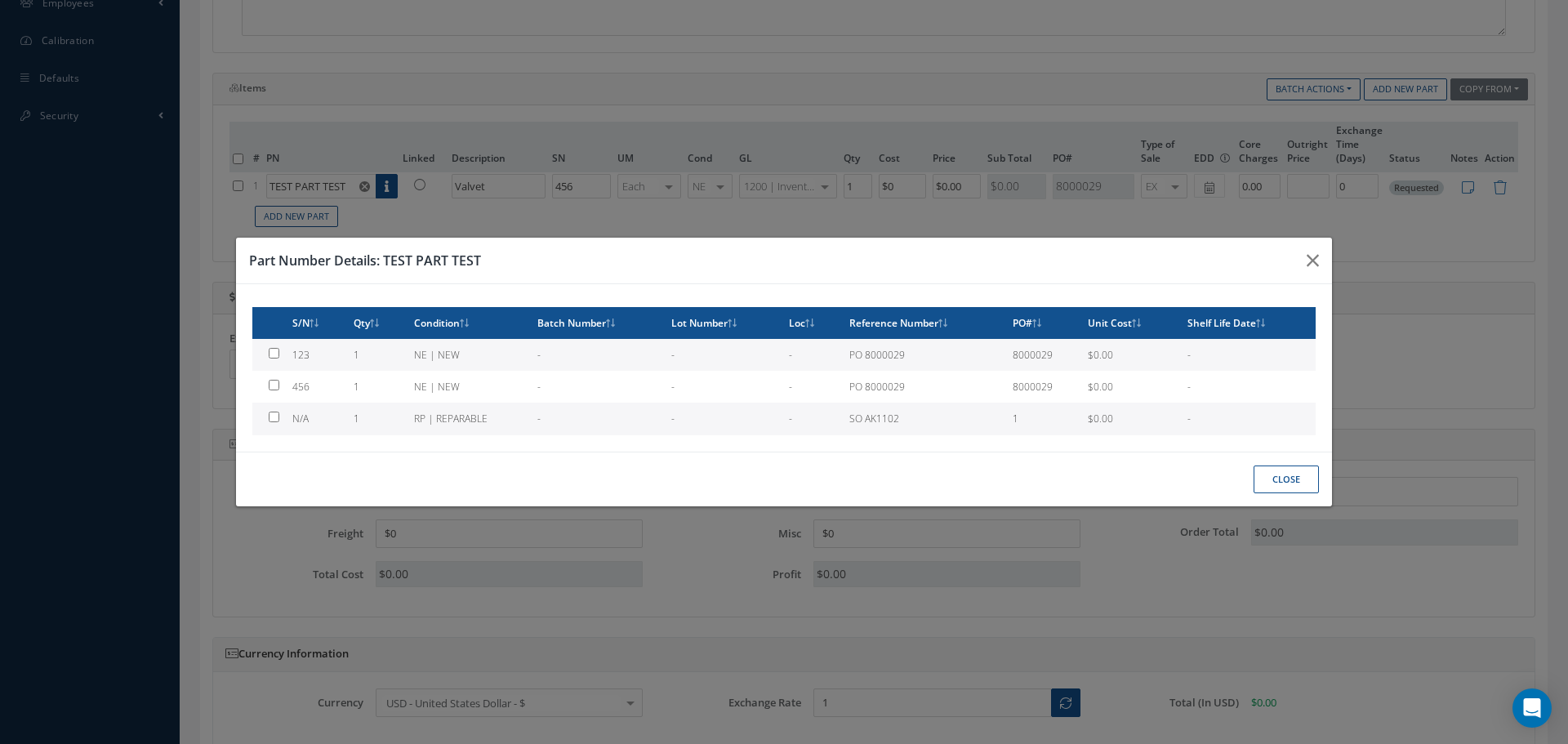
drag, startPoint x: 1284, startPoint y: 480, endPoint x: 1160, endPoint y: 444, distance: 129.1
click at [1284, 479] on button "Close" at bounding box center [1286, 480] width 65 height 29
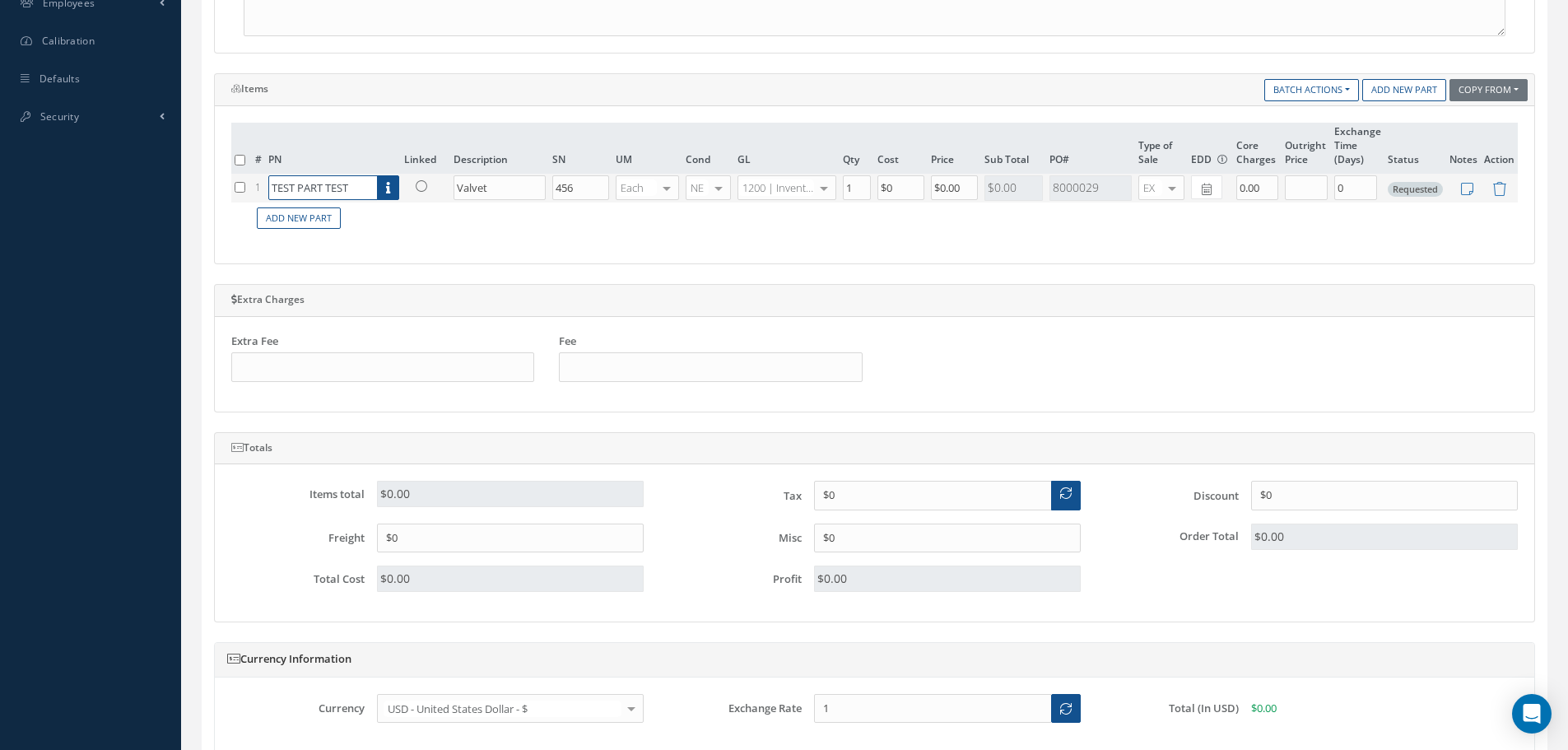
click at [354, 187] on input "TEST PART TEST" at bounding box center [323, 187] width 109 height 25
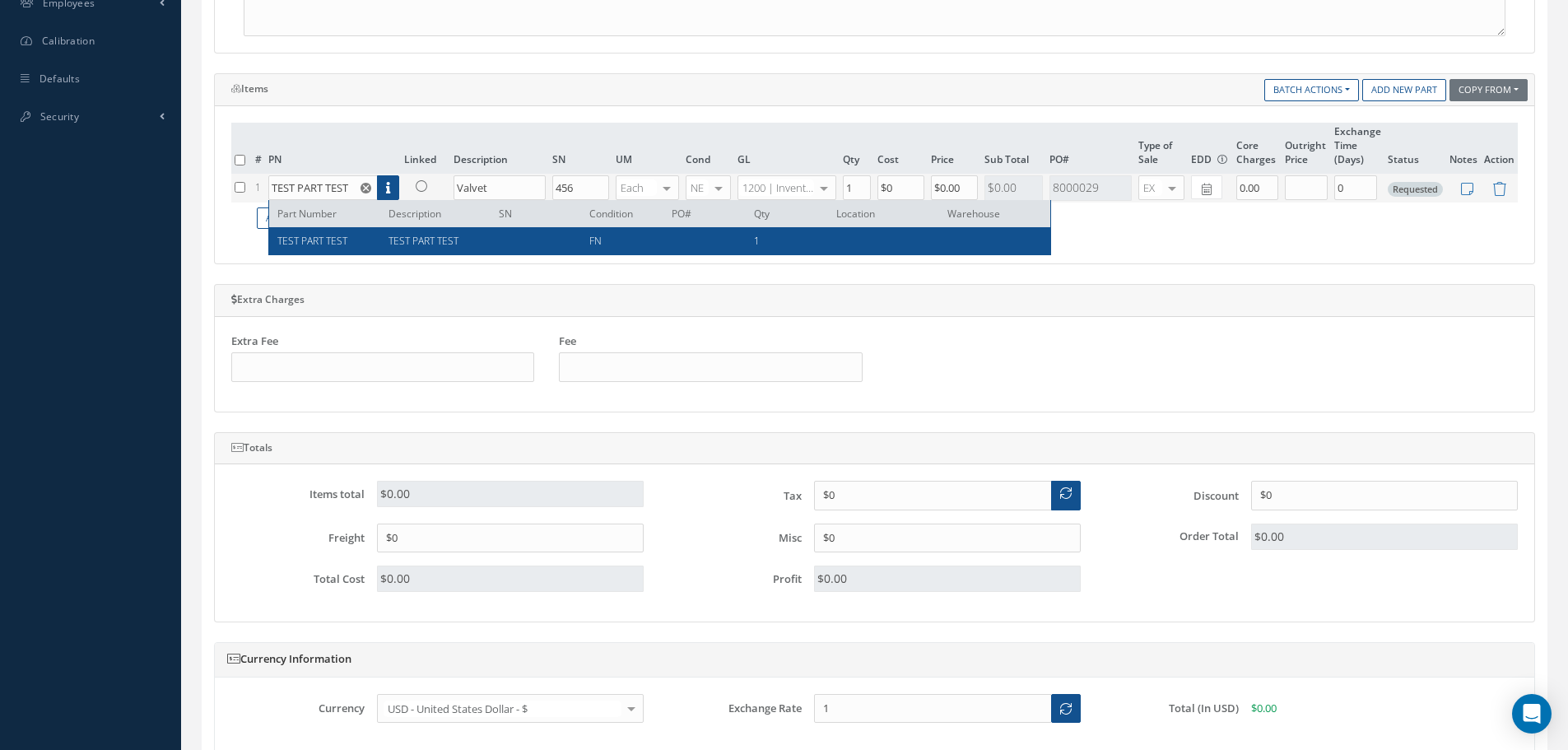
click at [357, 233] on div "TEST PART TEST" at bounding box center [327, 240] width 99 height 14
type input "TEST PART TEST"
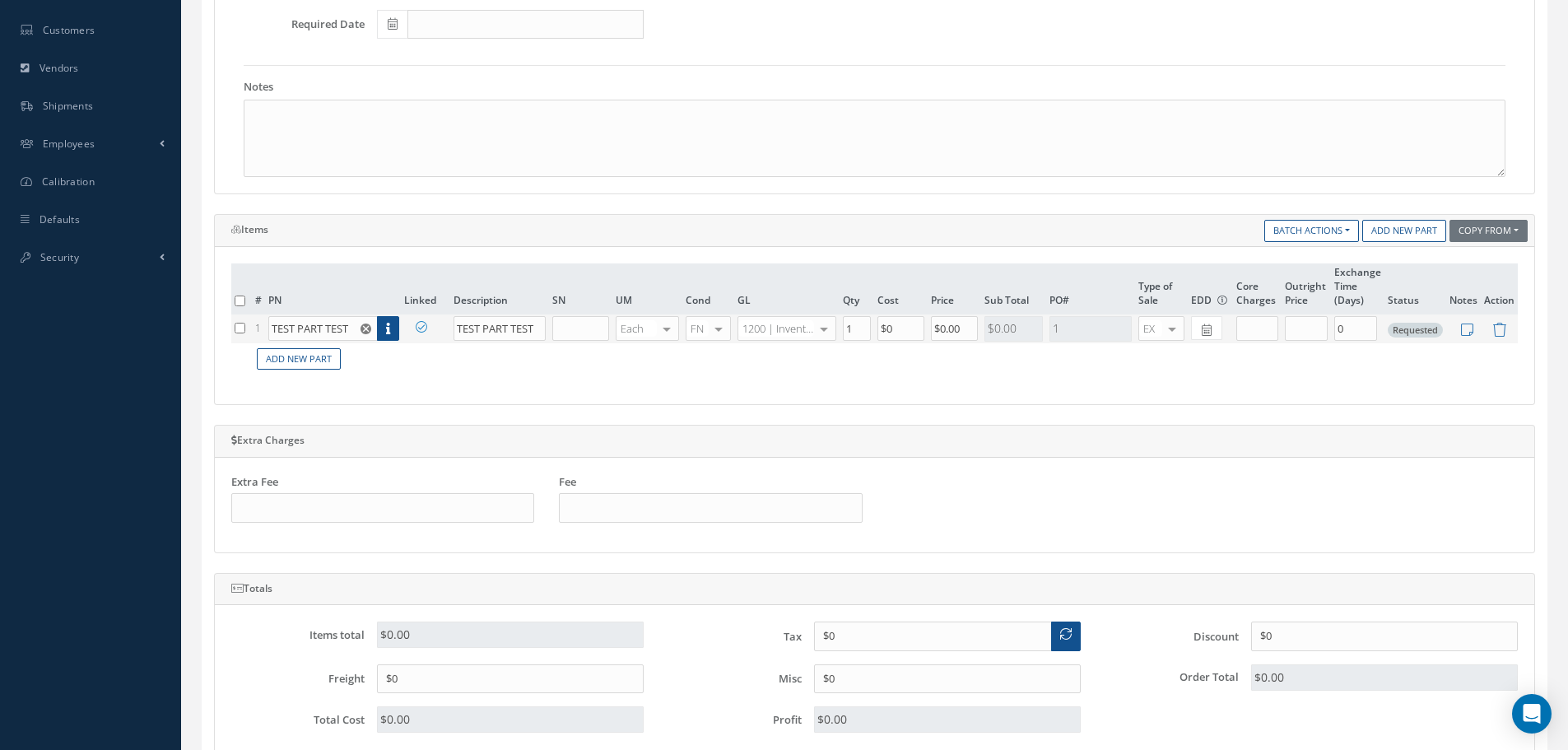
scroll to position [494, 0]
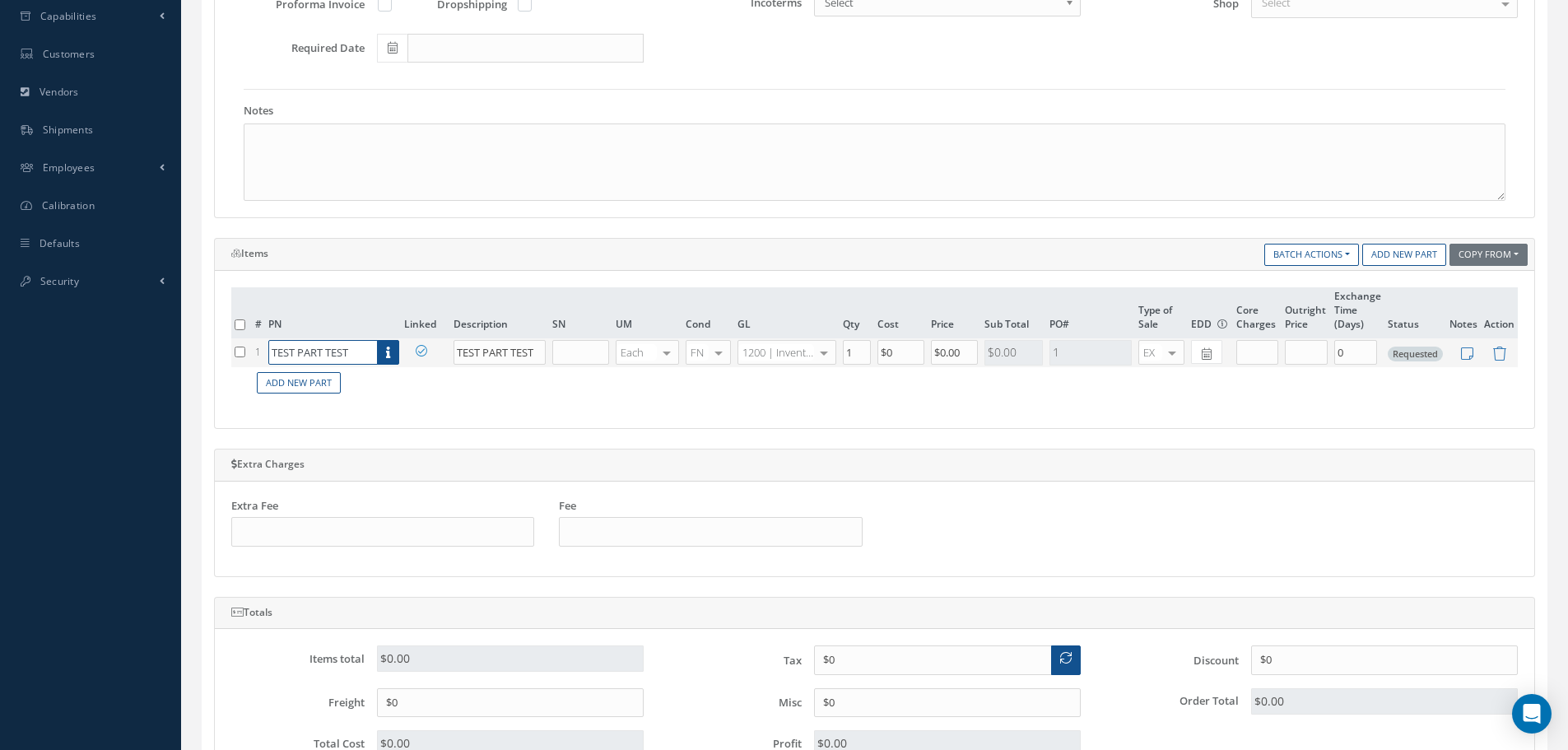
click at [351, 355] on input "TEST PART TEST" at bounding box center [323, 352] width 109 height 25
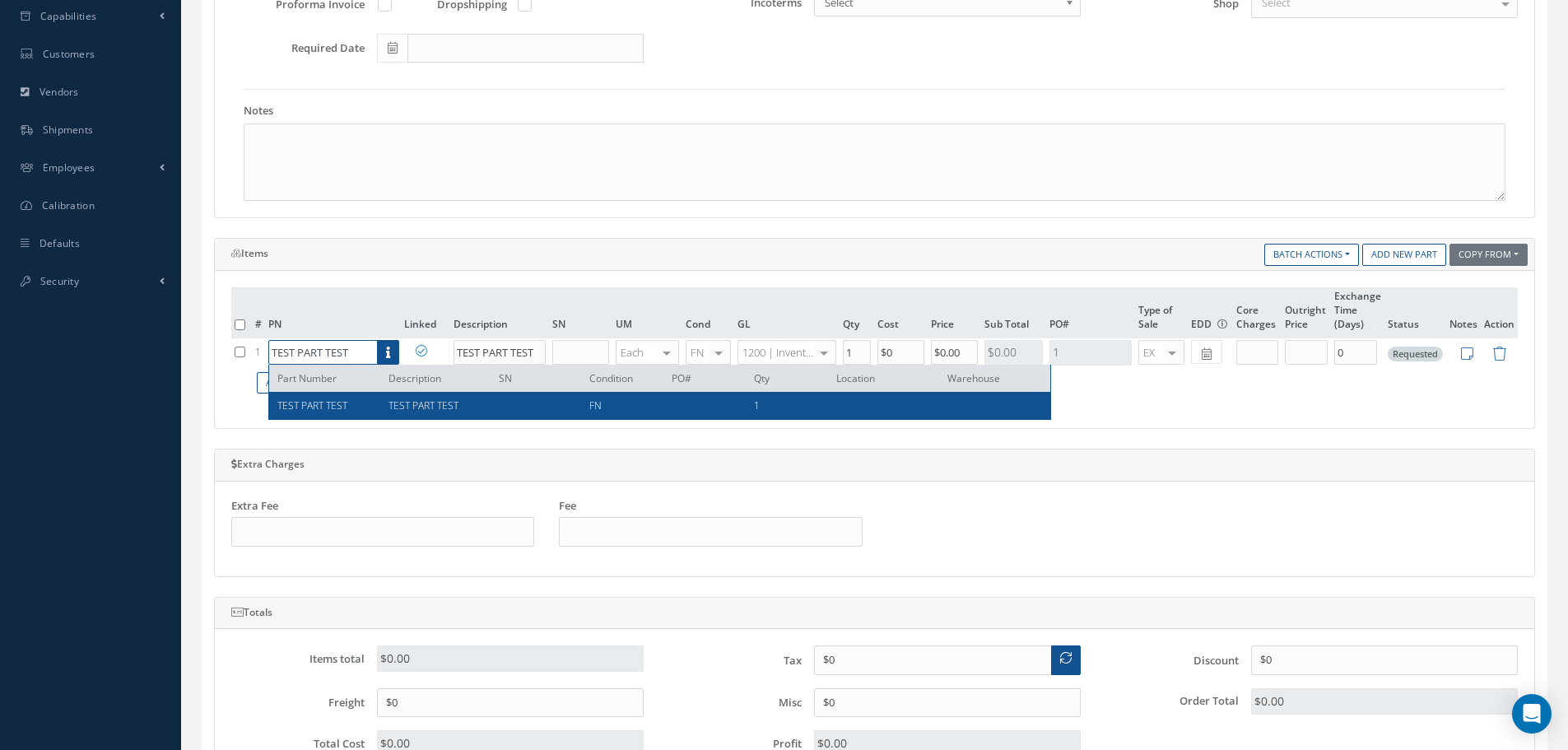
type input "TEST PART TEST"
